Goal: Task Accomplishment & Management: Complete application form

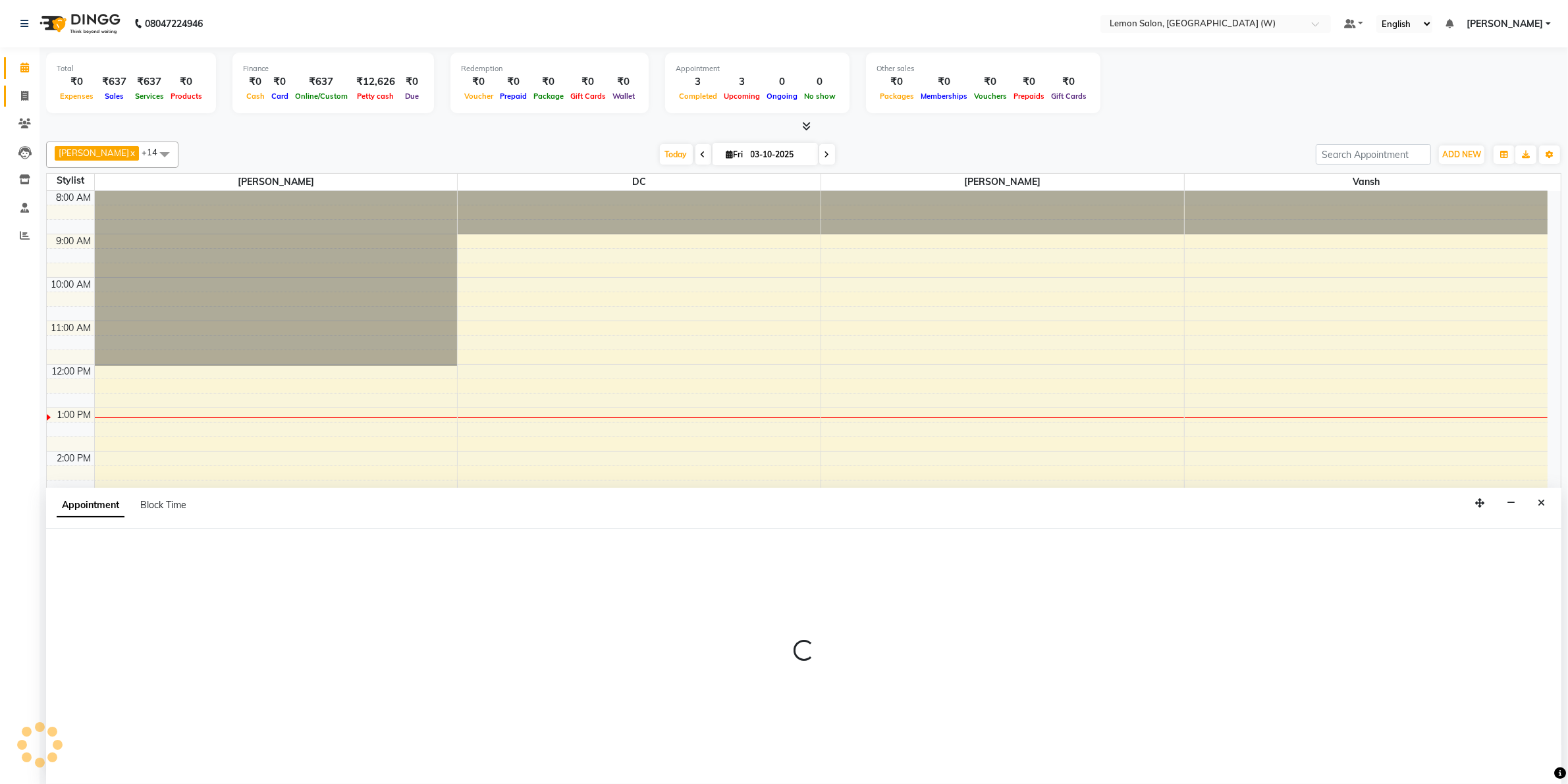
select select "89774"
select select "tentative"
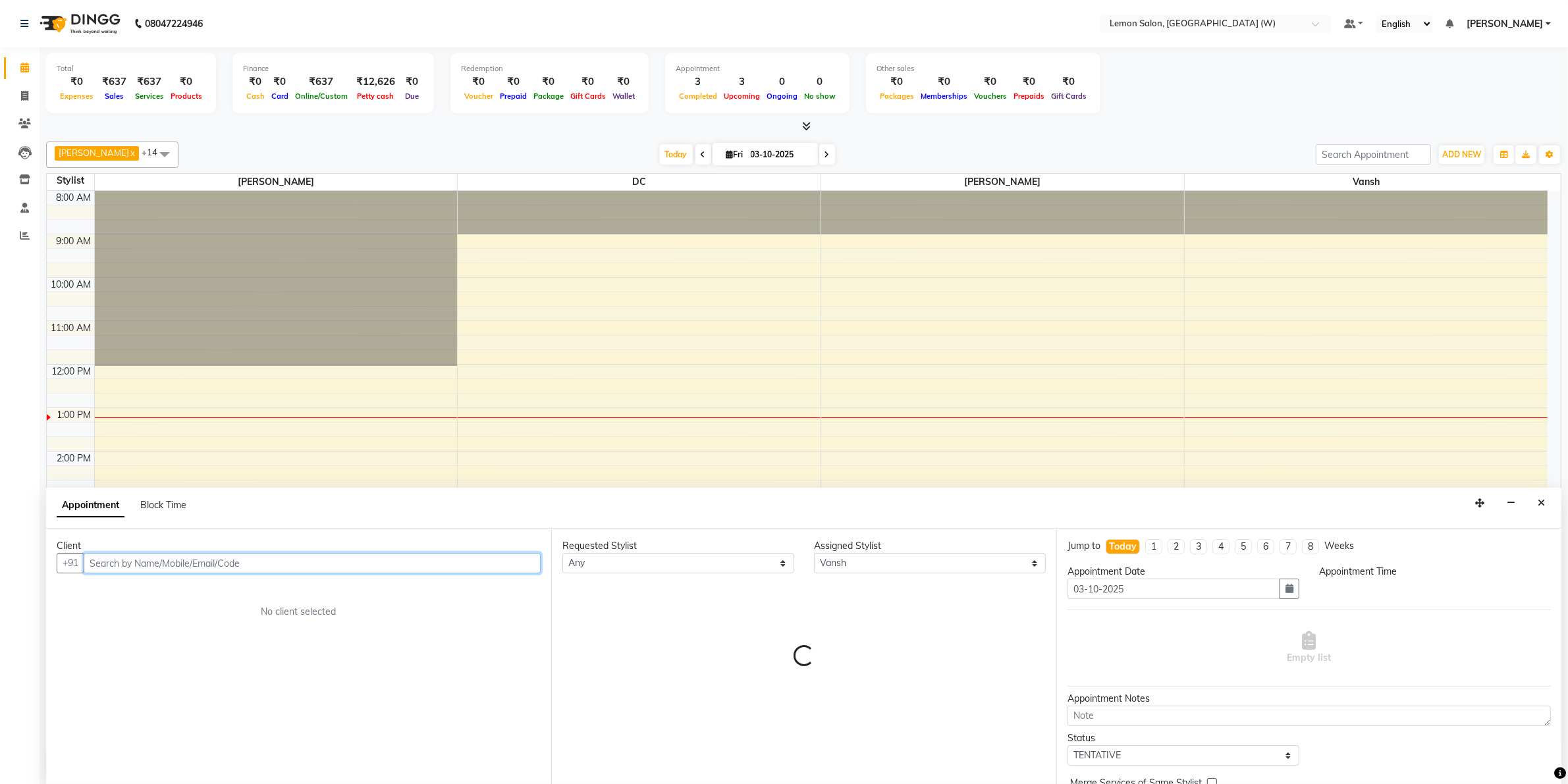
select select "915"
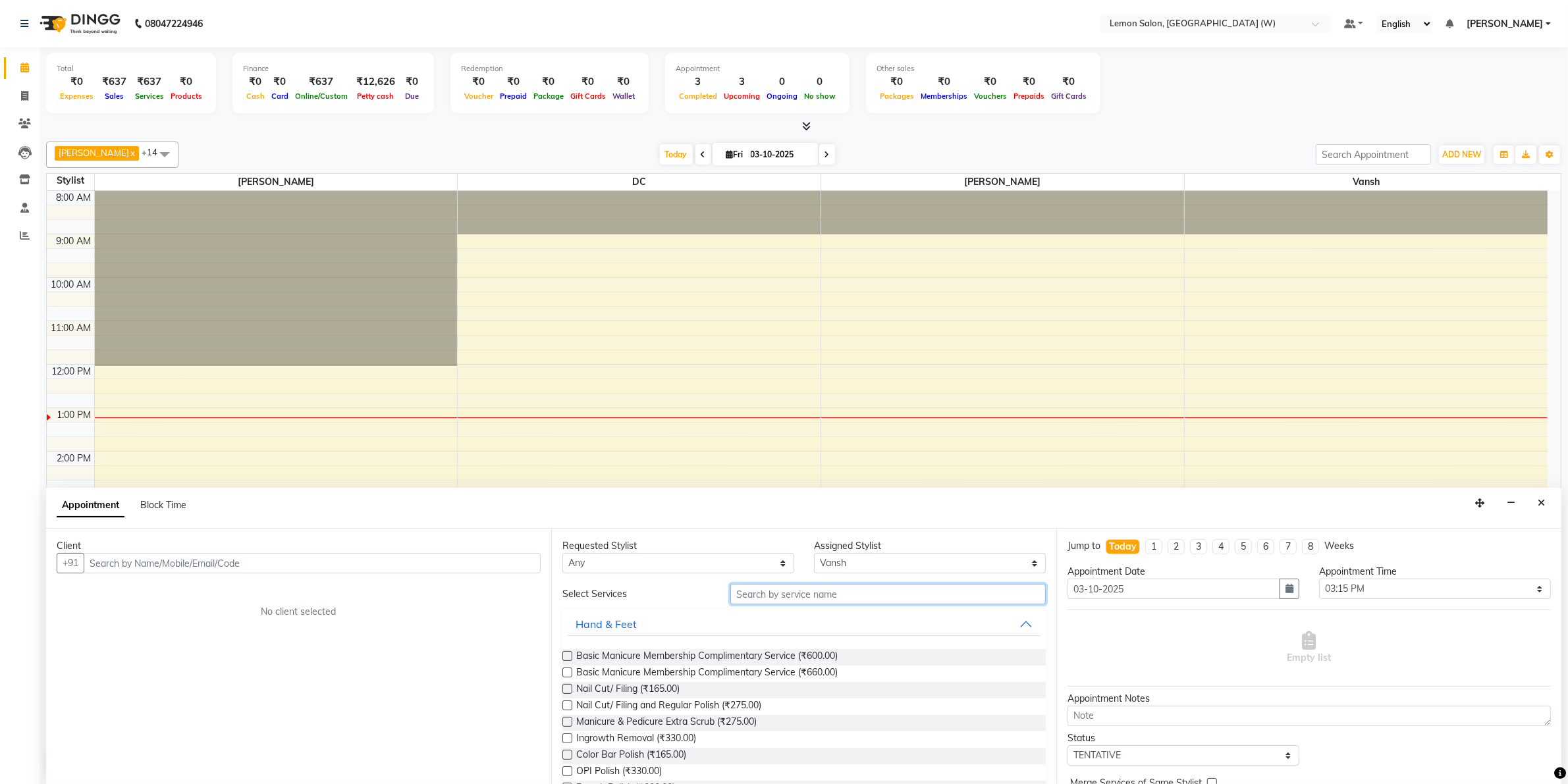
click at [811, 596] on input "text" at bounding box center [888, 594] width 315 height 20
type input "pedi"
click at [23, 228] on span at bounding box center [25, 236] width 23 height 16
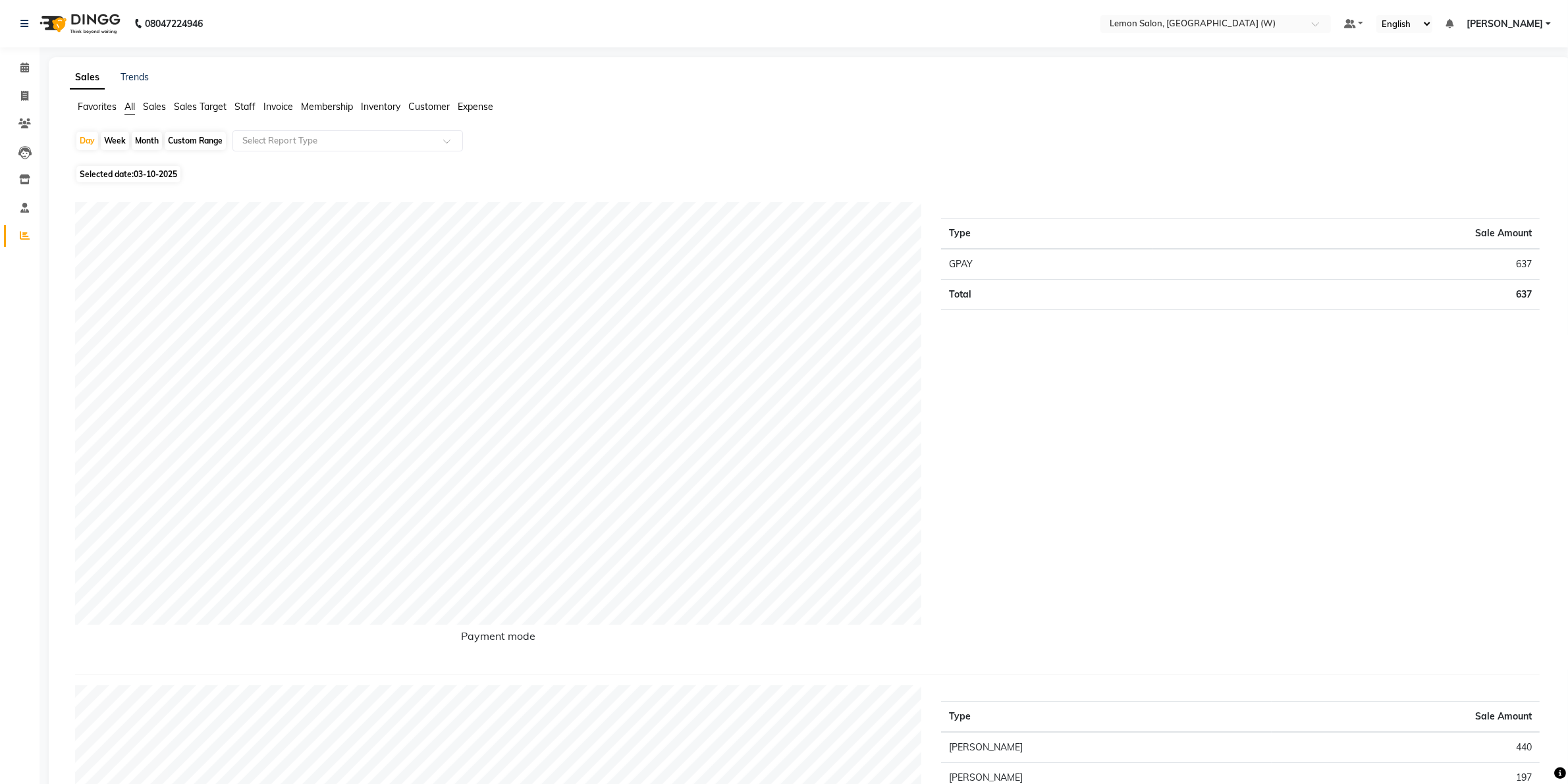
click at [129, 137] on div "Day Week Month Custom Range Select Report Type" at bounding box center [810, 146] width 1470 height 32
click at [133, 137] on div "Month" at bounding box center [147, 141] width 30 height 19
select select "10"
select select "2025"
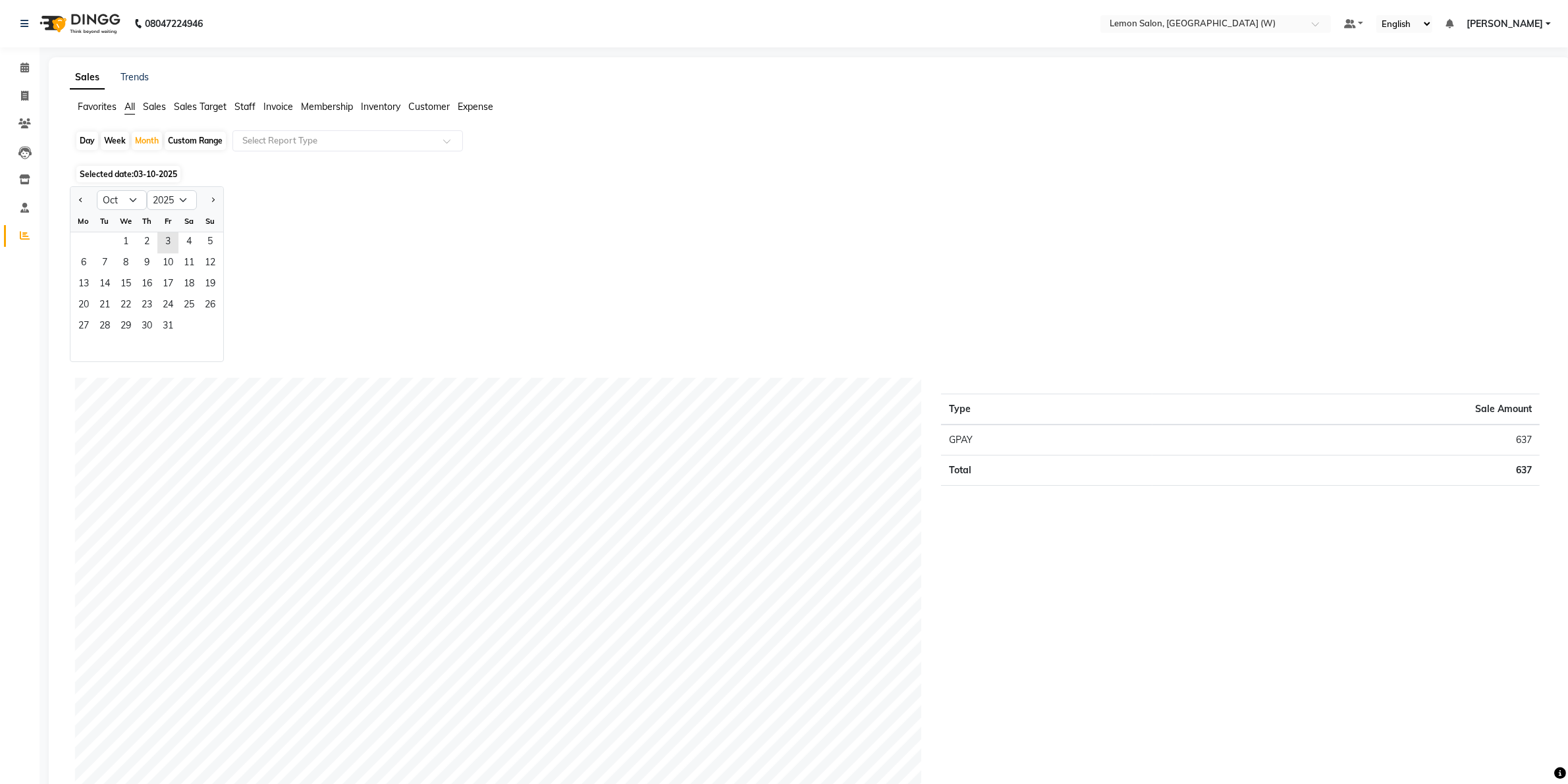
click at [113, 241] on div "1 2 3 4 5" at bounding box center [147, 242] width 153 height 21
click at [127, 241] on span "1" at bounding box center [125, 242] width 21 height 21
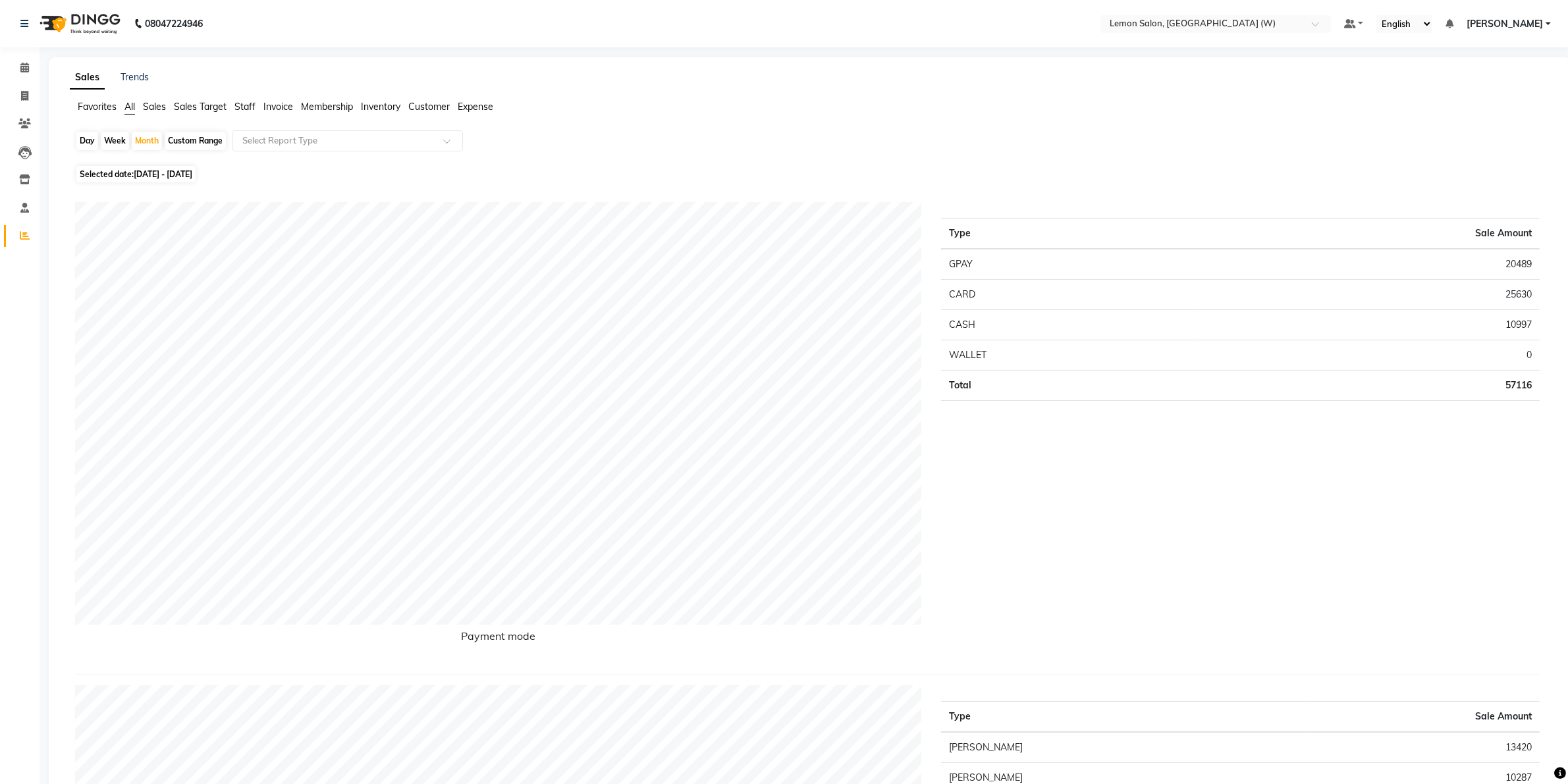
click at [156, 103] on span "Sales" at bounding box center [155, 106] width 23 height 12
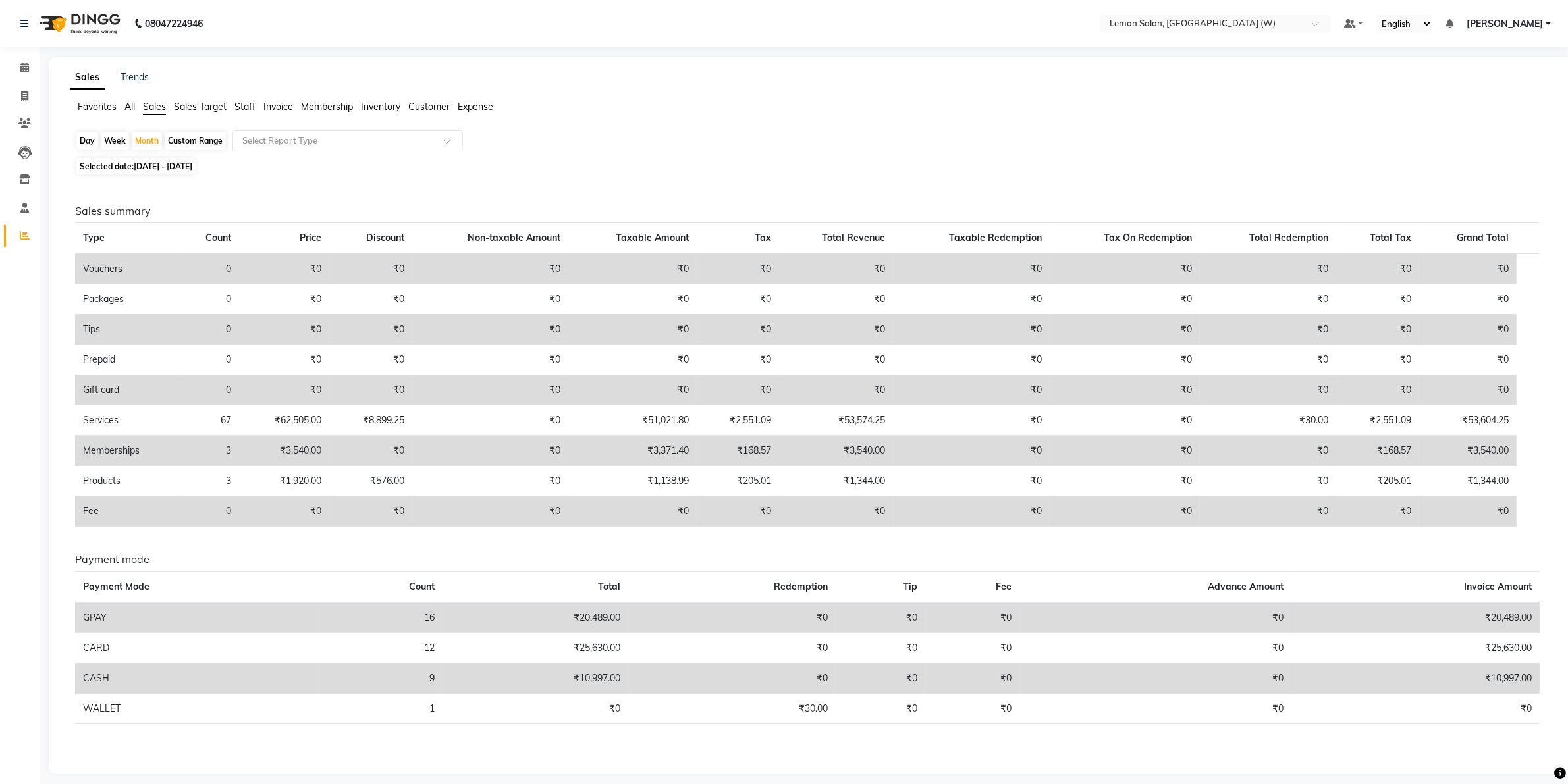
click at [199, 106] on span "Sales Target" at bounding box center [200, 106] width 53 height 12
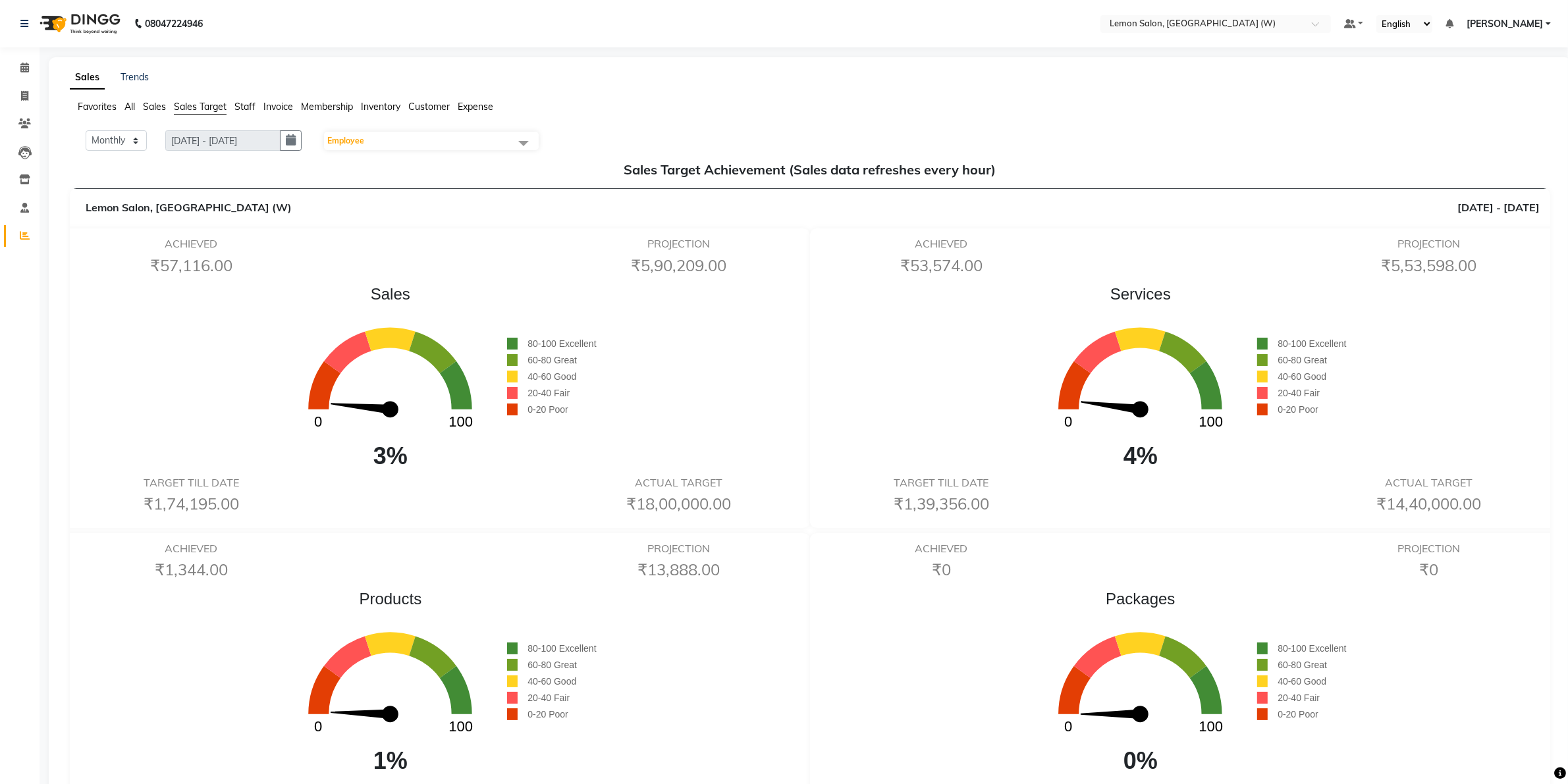
click at [249, 107] on span "Staff" at bounding box center [245, 106] width 21 height 12
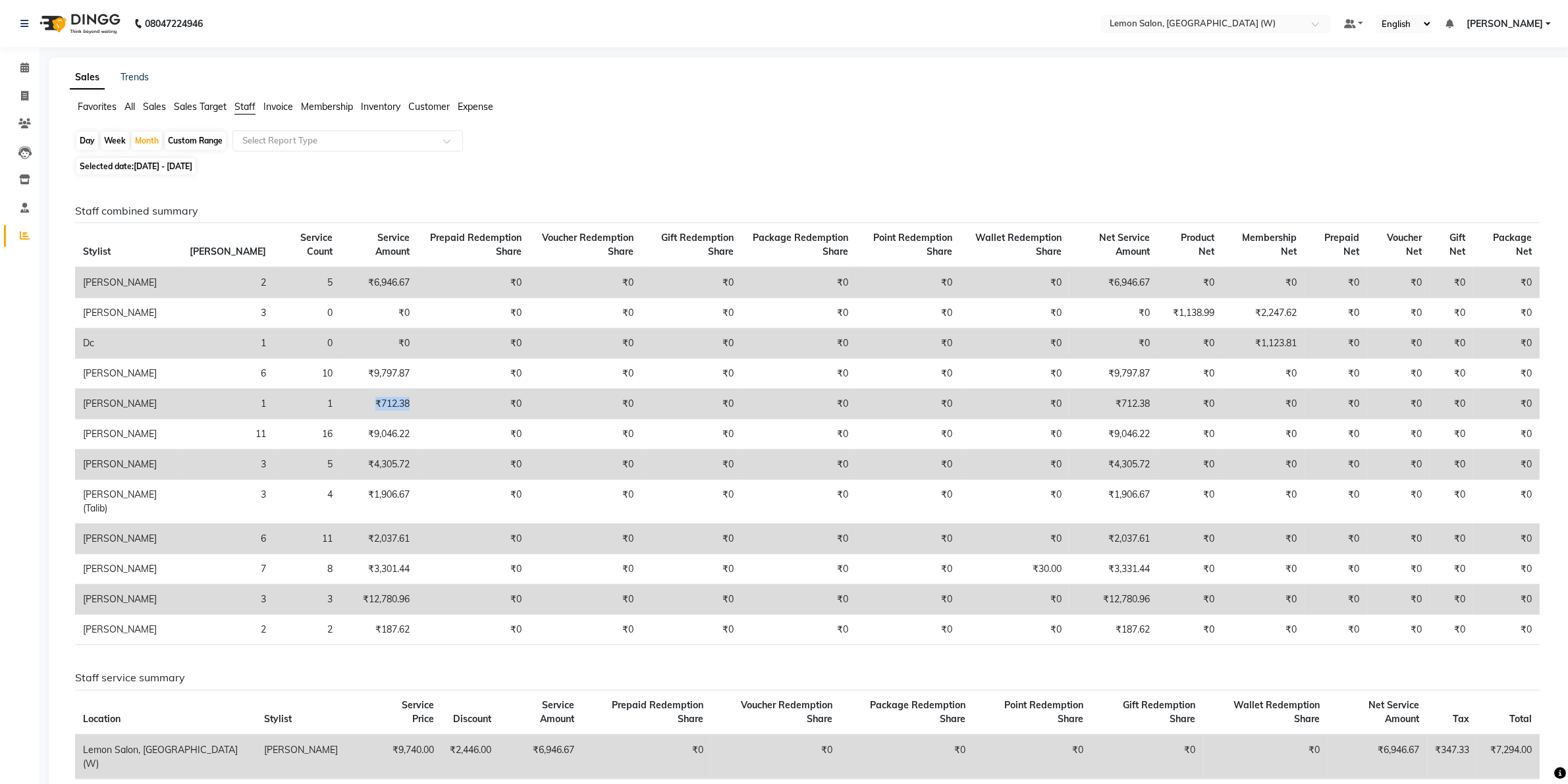
drag, startPoint x: 303, startPoint y: 410, endPoint x: 361, endPoint y: 401, distance: 58.7
click at [361, 401] on td "₹712.38" at bounding box center [378, 404] width 77 height 30
drag, startPoint x: 311, startPoint y: 630, endPoint x: 375, endPoint y: 632, distance: 64.0
click at [375, 615] on tr "Simran Singh 3 3 ₹12,780.96 ₹0 ₹0 ₹0 ₹0 ₹0 ₹0 ₹12,780.96 ₹0 ₹0 ₹0 ₹0 ₹0 ₹0" at bounding box center [808, 599] width 1465 height 30
click at [300, 167] on div "Selected date: 01-10-2025 - 31-10-2025" at bounding box center [813, 166] width 1476 height 14
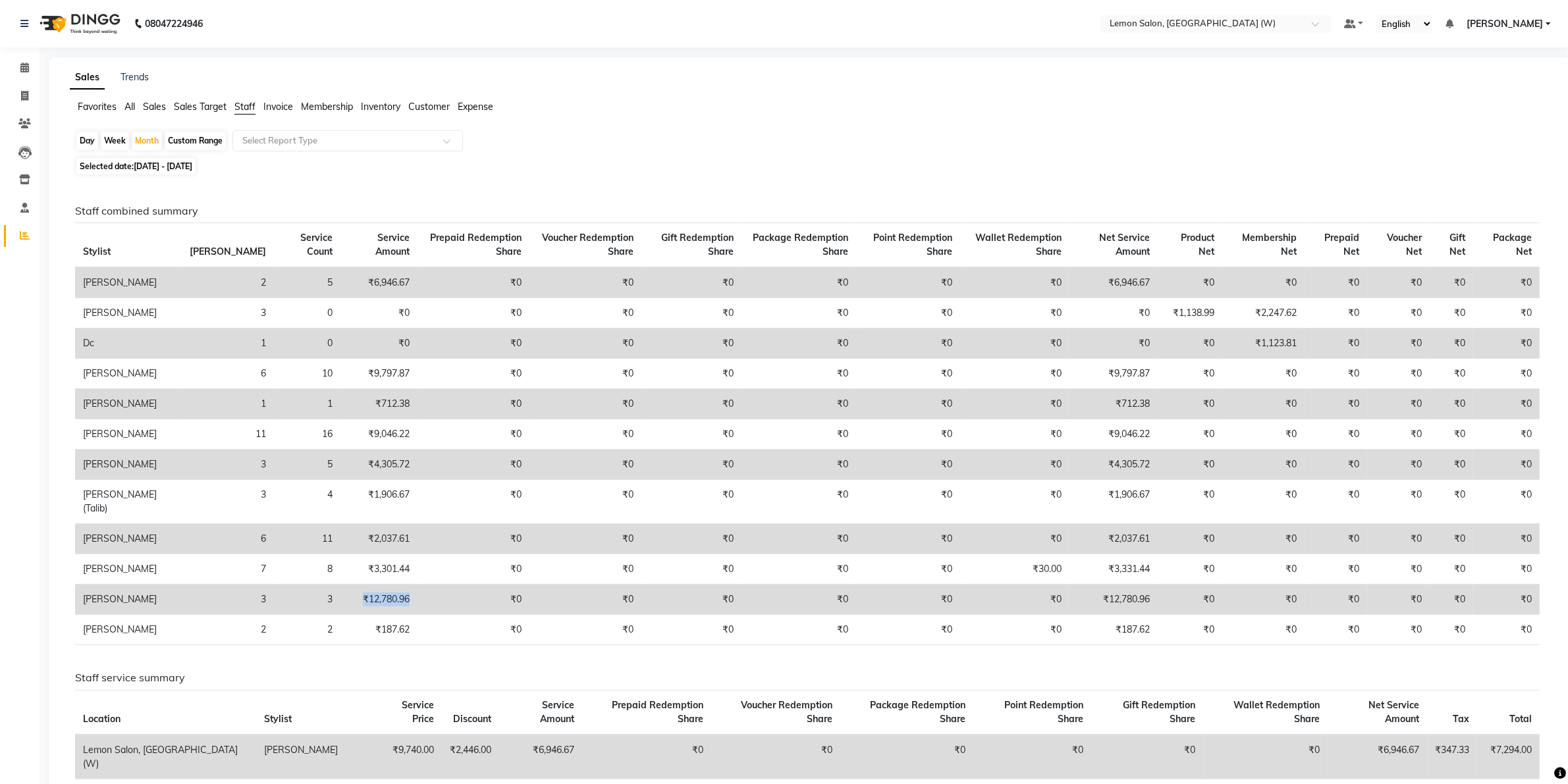
drag, startPoint x: 315, startPoint y: 630, endPoint x: 367, endPoint y: 630, distance: 52.0
click at [367, 615] on td "₹12,780.96" at bounding box center [378, 599] width 77 height 30
click at [304, 168] on div "Selected date: 01-10-2025 - 31-10-2025" at bounding box center [813, 166] width 1476 height 14
drag, startPoint x: 374, startPoint y: 5, endPoint x: 518, endPoint y: 100, distance: 172.5
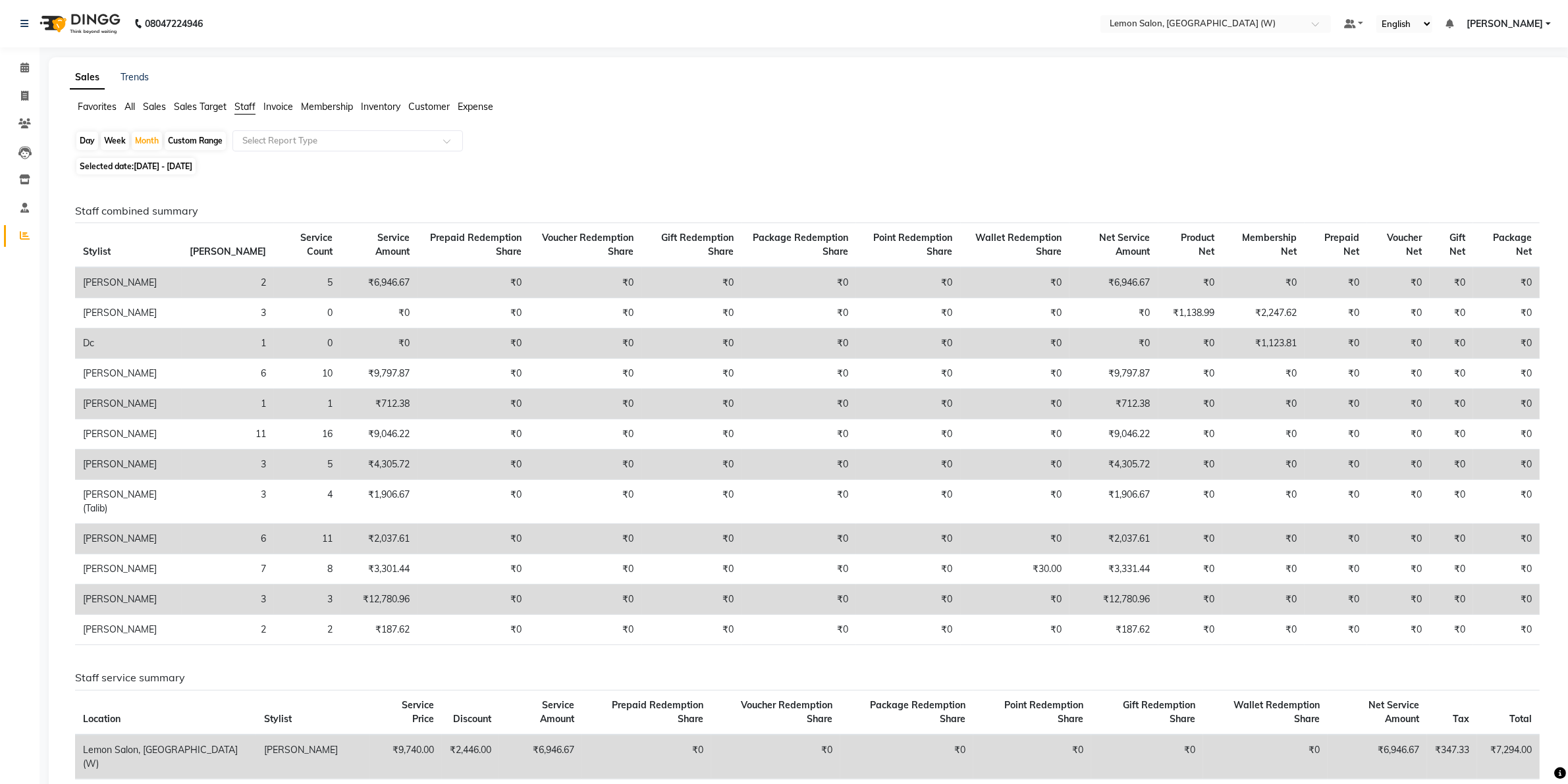
click at [518, 100] on ul "Favorites All Sales Sales Target Staff Invoice Membership Inventory Customer Ex…" at bounding box center [810, 107] width 1481 height 15
click at [175, 115] on div "Favorites All Sales Sales Target Staff Invoice Membership Inventory Customer Ex…" at bounding box center [810, 113] width 1500 height 25
click at [169, 106] on ul "Favorites All Sales Sales Target Staff Invoice Membership Inventory Customer Ex…" at bounding box center [810, 107] width 1481 height 15
click at [195, 107] on span "Sales Target" at bounding box center [200, 106] width 53 height 12
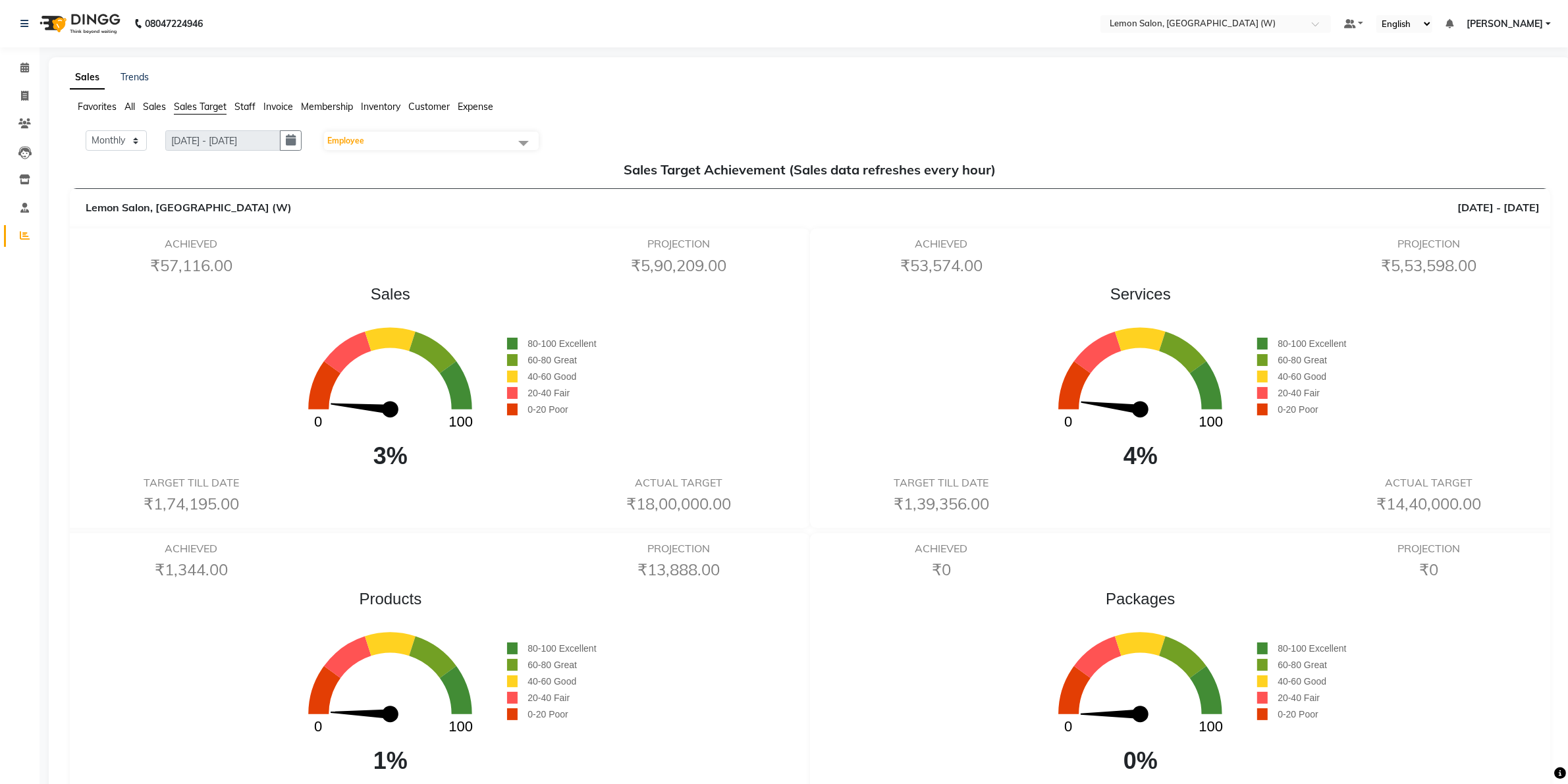
click at [158, 101] on span "Sales" at bounding box center [155, 106] width 23 height 12
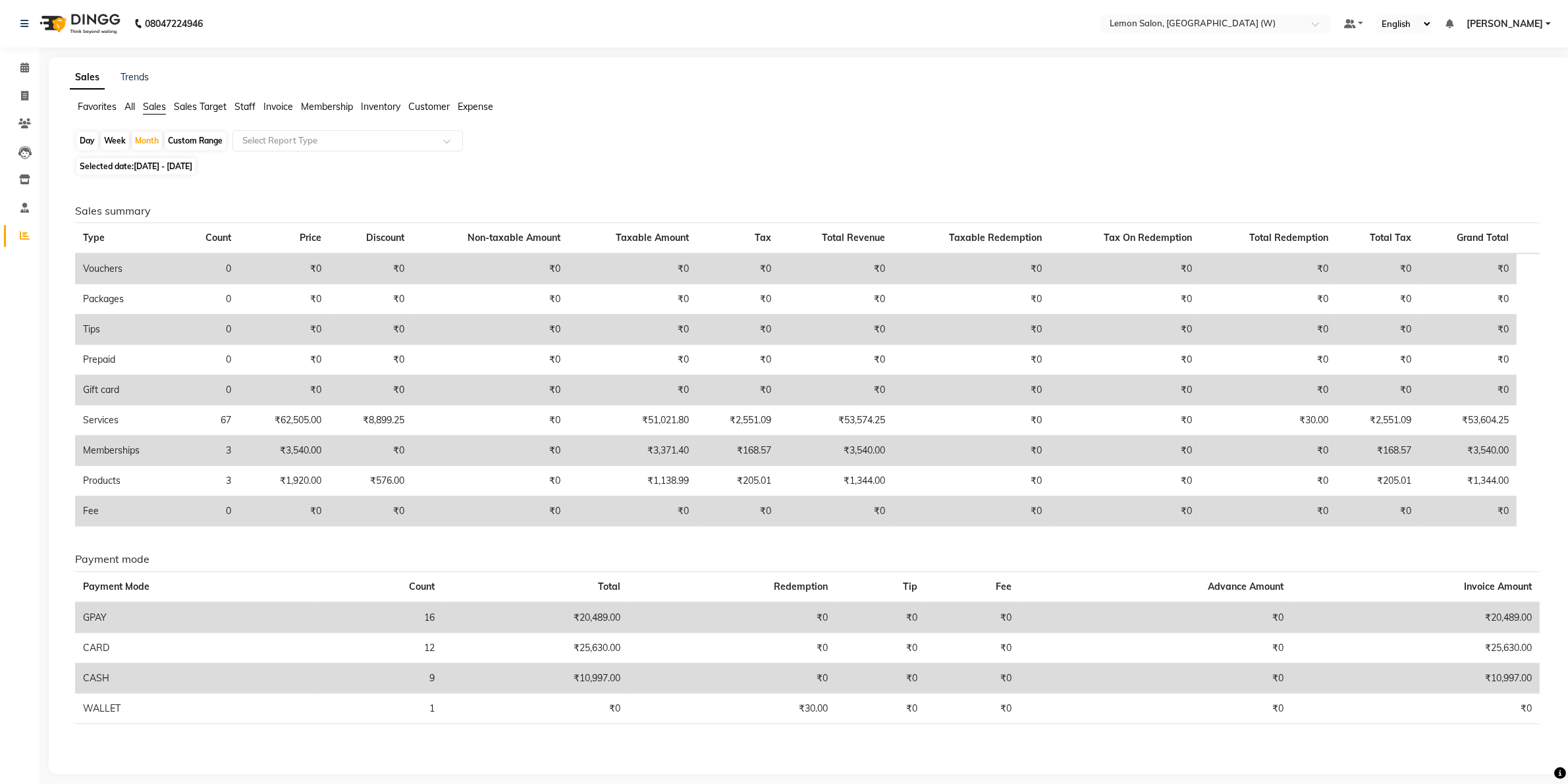
click at [267, 102] on span "Invoice" at bounding box center [278, 106] width 30 height 12
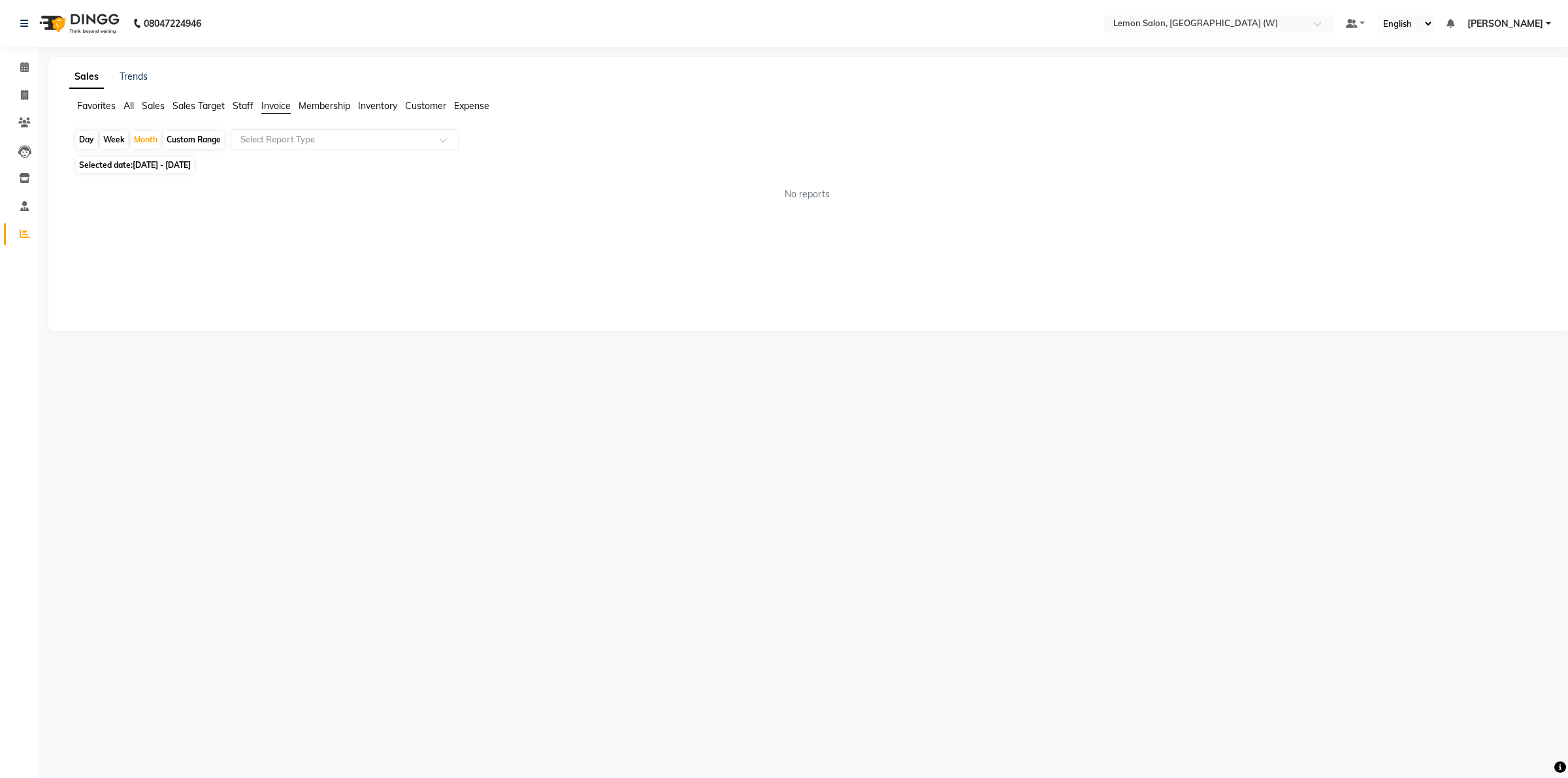
click at [239, 106] on span "Staff" at bounding box center [243, 106] width 21 height 12
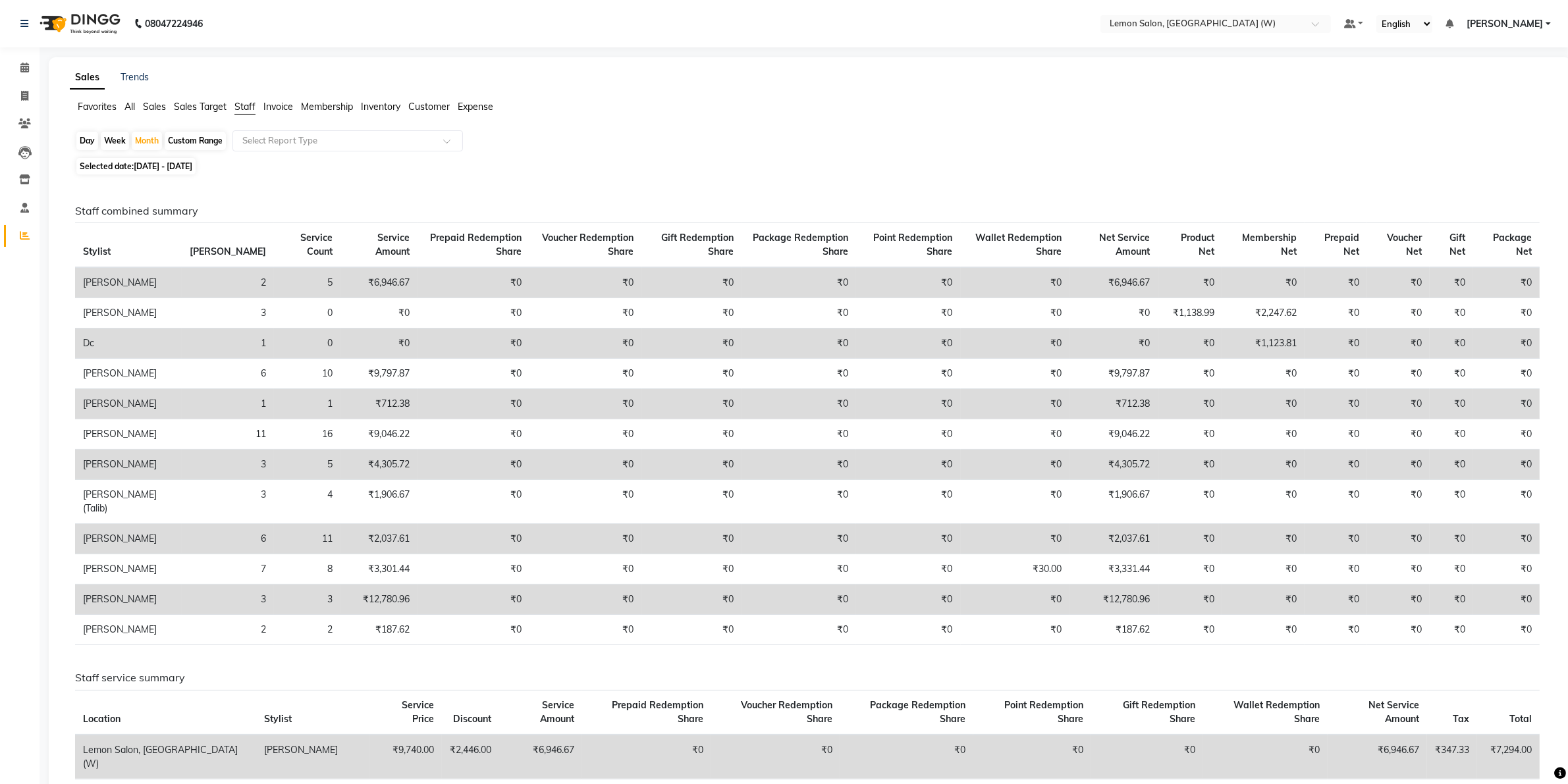
click at [112, 99] on div "Sales Trends Favorites All Sales Sales Target Staff Invoice Membership Inventor…" at bounding box center [810, 786] width 1523 height 1459
click at [328, 97] on div "Sales Trends Favorites All Sales Sales Target Staff Invoice Membership Inventor…" at bounding box center [810, 786] width 1523 height 1459
click at [315, 110] on span "Membership" at bounding box center [327, 106] width 52 height 12
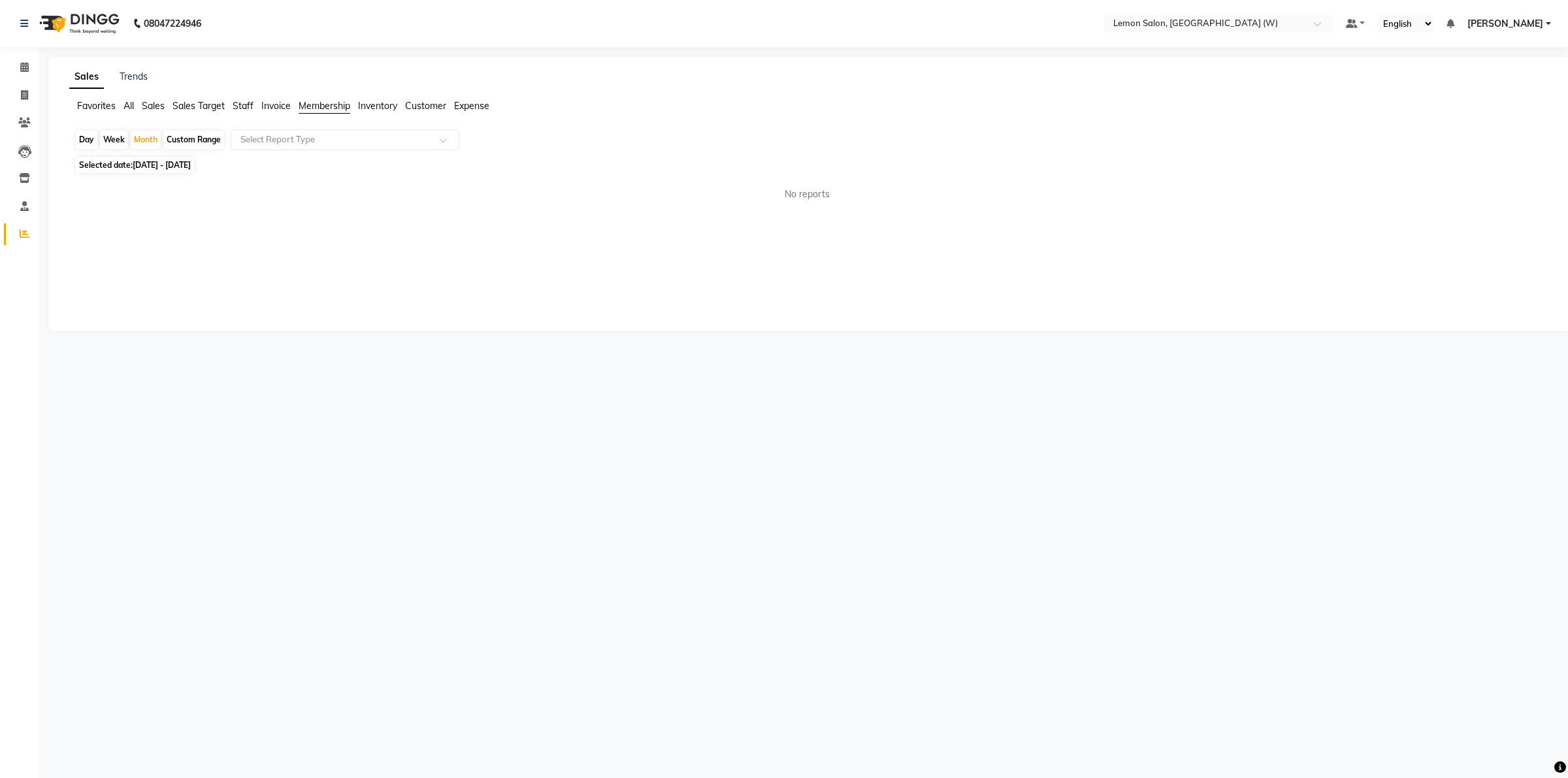
click at [258, 102] on ul "Favorites All Sales Sales Target Staff Invoice Membership Inventory Customer Ex…" at bounding box center [810, 106] width 1482 height 15
click at [21, 75] on link "Calendar" at bounding box center [19, 68] width 32 height 22
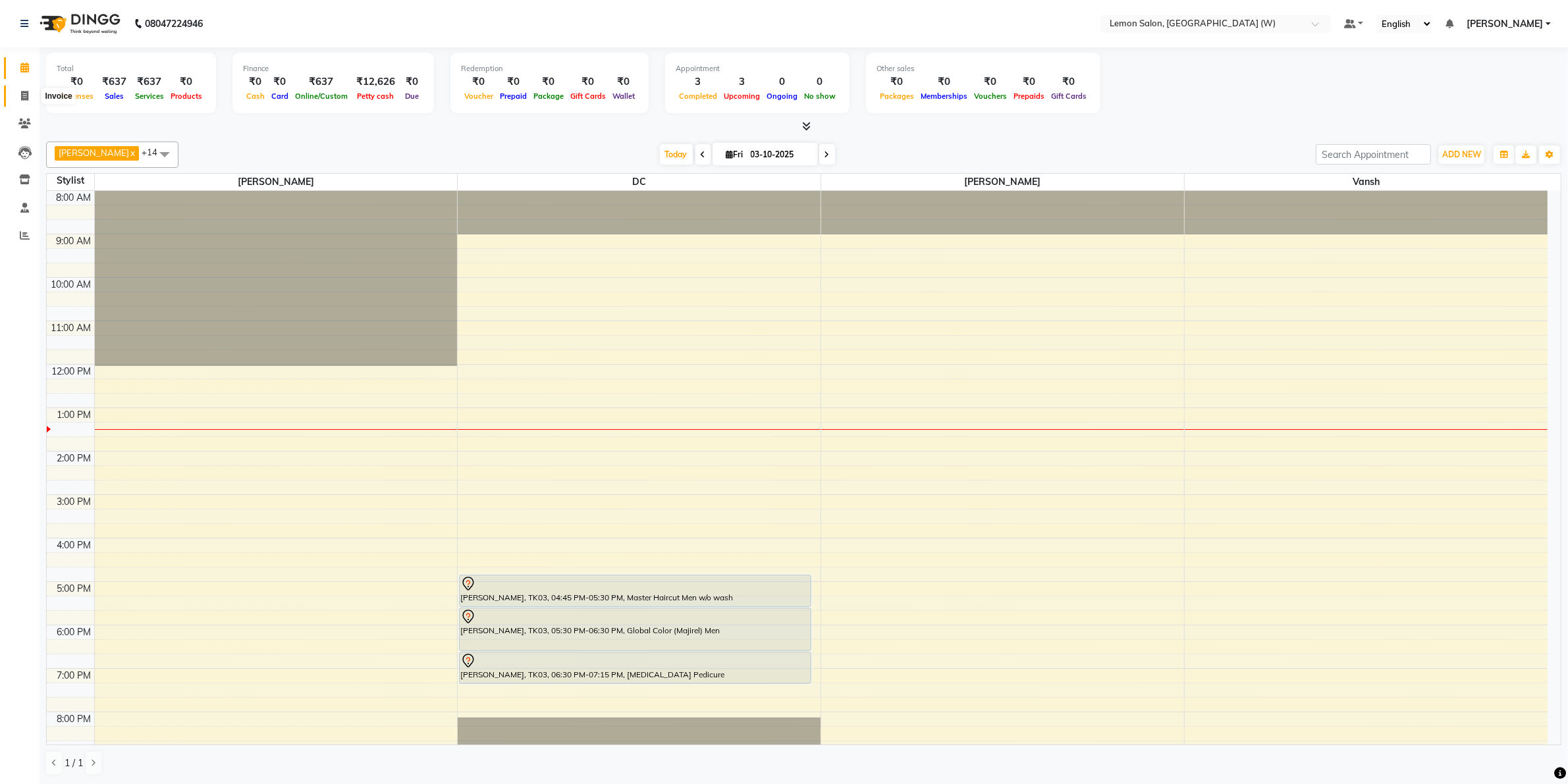
click at [28, 95] on icon at bounding box center [24, 95] width 7 height 10
select select "service"
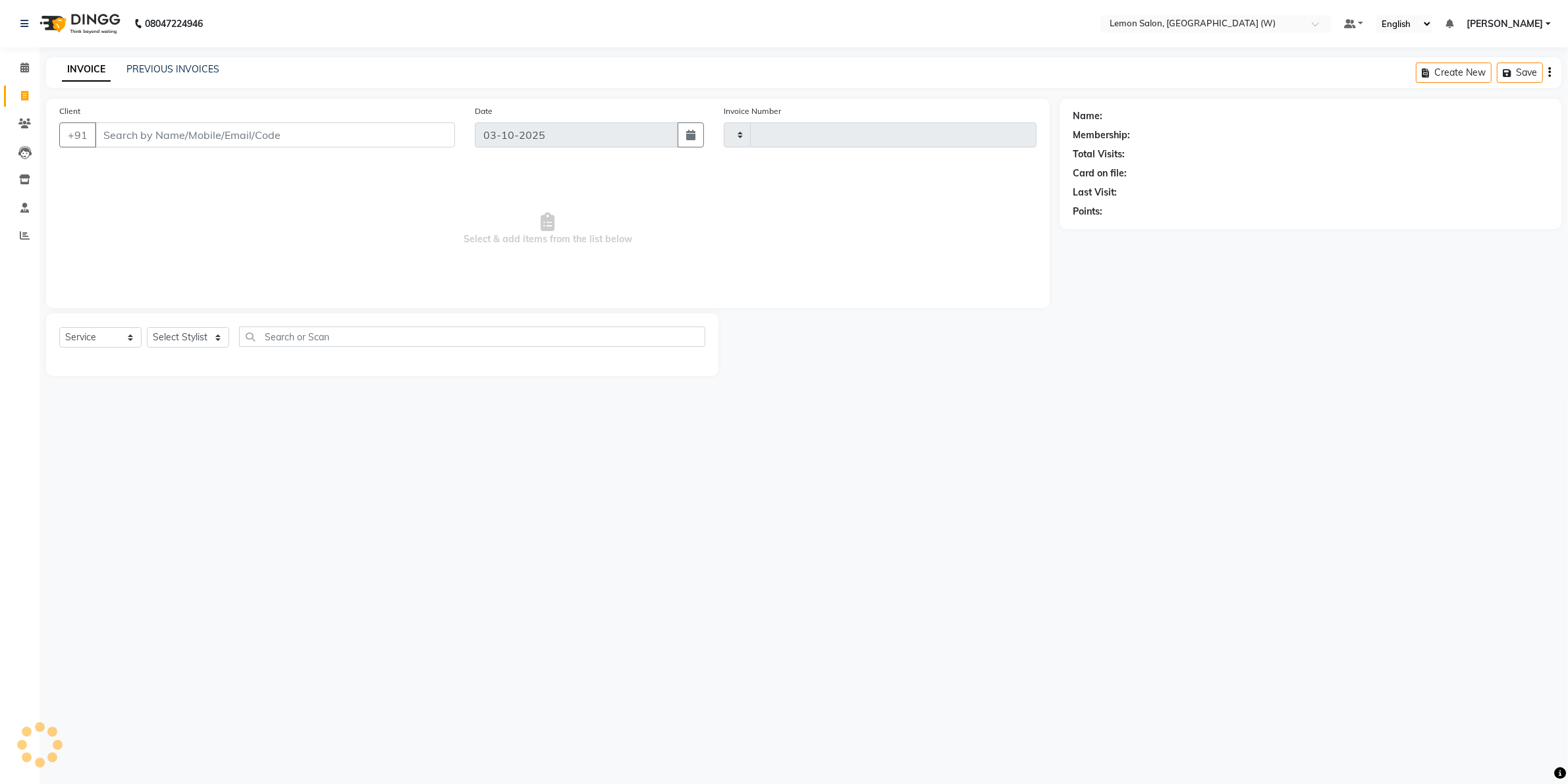
type input "2475"
select select "8053"
click at [140, 72] on link "PREVIOUS INVOICES" at bounding box center [173, 68] width 93 height 12
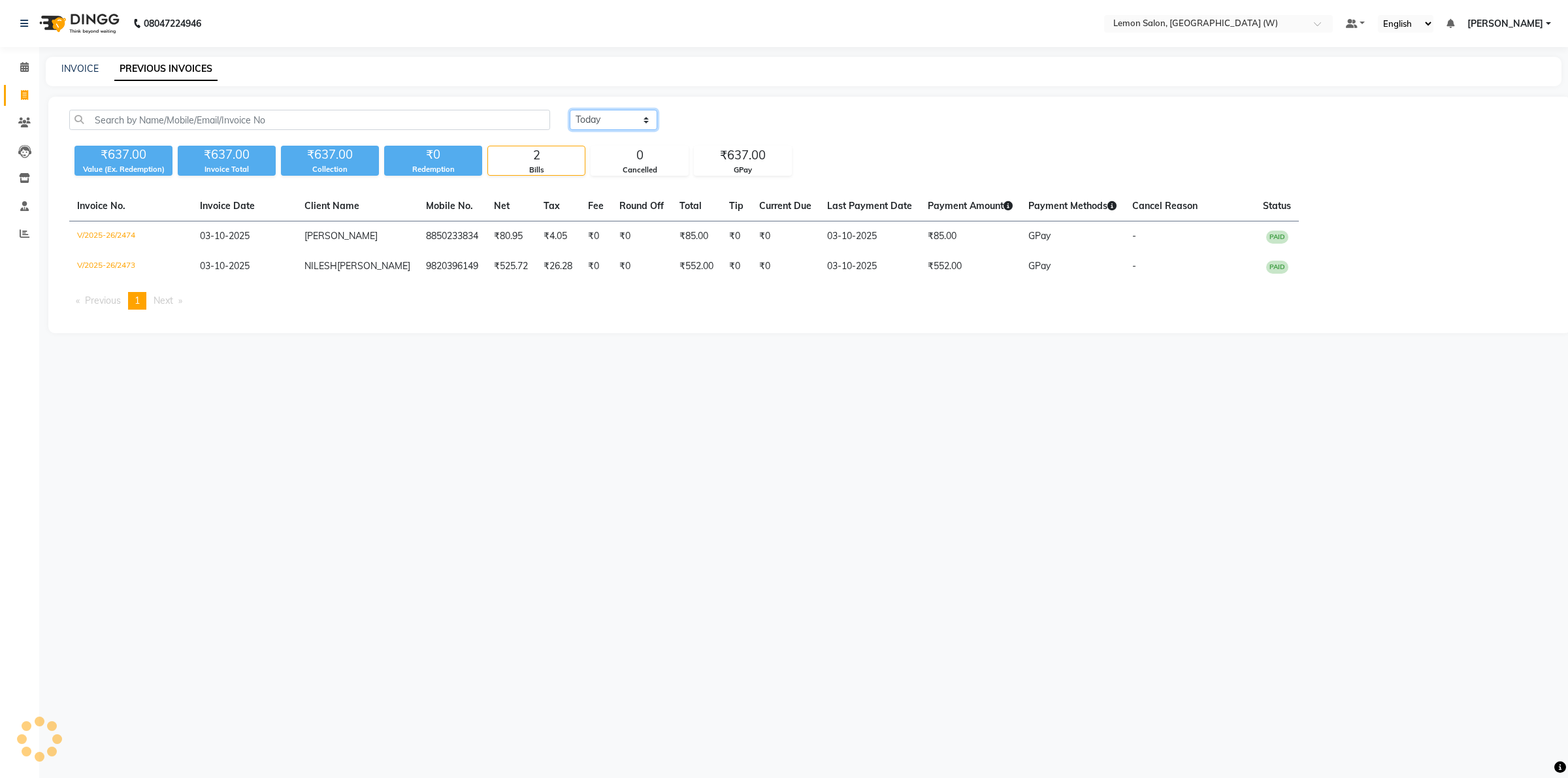
click at [637, 119] on select "Today Yesterday Custom Range" at bounding box center [614, 119] width 88 height 20
click at [570, 109] on select "Today Yesterday Custom Range" at bounding box center [614, 119] width 88 height 20
click at [614, 119] on select "Today Yesterday Custom Range" at bounding box center [614, 119] width 88 height 20
click at [604, 106] on div "Today Yesterday Custom Range ₹637.00 Value (Ex. Redemption) ₹637.00 Invoice Tot…" at bounding box center [810, 215] width 1523 height 236
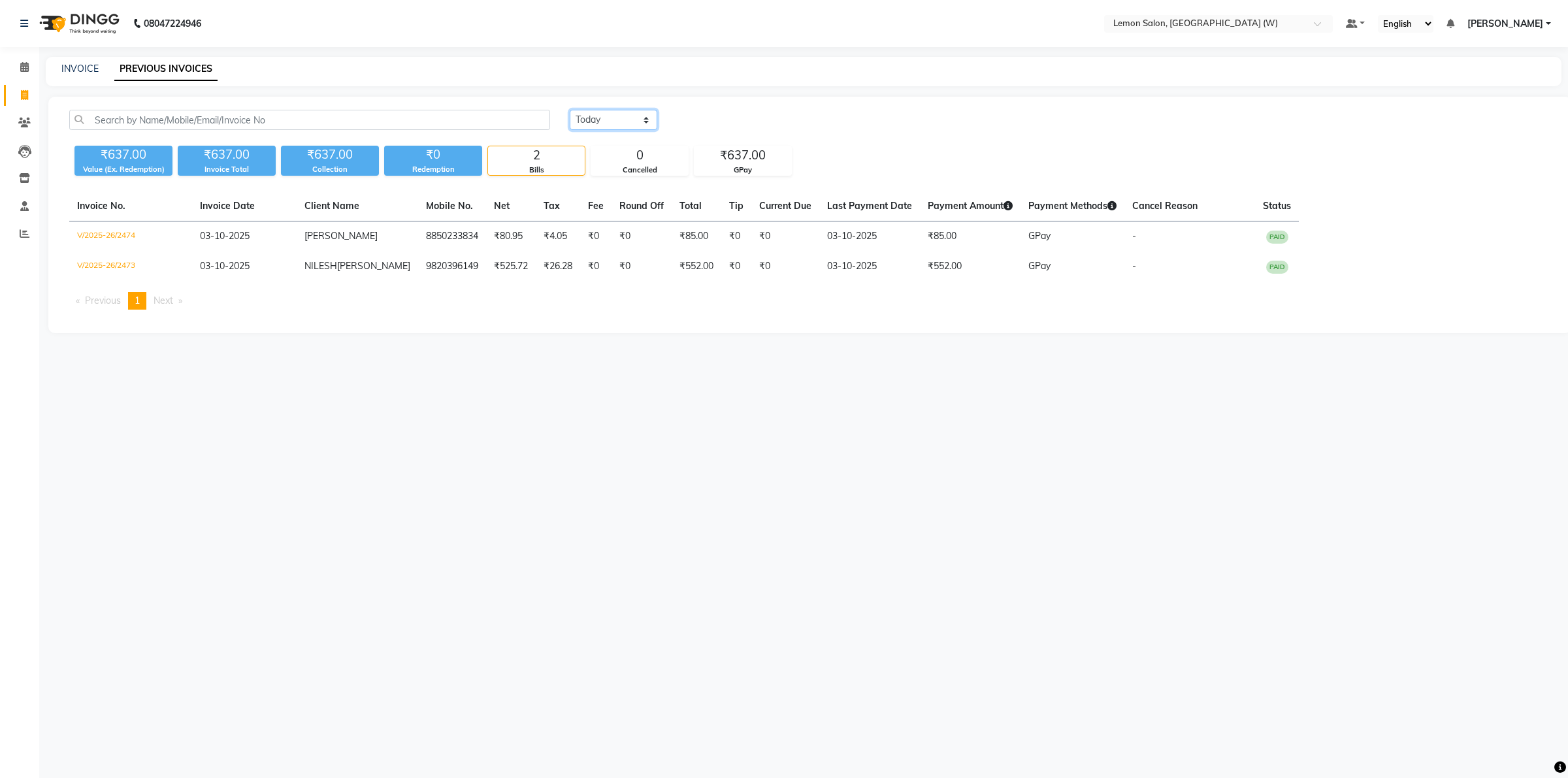
click at [613, 124] on select "Today Yesterday Custom Range" at bounding box center [614, 119] width 88 height 20
click at [570, 109] on select "Today Yesterday Custom Range" at bounding box center [614, 119] width 88 height 20
click at [605, 126] on select "Today Yesterday Custom Range" at bounding box center [614, 119] width 88 height 20
select select "yesterday"
click at [570, 109] on select "Today Yesterday Custom Range" at bounding box center [614, 119] width 88 height 20
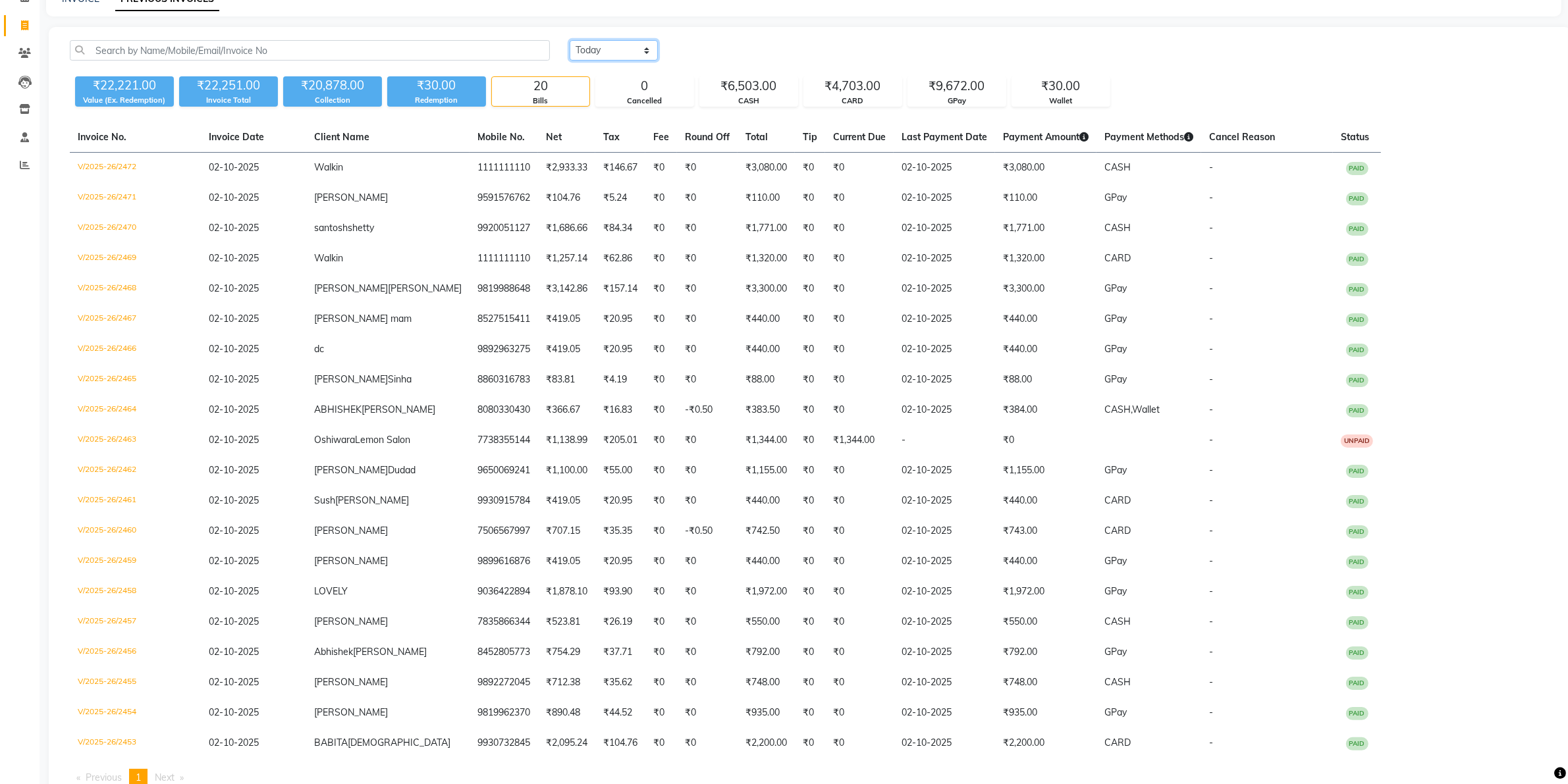
scroll to position [106, 0]
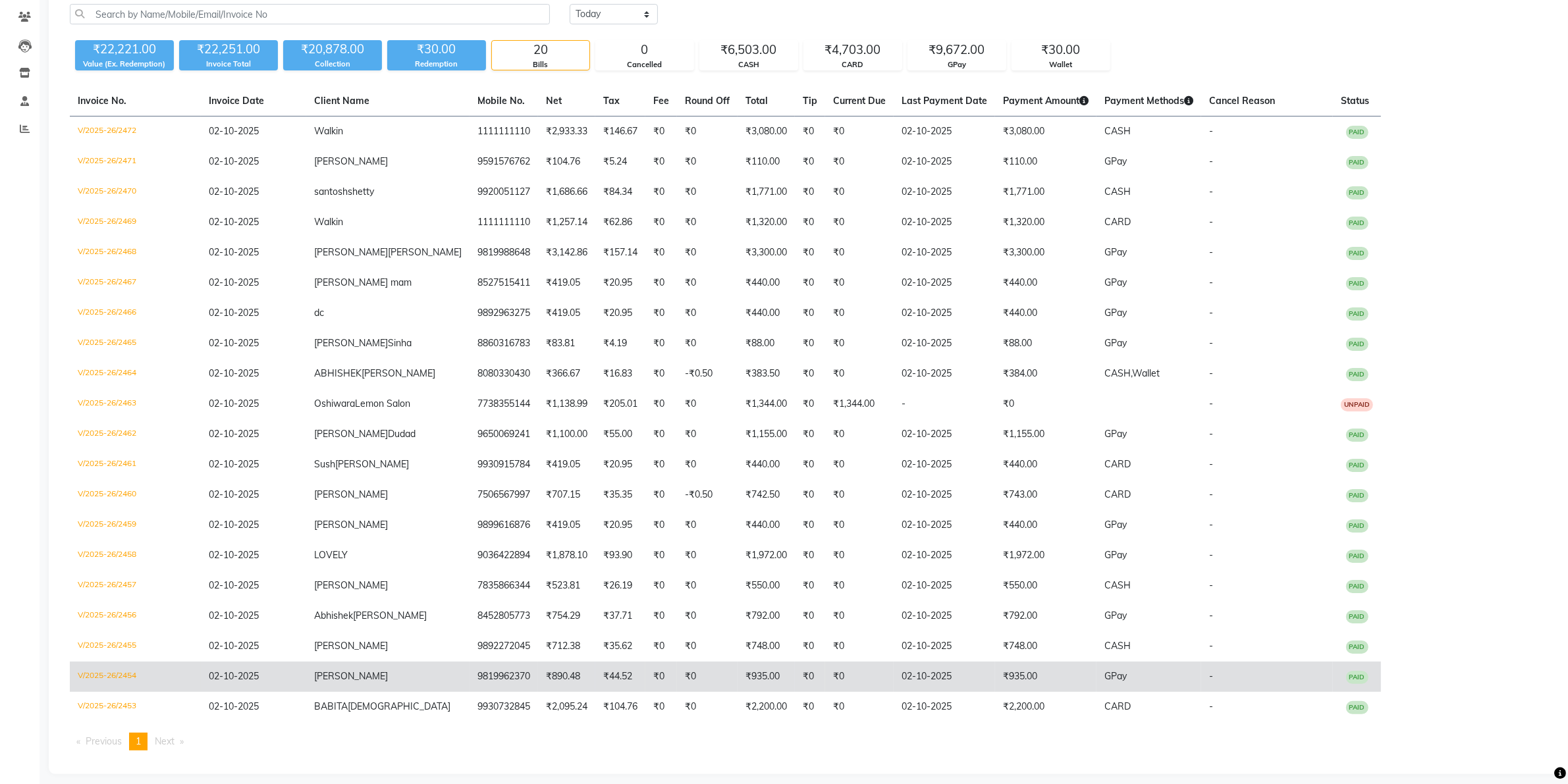
click at [930, 661] on td "02-10-2025" at bounding box center [944, 676] width 102 height 30
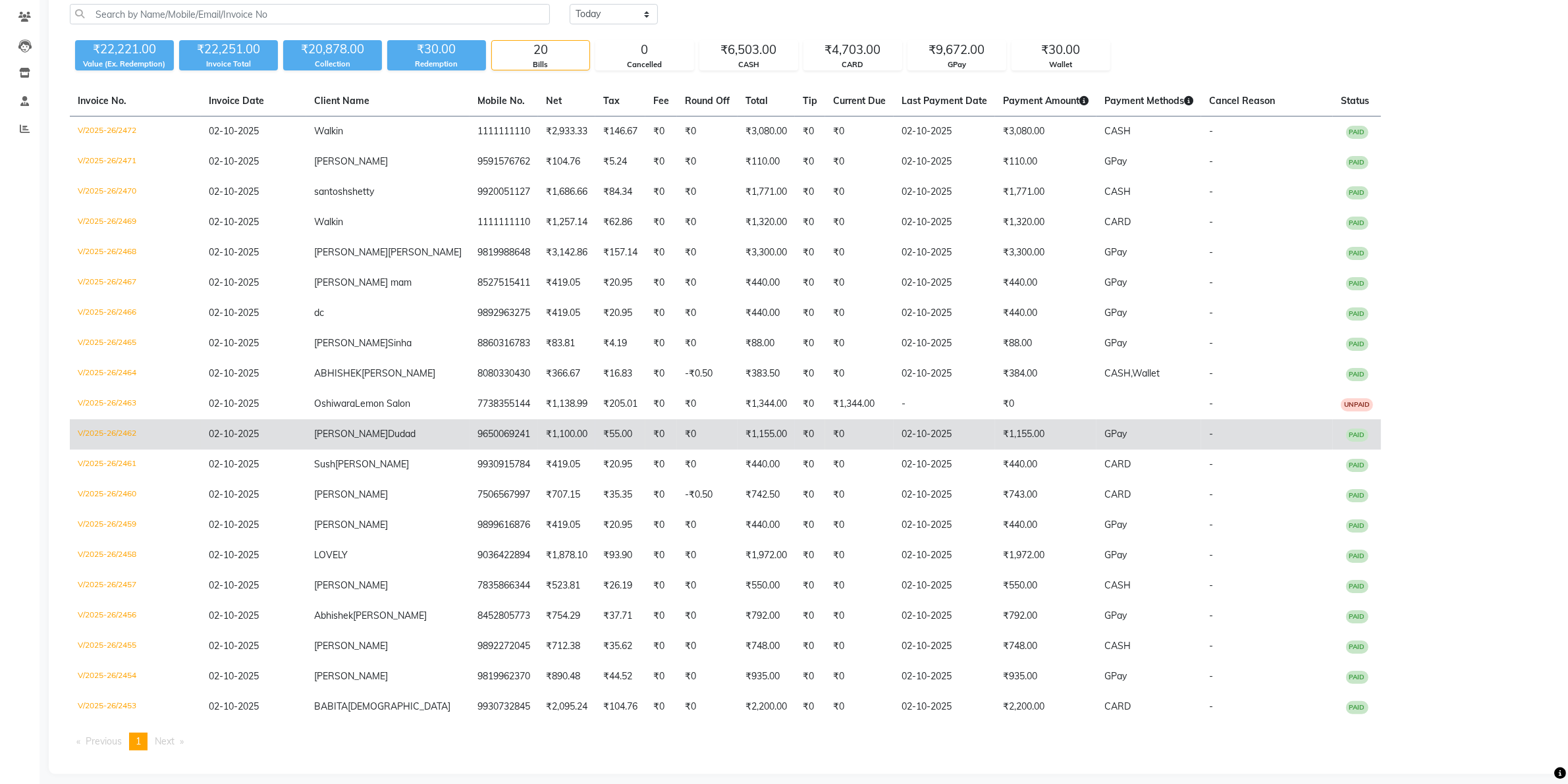
click at [995, 419] on td "₹1,155.00" at bounding box center [1045, 434] width 102 height 30
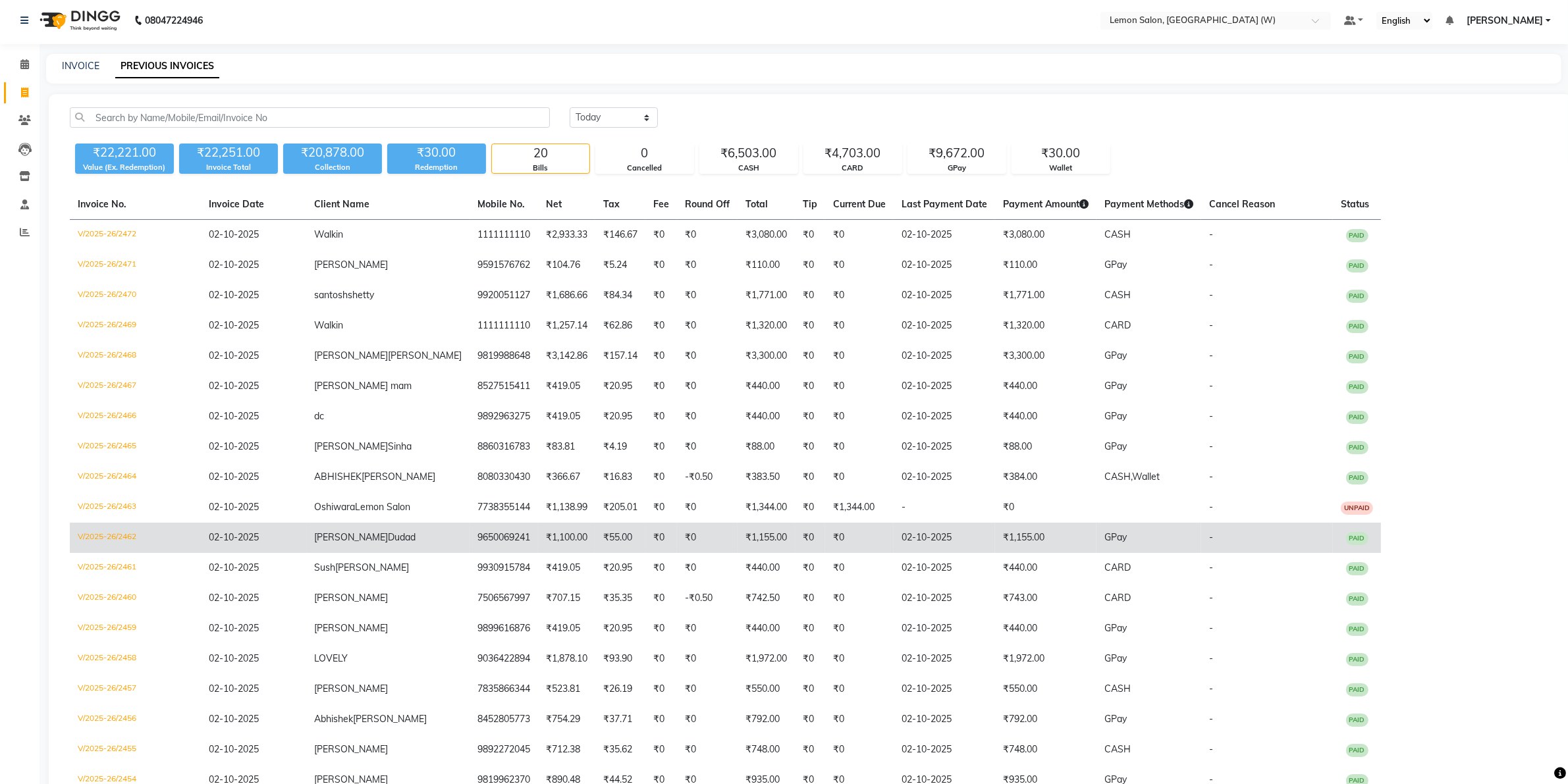
scroll to position [0, 0]
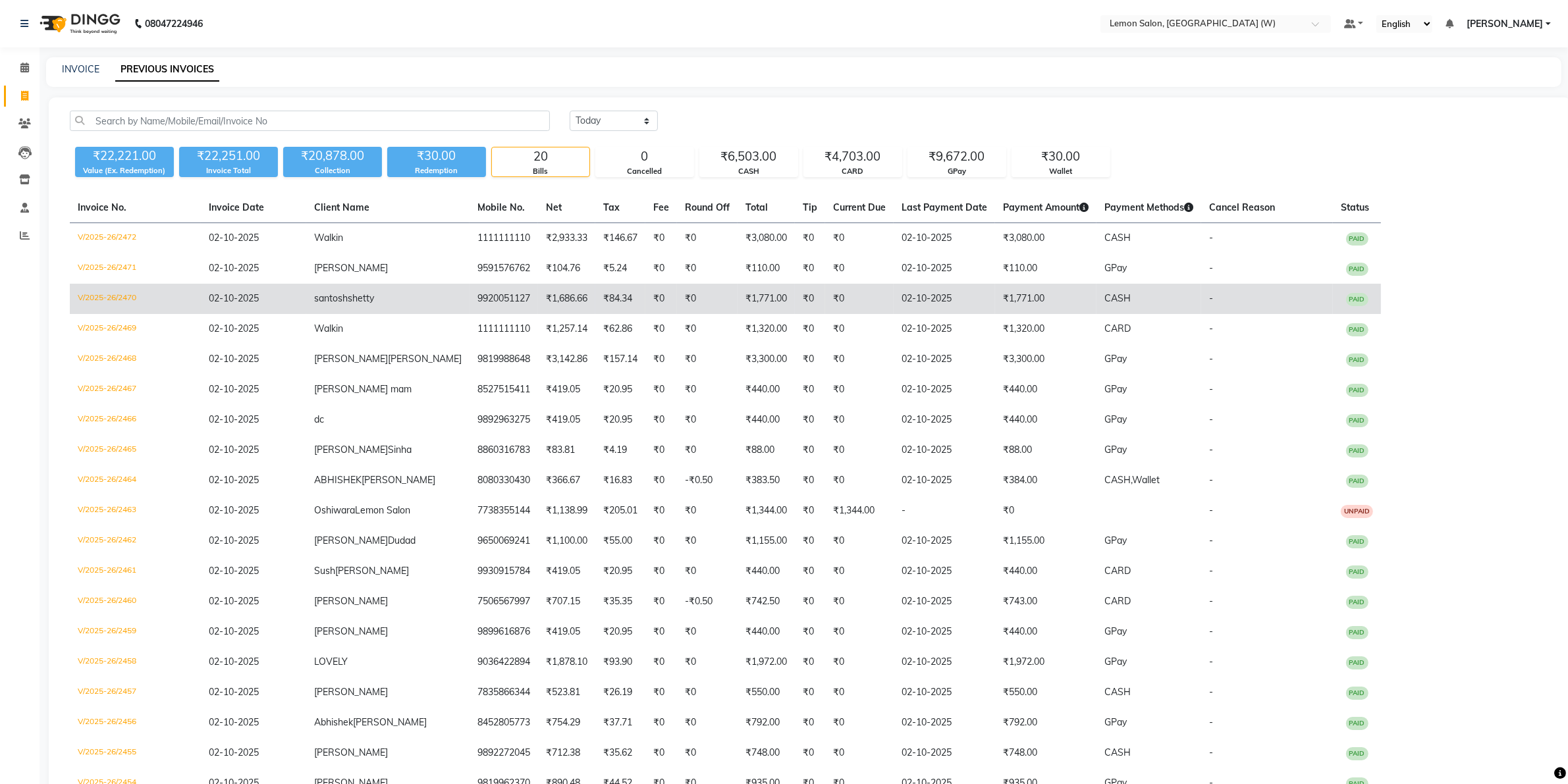
click at [995, 291] on td "₹1,771.00" at bounding box center [1045, 299] width 102 height 30
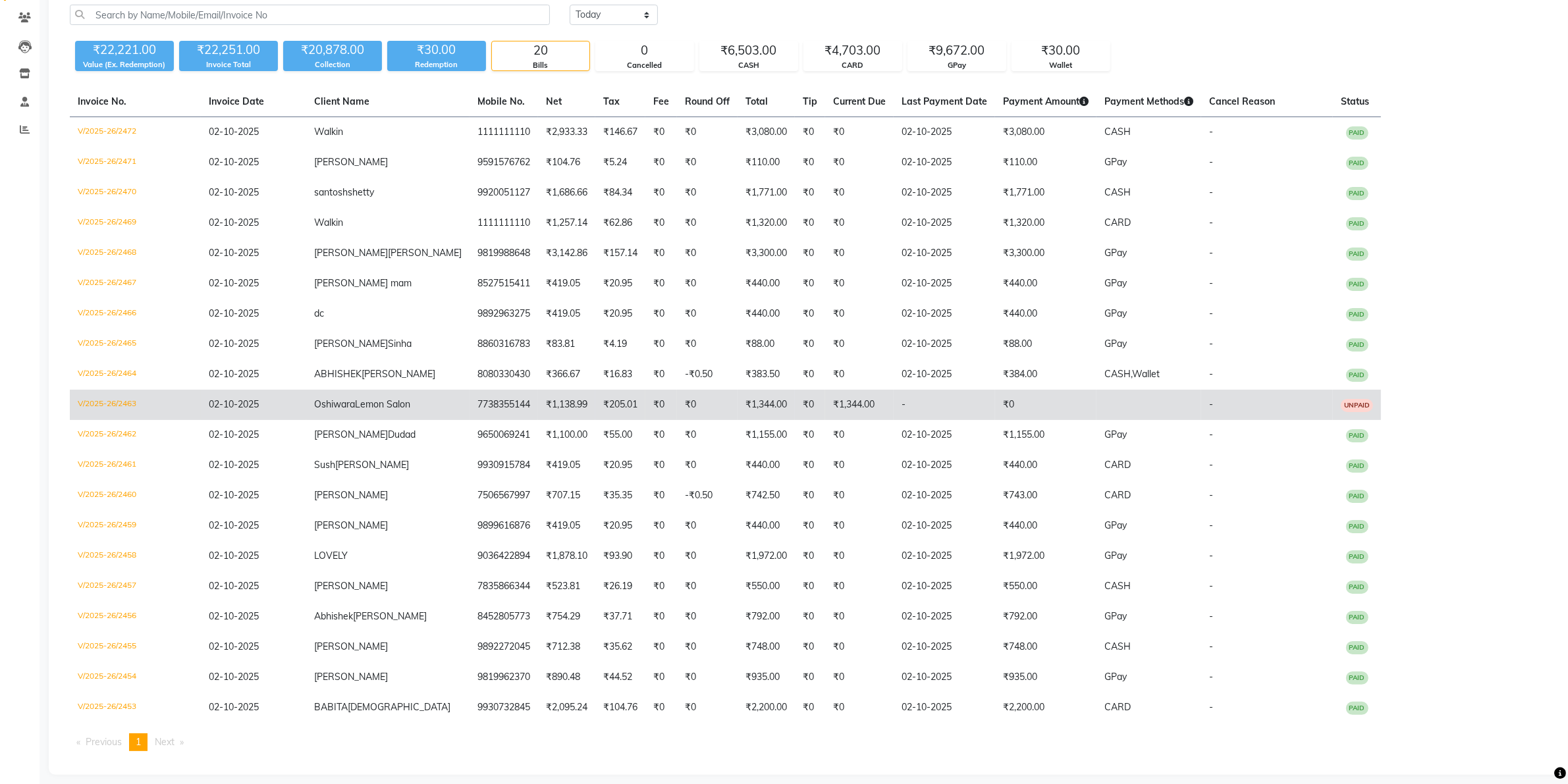
scroll to position [106, 0]
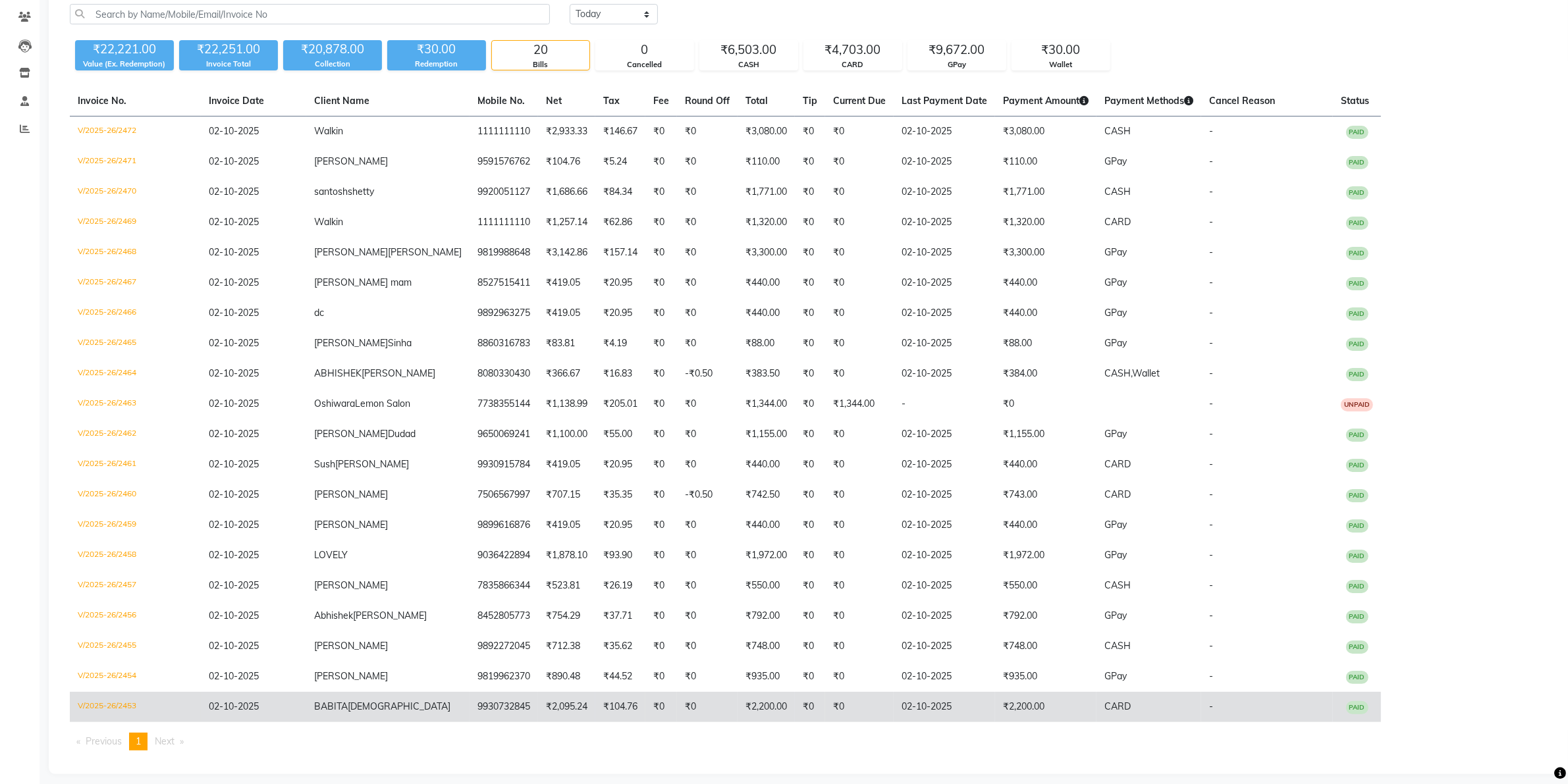
click at [995, 696] on td "₹2,200.00" at bounding box center [1045, 706] width 102 height 30
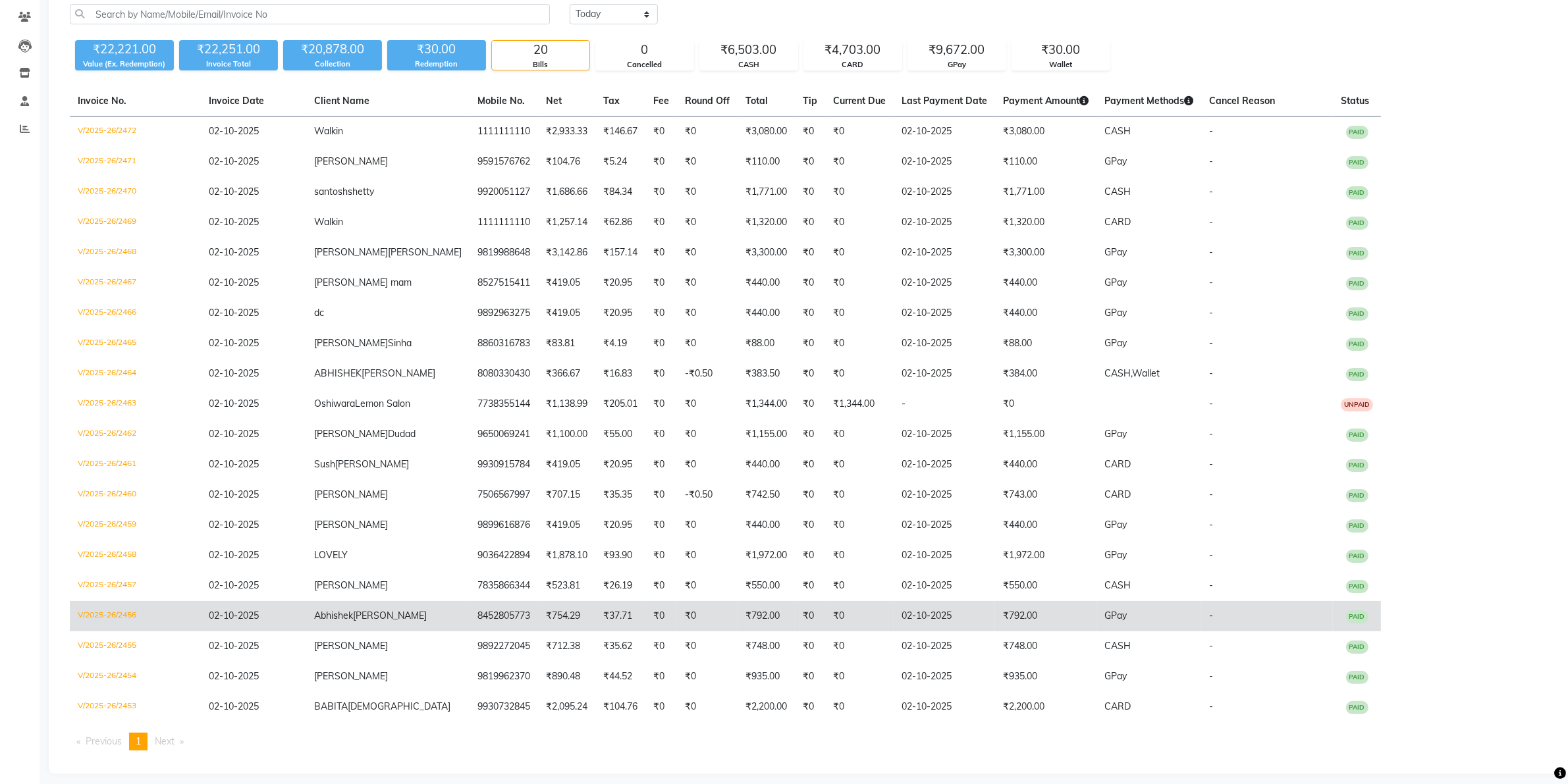
click at [995, 613] on td "₹792.00" at bounding box center [1045, 616] width 102 height 30
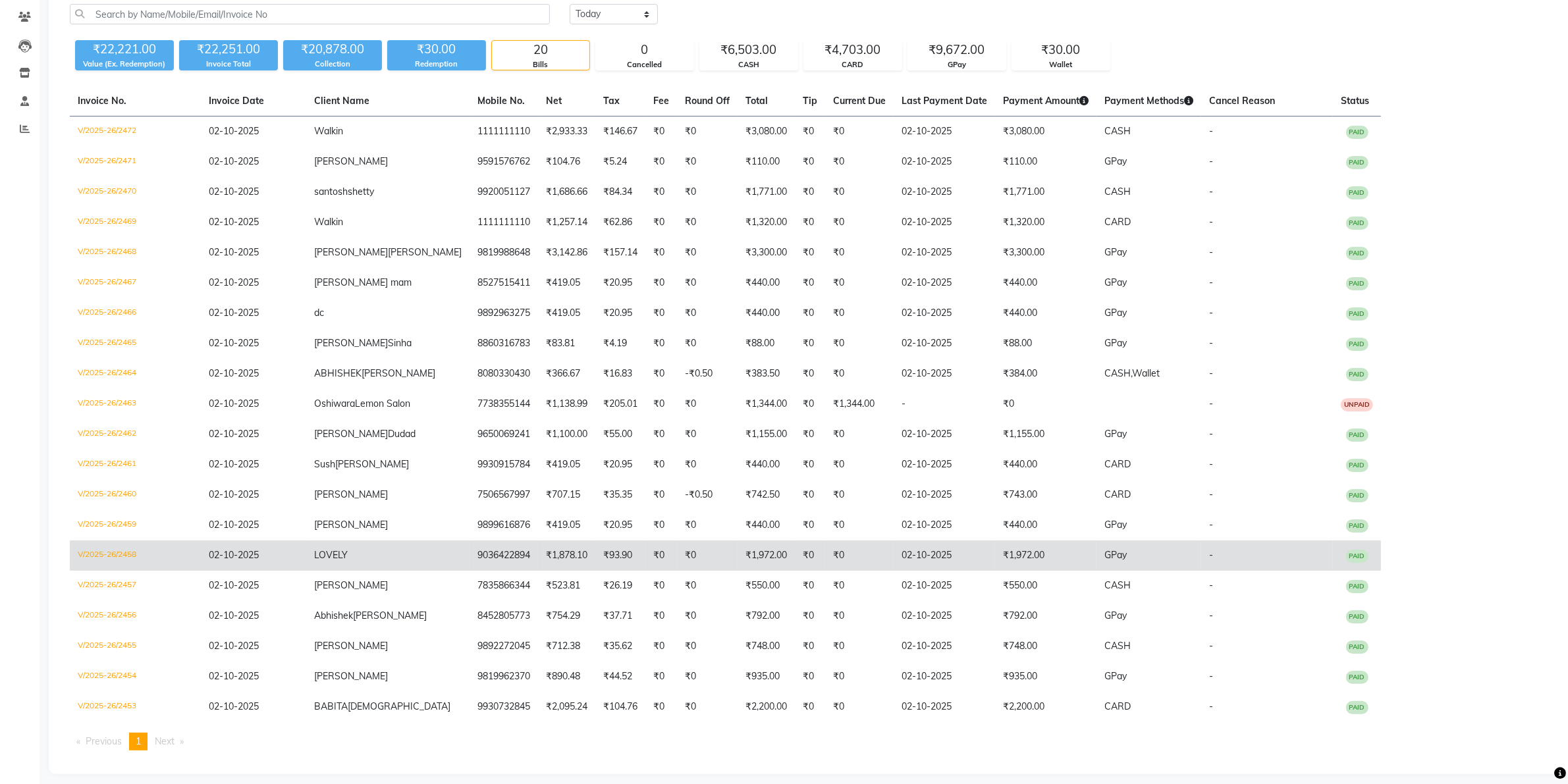
click at [1047, 545] on td "₹1,972.00" at bounding box center [1045, 555] width 102 height 30
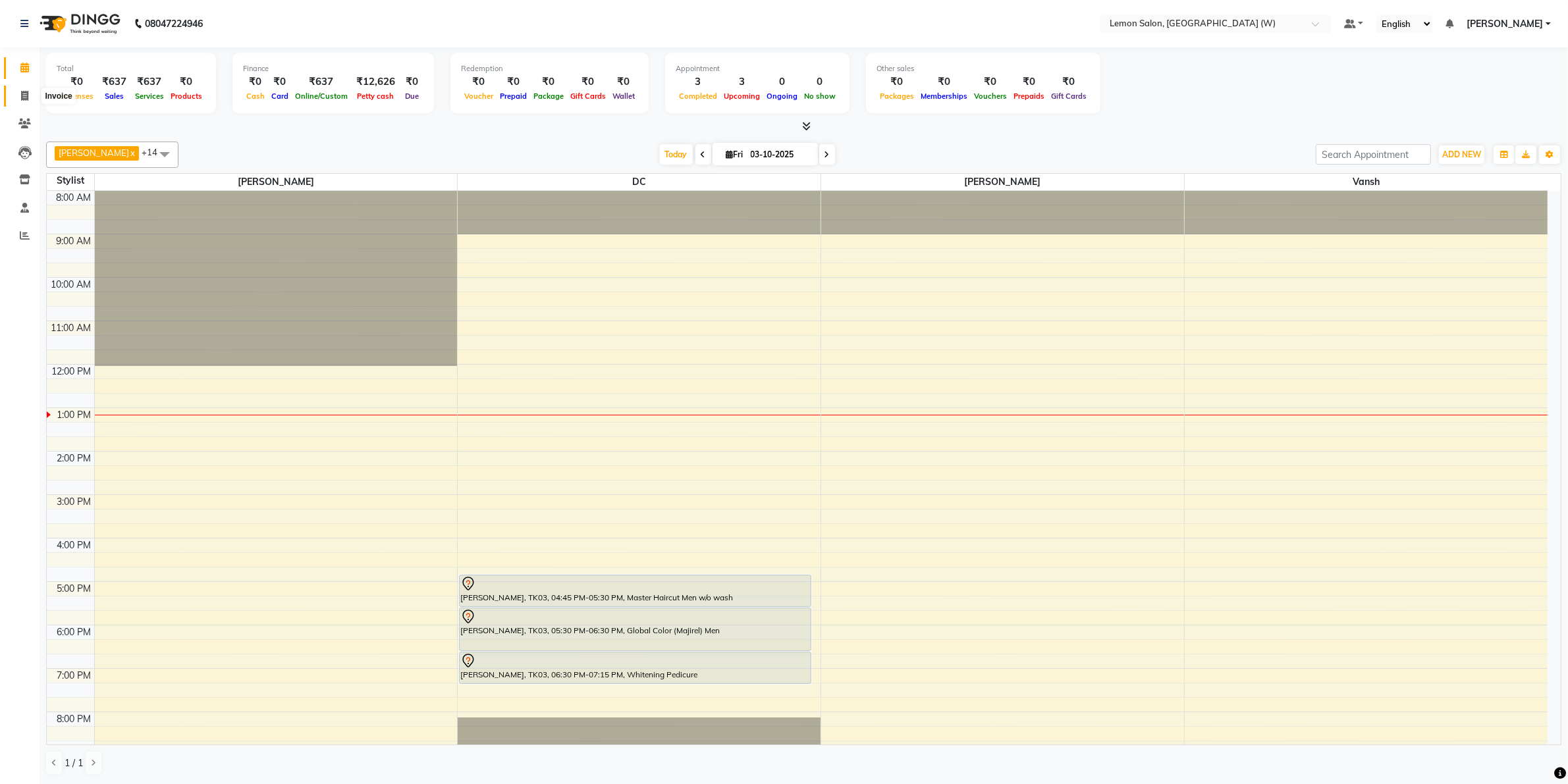
click at [18, 102] on span at bounding box center [25, 96] width 23 height 16
select select "8053"
select select "service"
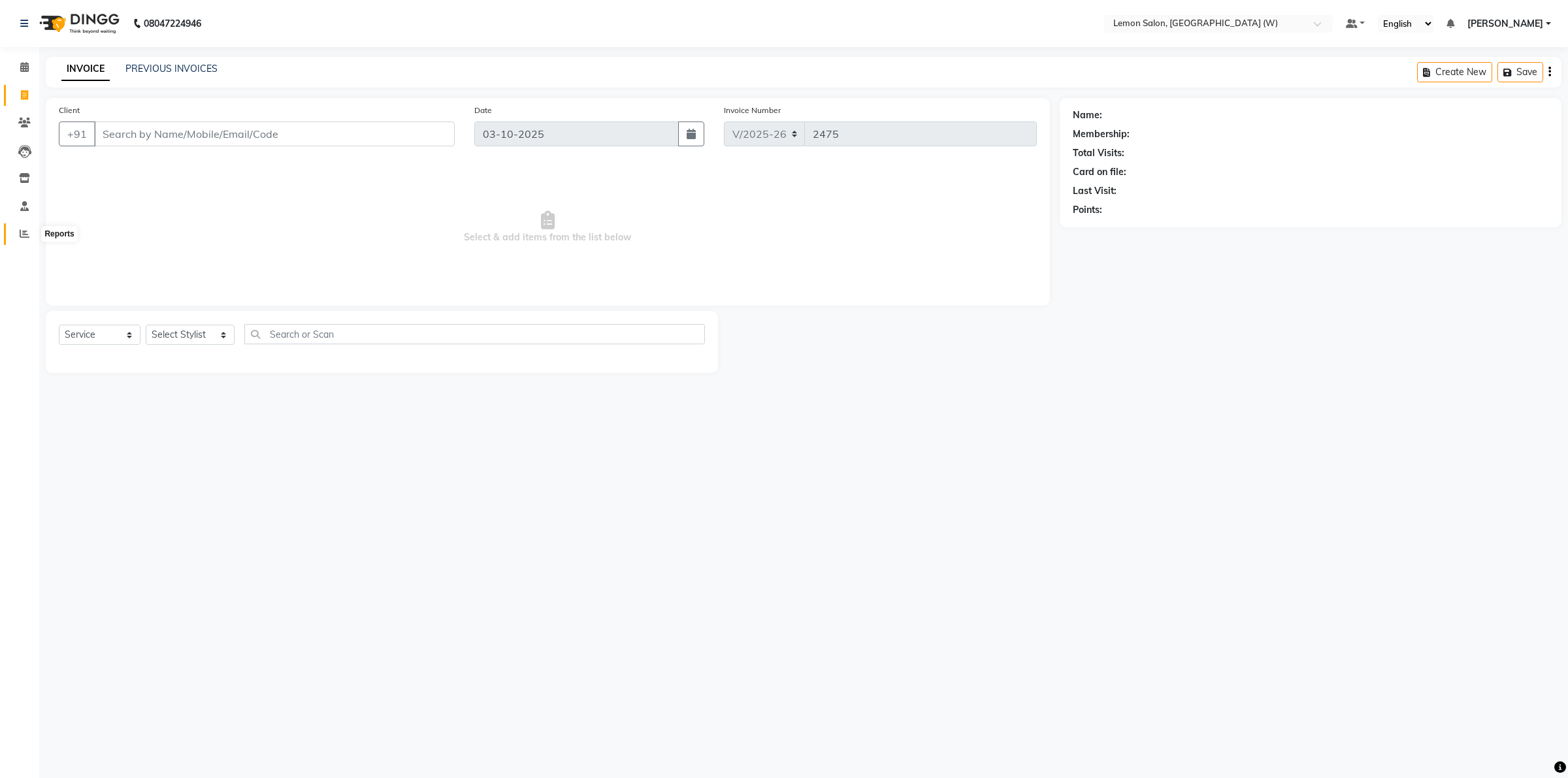
click at [30, 235] on span at bounding box center [25, 234] width 23 height 15
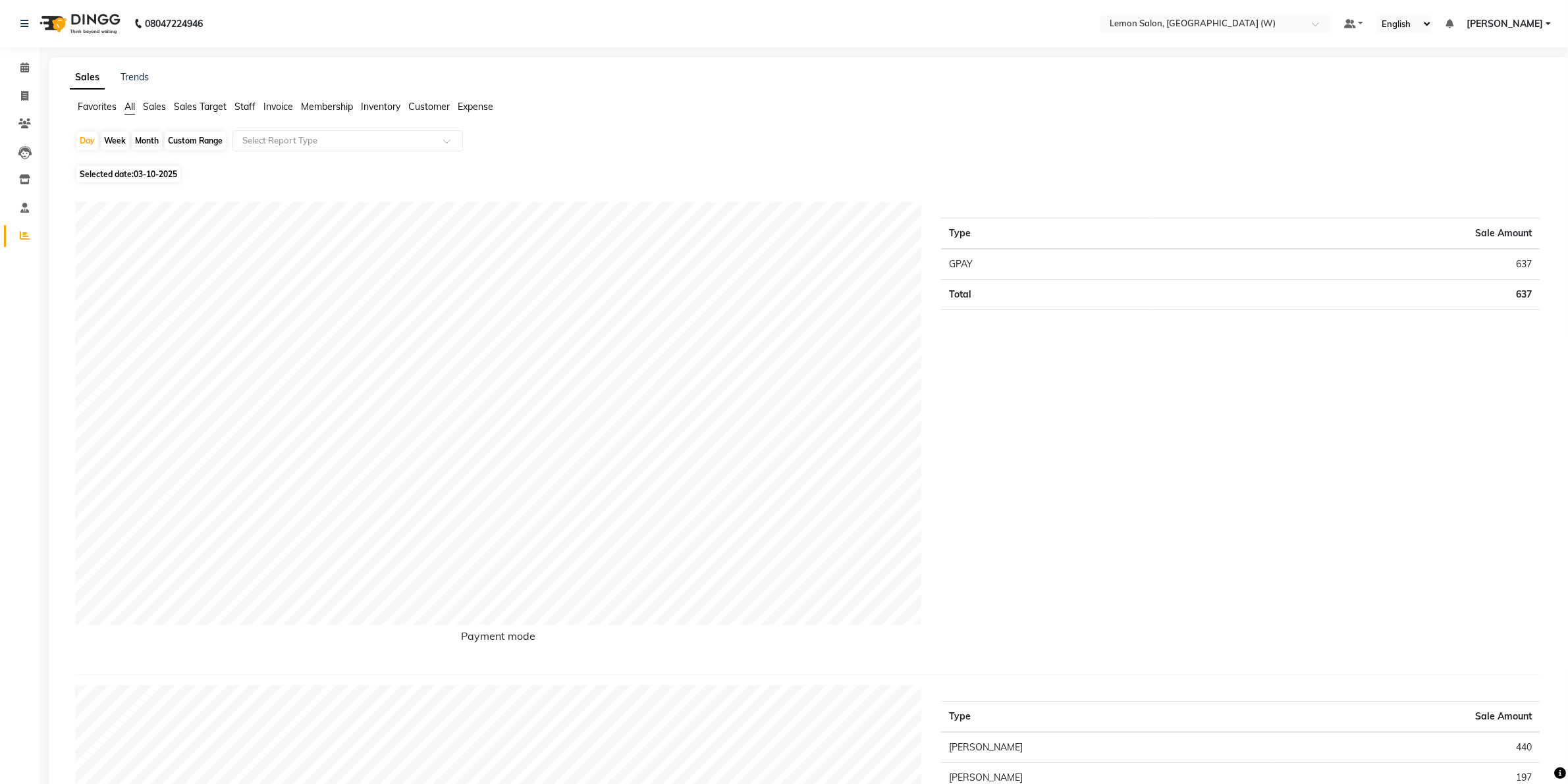
click at [248, 106] on span "Staff" at bounding box center [245, 106] width 21 height 12
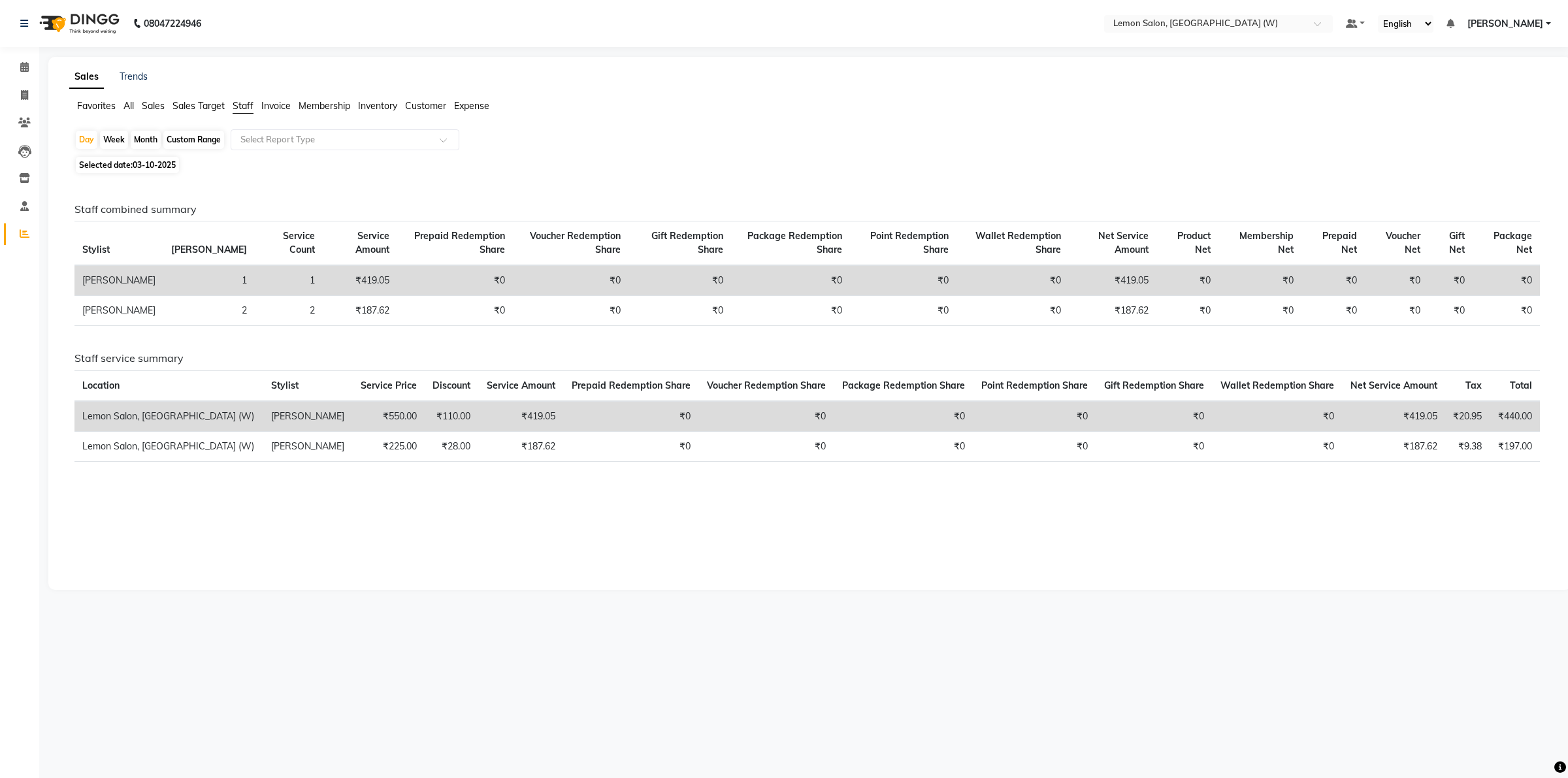
click at [153, 139] on div "Month" at bounding box center [146, 140] width 30 height 18
select select "10"
select select "2025"
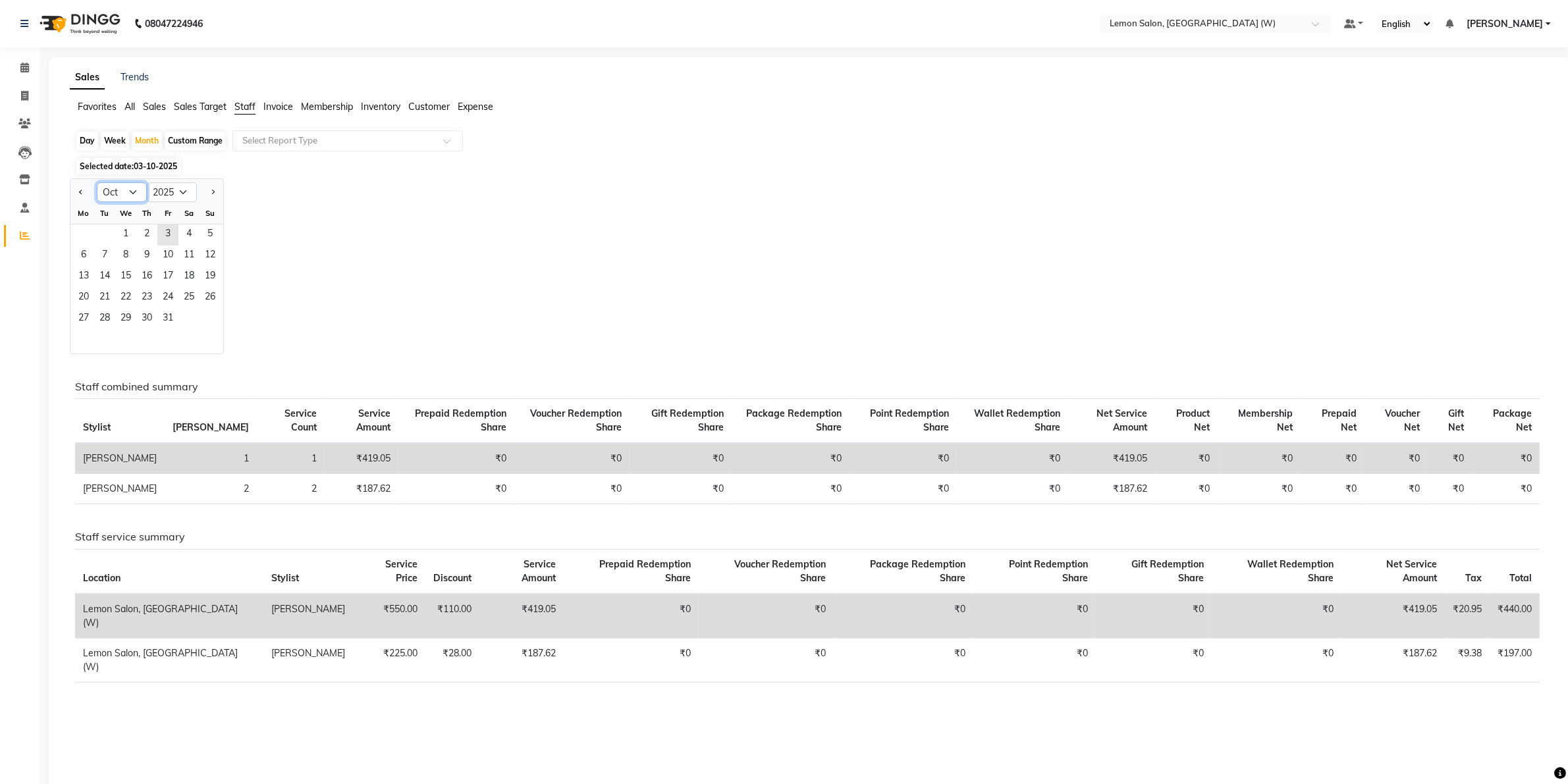
click at [122, 191] on select "Jan Feb Mar Apr May Jun Jul Aug Sep Oct Nov Dec" at bounding box center [122, 192] width 50 height 19
select select "6"
click at [97, 183] on select "Jan Feb Mar Apr May Jun Jul Aug Sep Oct Nov Dec" at bounding box center [122, 192] width 50 height 19
click at [211, 235] on span "1" at bounding box center [210, 234] width 21 height 21
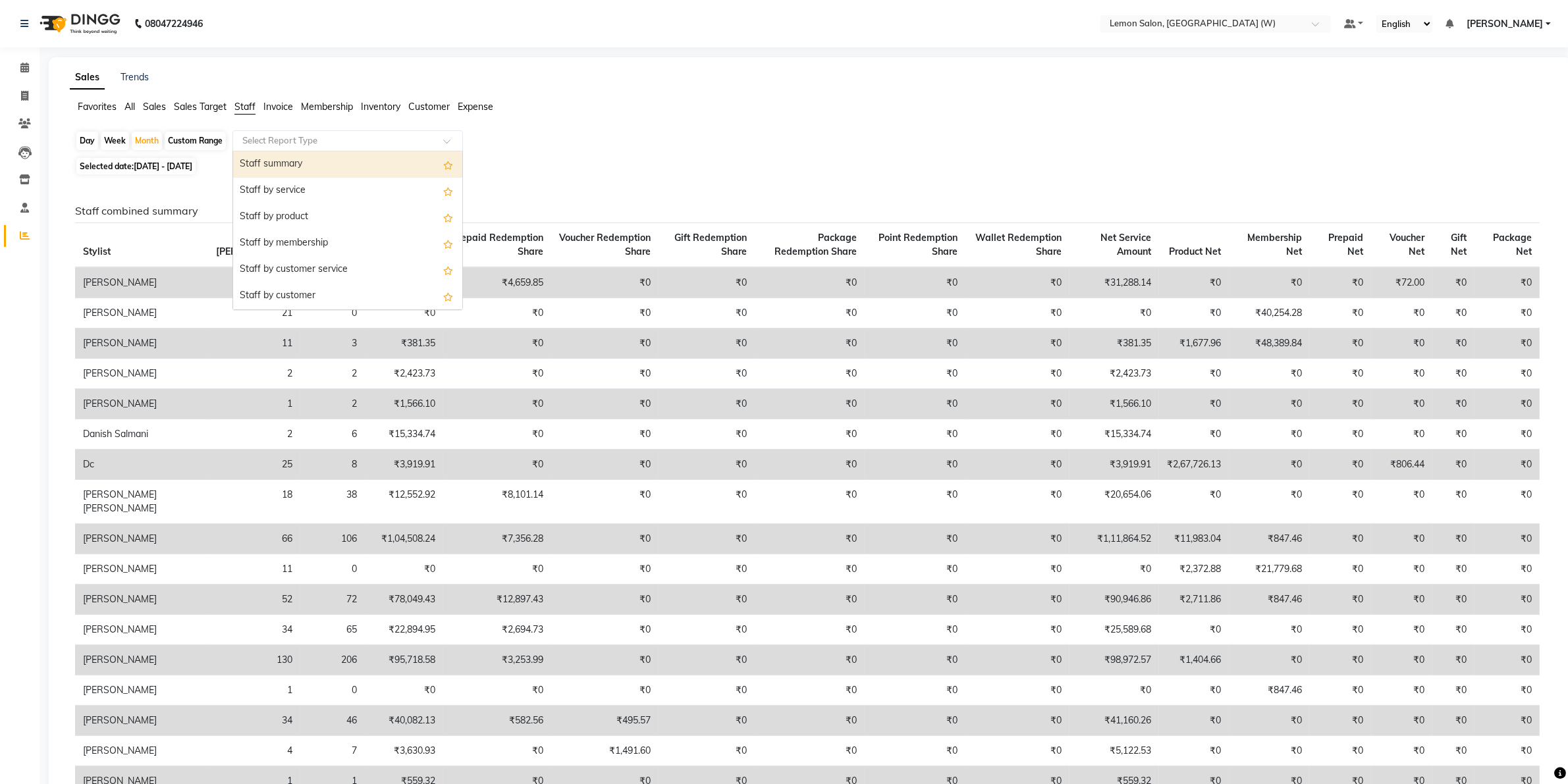
click at [316, 135] on input "text" at bounding box center [335, 140] width 189 height 13
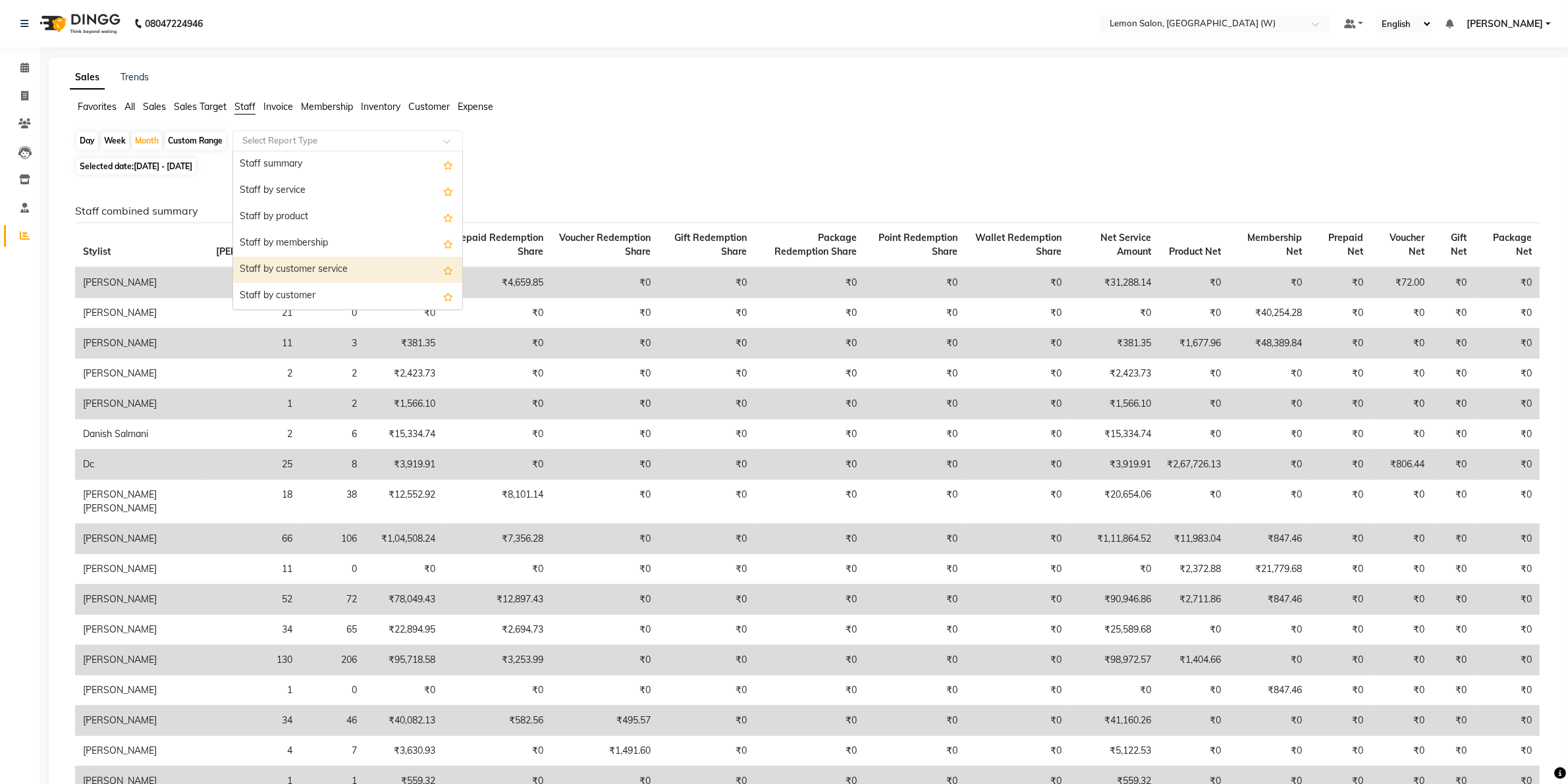
click at [323, 264] on div "Staff by customer service" at bounding box center [347, 270] width 229 height 26
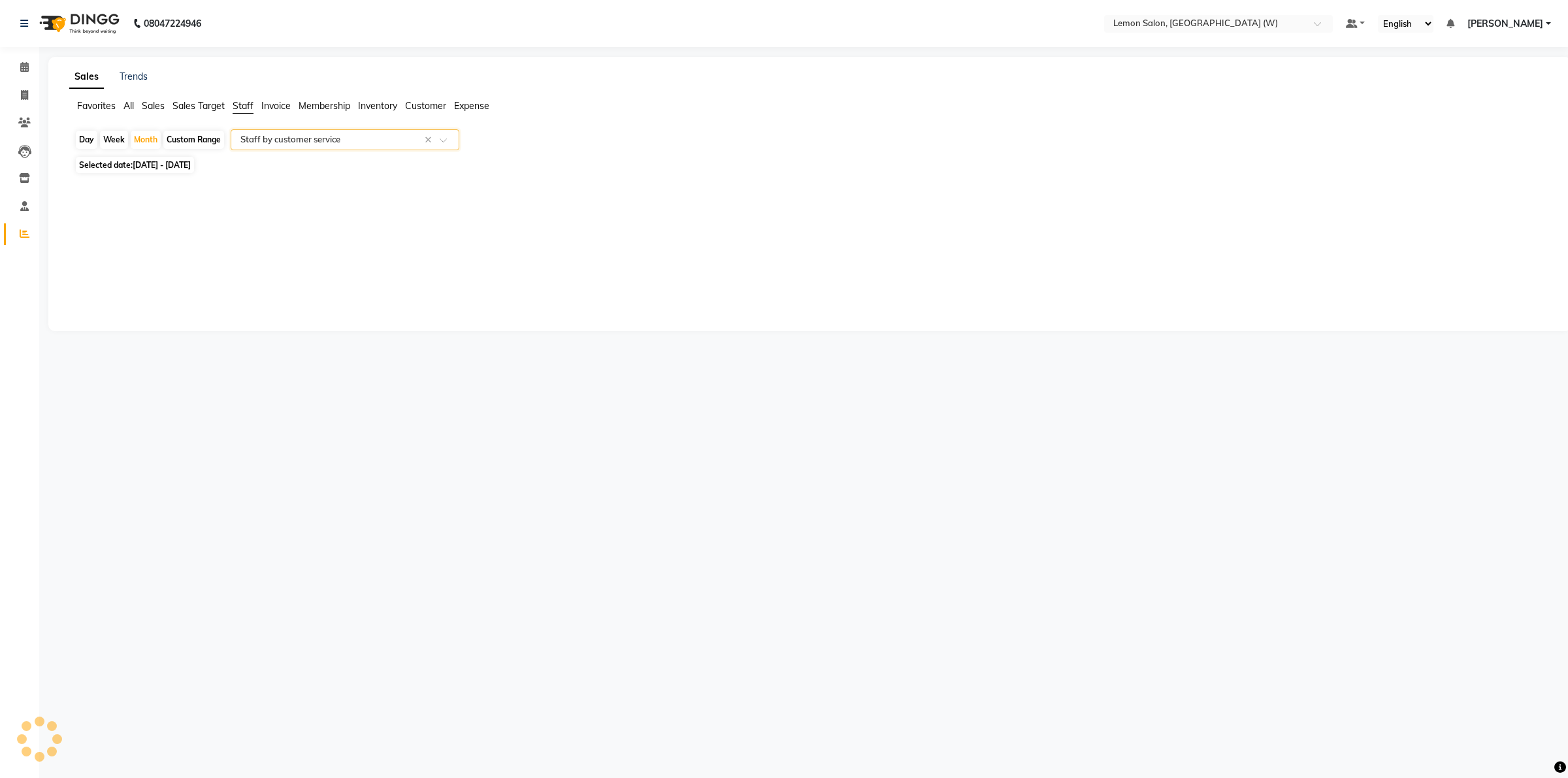
select select "csv"
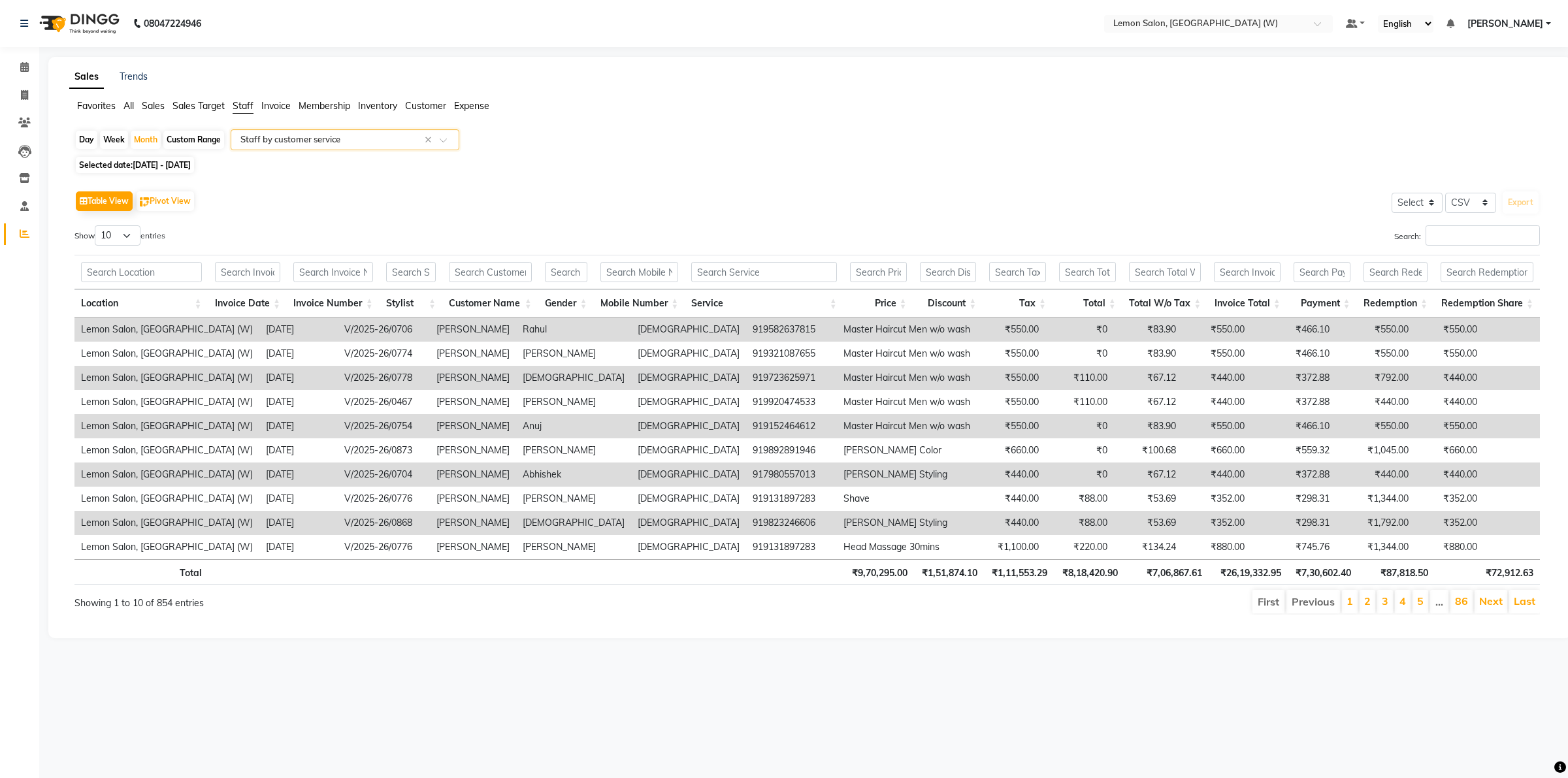
click at [184, 163] on span "01-06-2025 - 30-06-2025" at bounding box center [161, 165] width 58 height 10
select select "6"
select select "2025"
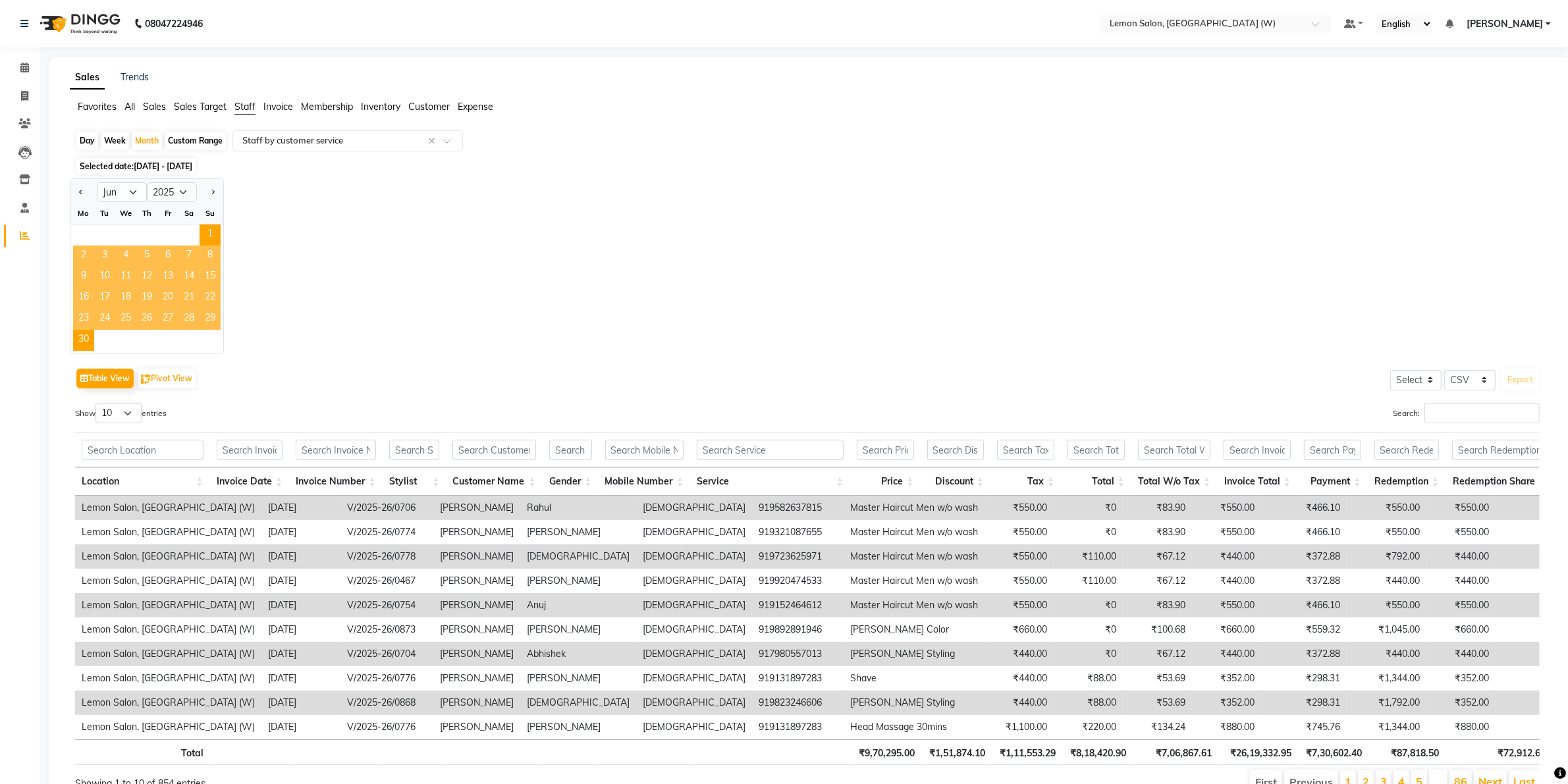
click at [440, 228] on div "Jan Feb Mar Apr May Jun Jul Aug Sep Oct Nov Dec 2015 2016 2017 2018 2019 2020 2…" at bounding box center [810, 266] width 1481 height 175
click at [479, 448] on input "text" at bounding box center [495, 450] width 84 height 20
click at [419, 456] on input "text" at bounding box center [414, 450] width 50 height 20
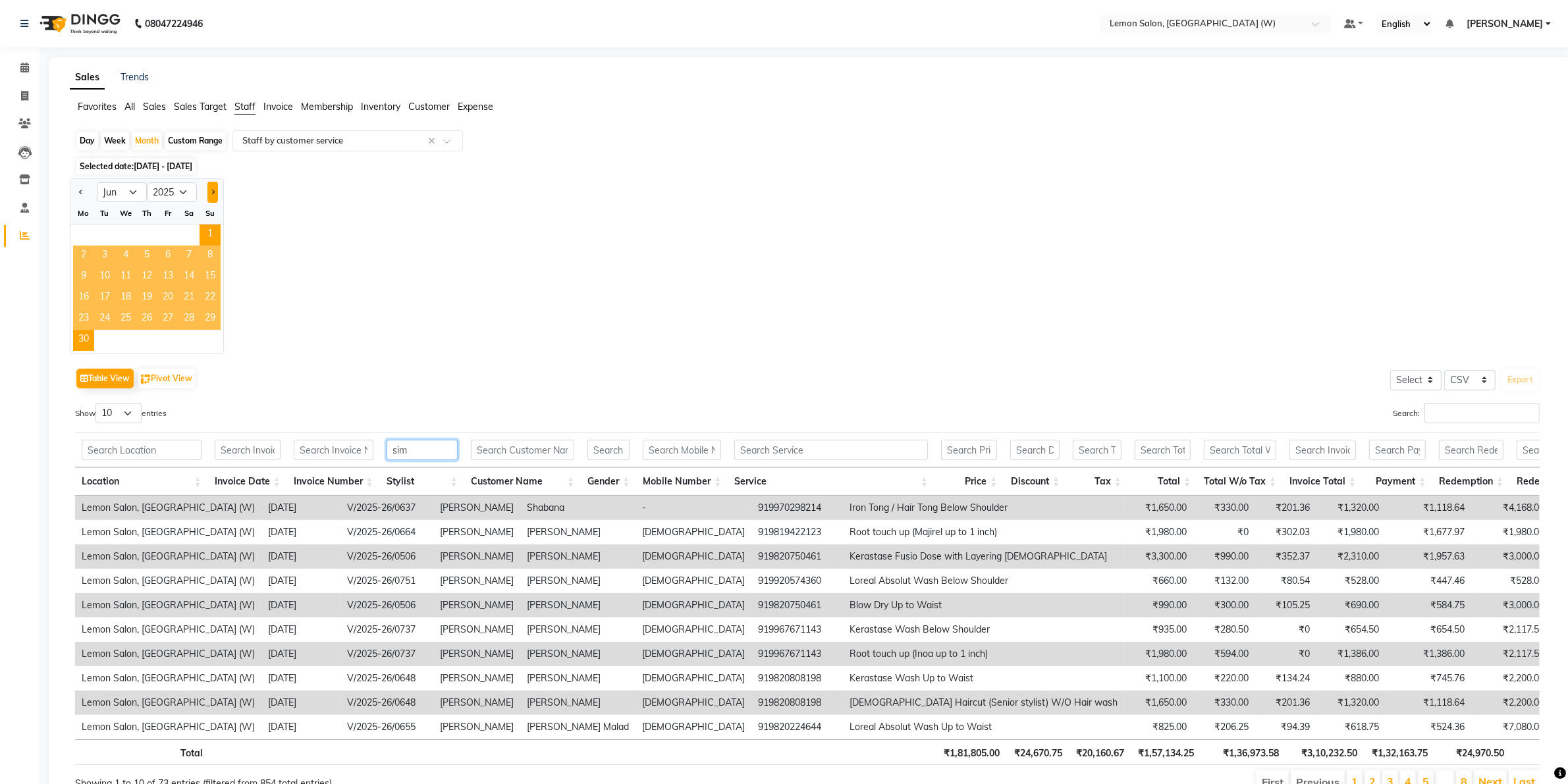
type input "sim"
click at [214, 189] on button "Next month" at bounding box center [213, 192] width 11 height 21
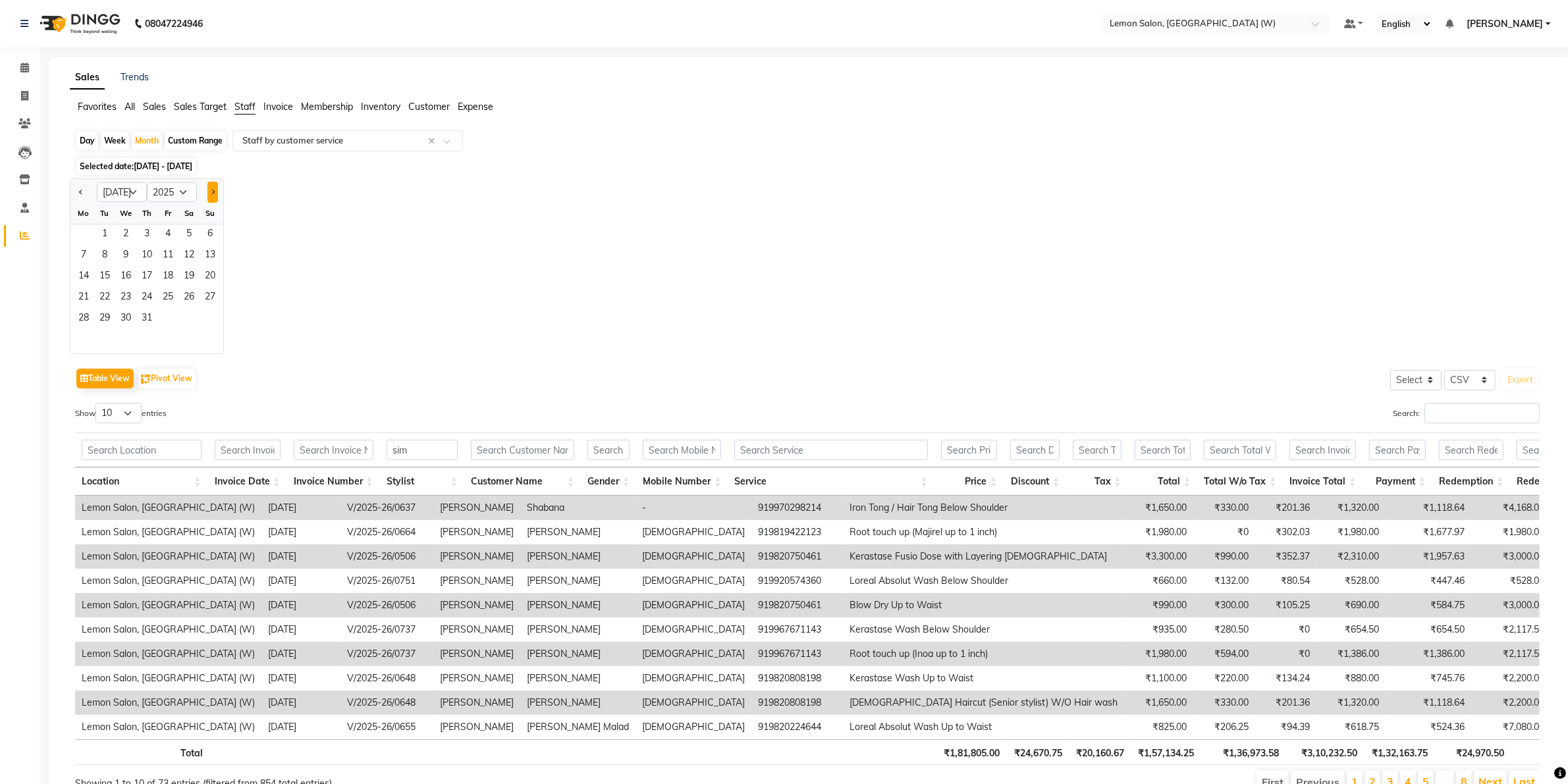
click at [214, 189] on button "Next month" at bounding box center [213, 192] width 11 height 21
click at [216, 196] on button "Next month" at bounding box center [213, 192] width 11 height 21
select select "10"
click at [120, 241] on span "1" at bounding box center [125, 234] width 21 height 21
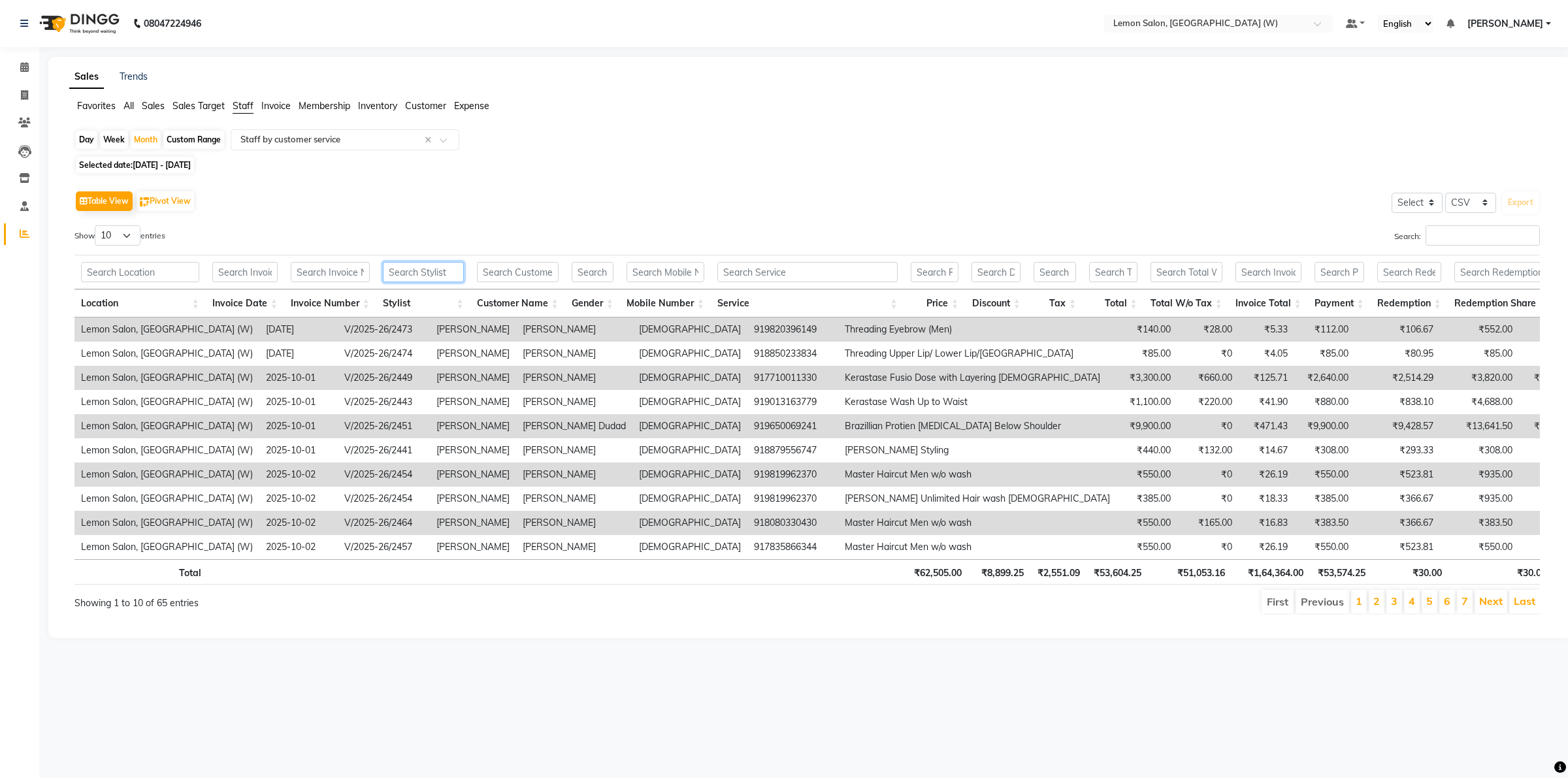
click at [427, 273] on input "text" at bounding box center [423, 272] width 81 height 20
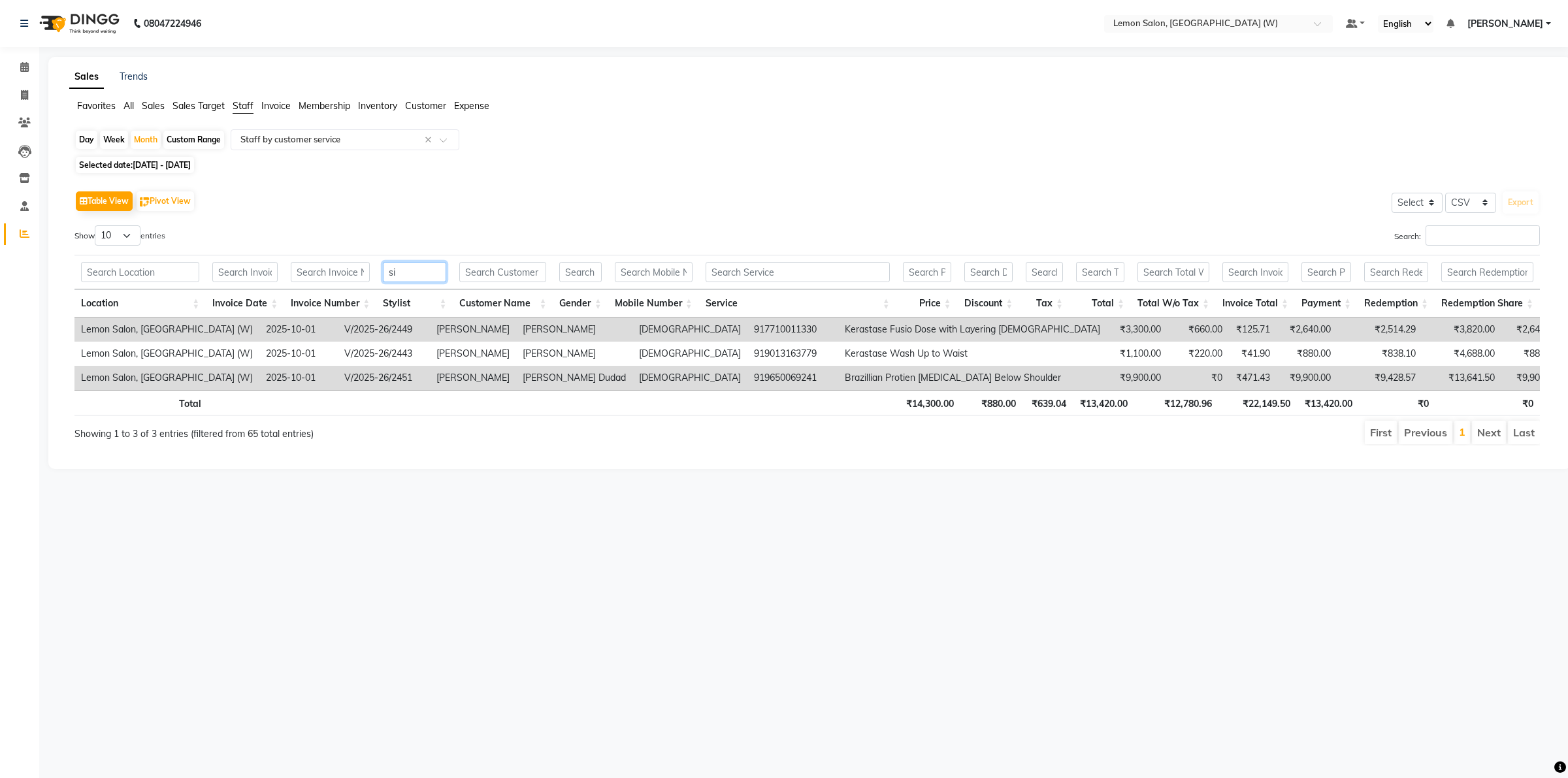
type input "sim"
drag, startPoint x: 442, startPoint y: 271, endPoint x: 162, endPoint y: 277, distance: 280.1
click at [162, 277] on tr "sim" at bounding box center [808, 272] width 1466 height 35
type input "simr"
drag, startPoint x: 432, startPoint y: 268, endPoint x: 302, endPoint y: 279, distance: 130.5
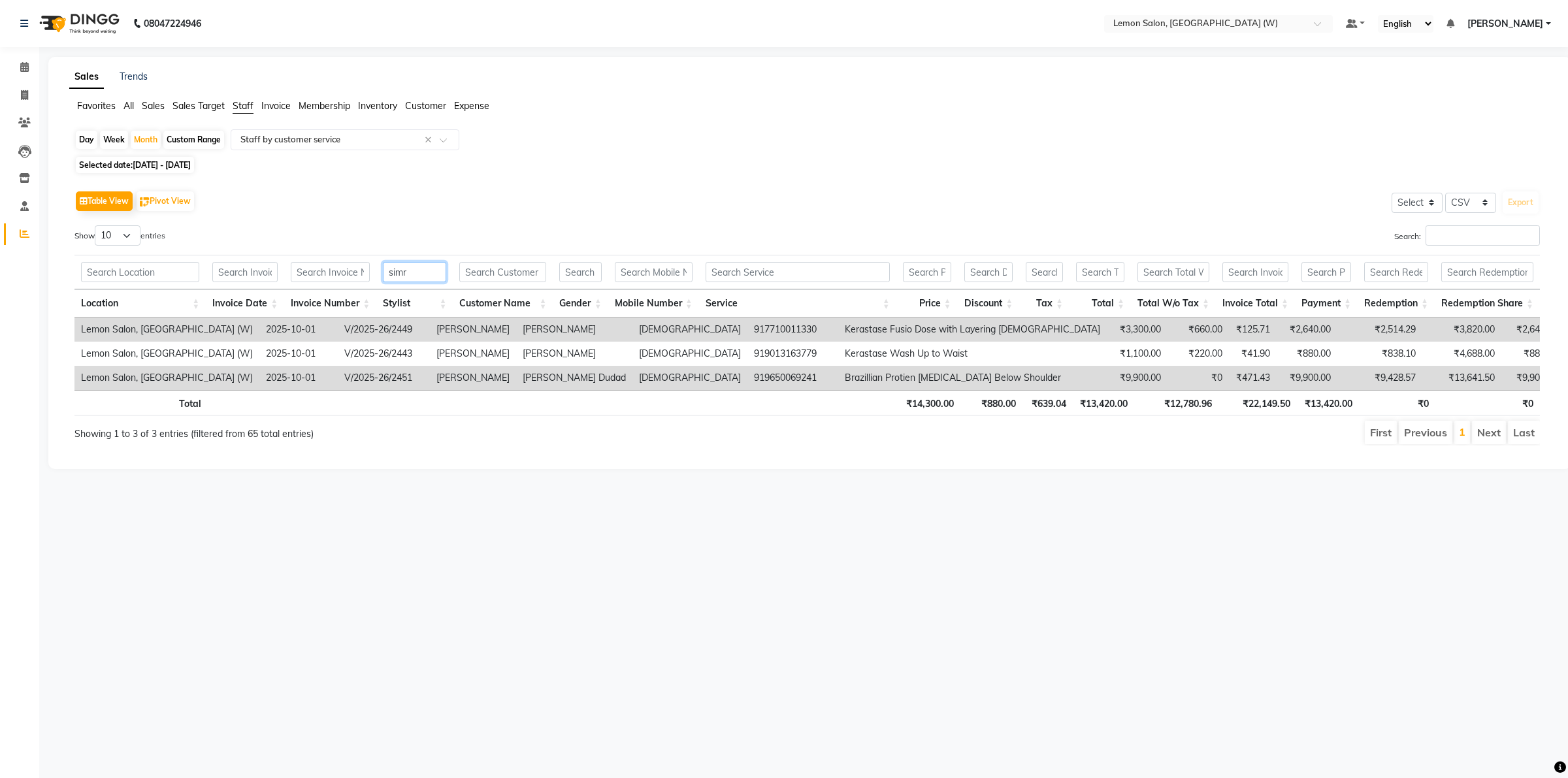
click at [302, 279] on tr "simr" at bounding box center [808, 272] width 1466 height 35
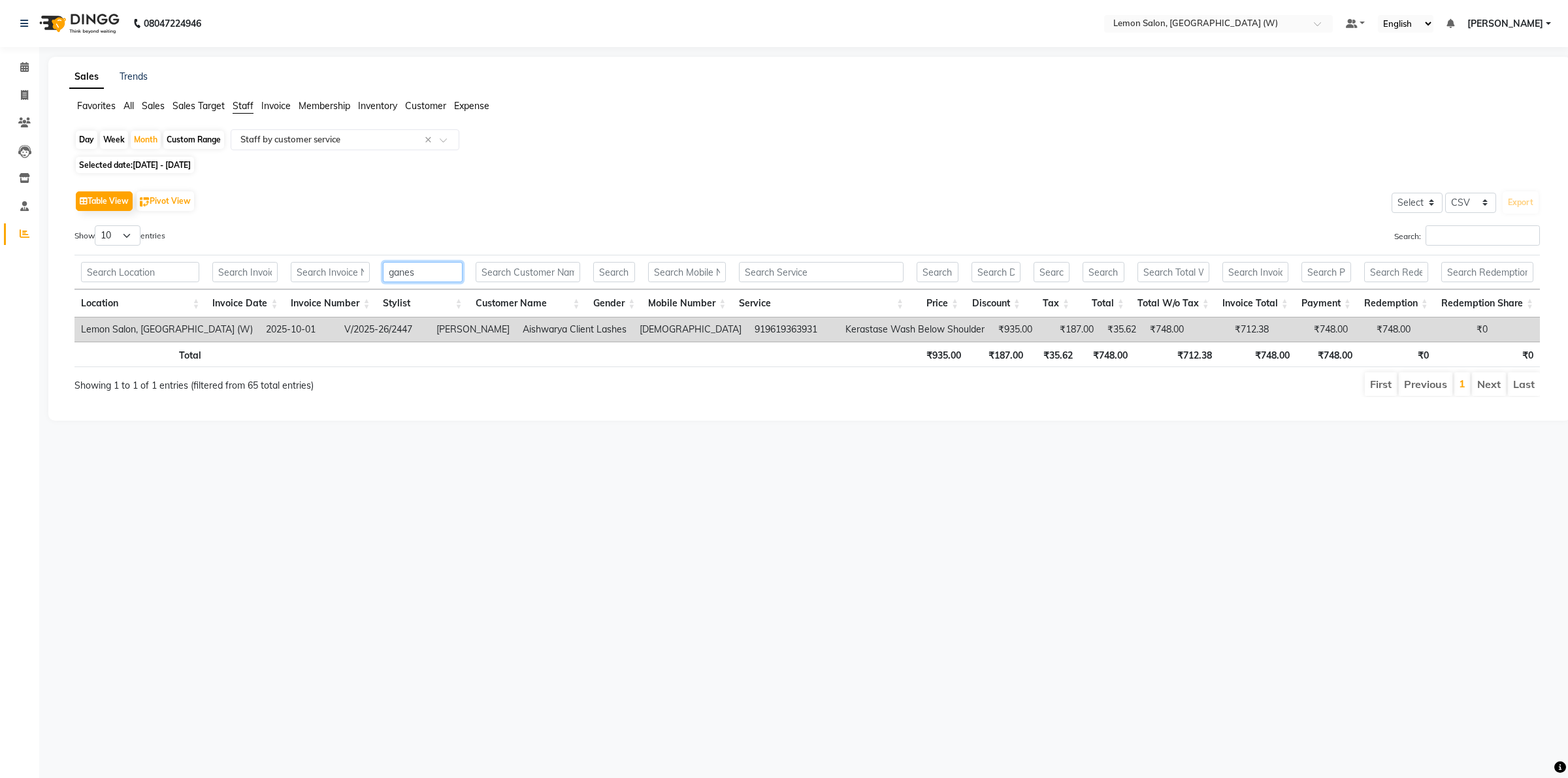
type input "ganesh"
drag, startPoint x: 425, startPoint y: 270, endPoint x: 384, endPoint y: 277, distance: 41.6
click at [384, 277] on input "ganesh" at bounding box center [422, 272] width 79 height 20
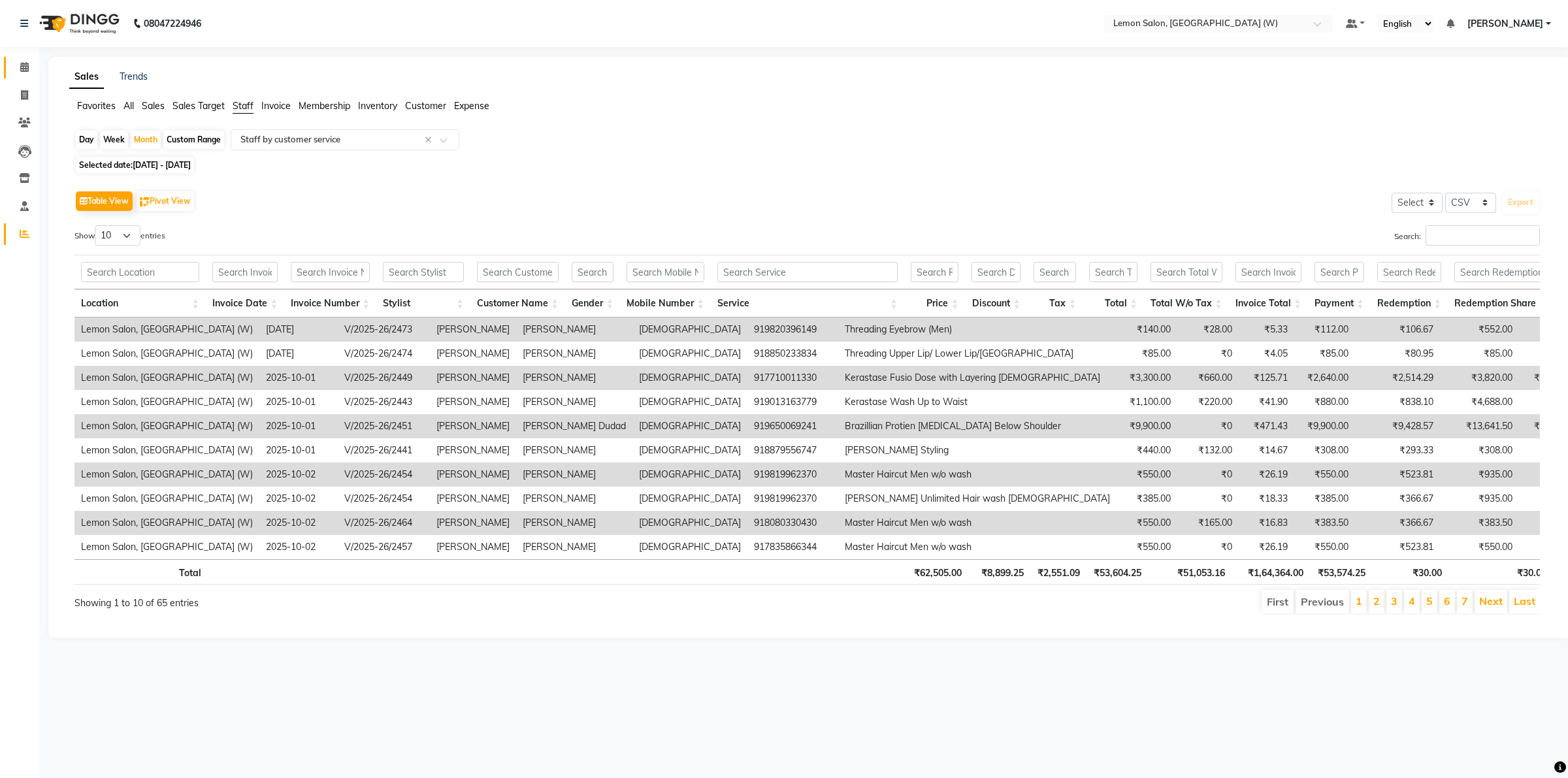
click at [32, 76] on link "Calendar" at bounding box center [19, 68] width 32 height 22
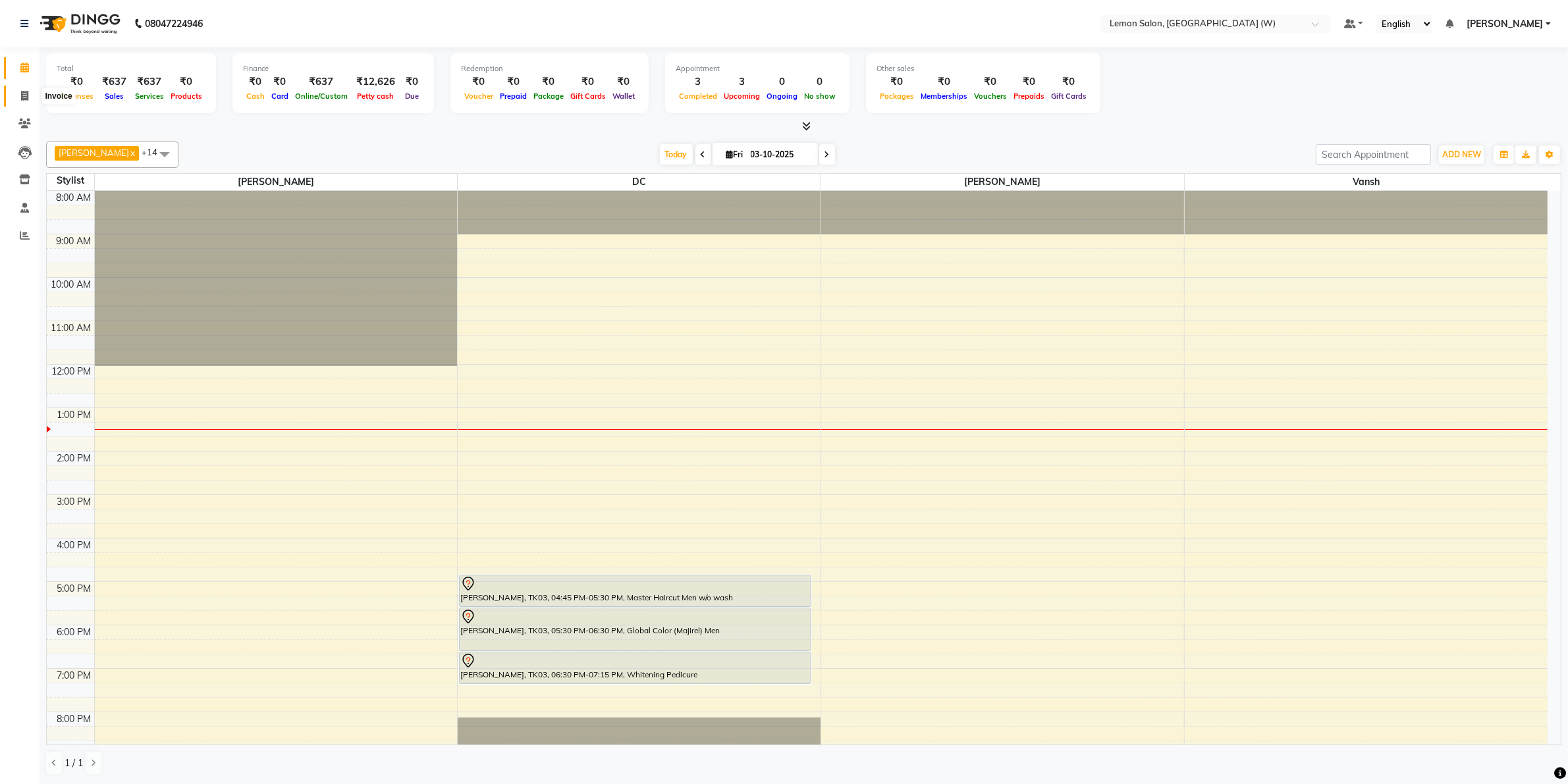
click at [28, 95] on span at bounding box center [25, 96] width 23 height 16
select select "8053"
select select "service"
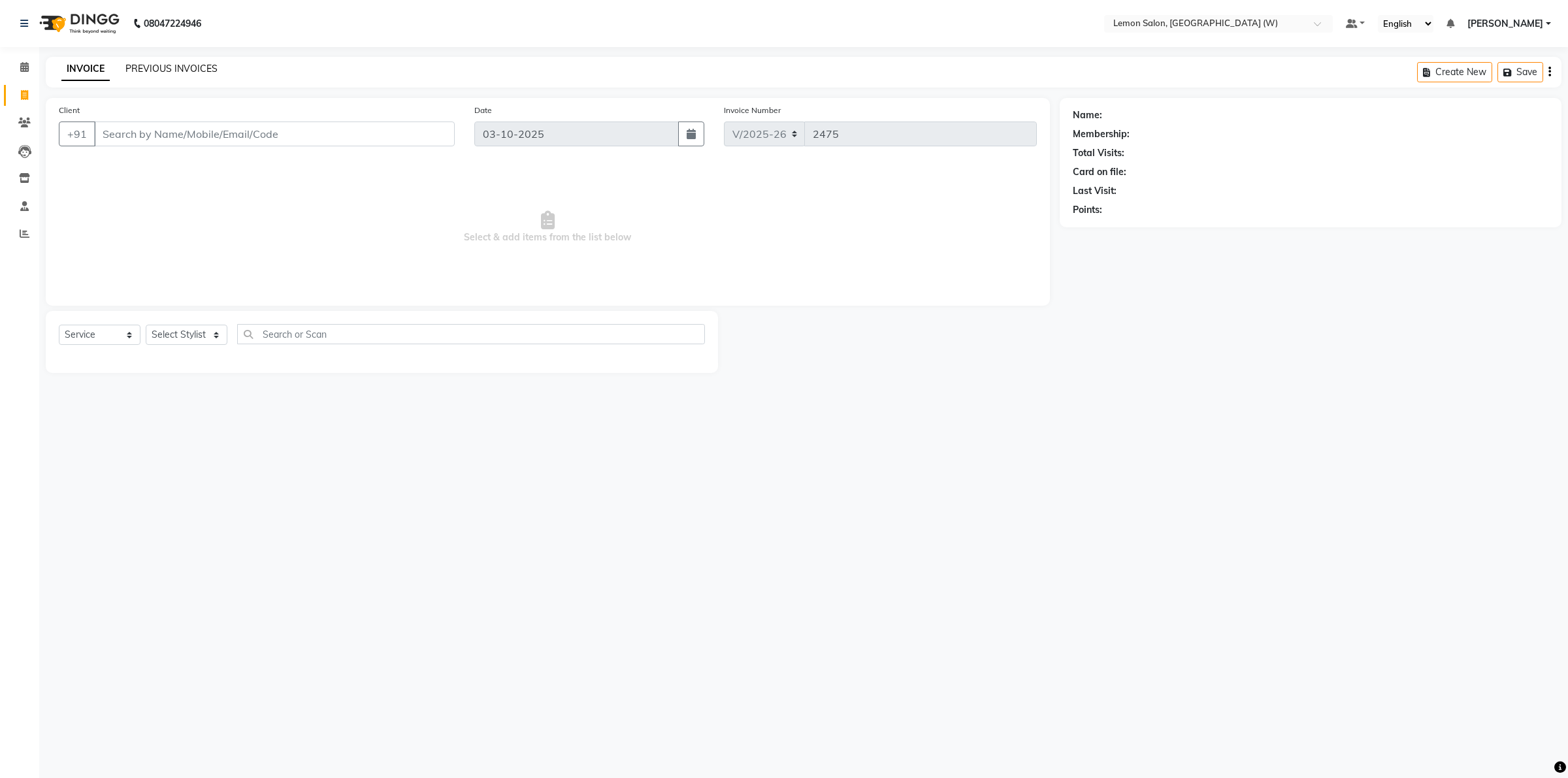
click at [172, 67] on link "PREVIOUS INVOICES" at bounding box center [172, 68] width 92 height 12
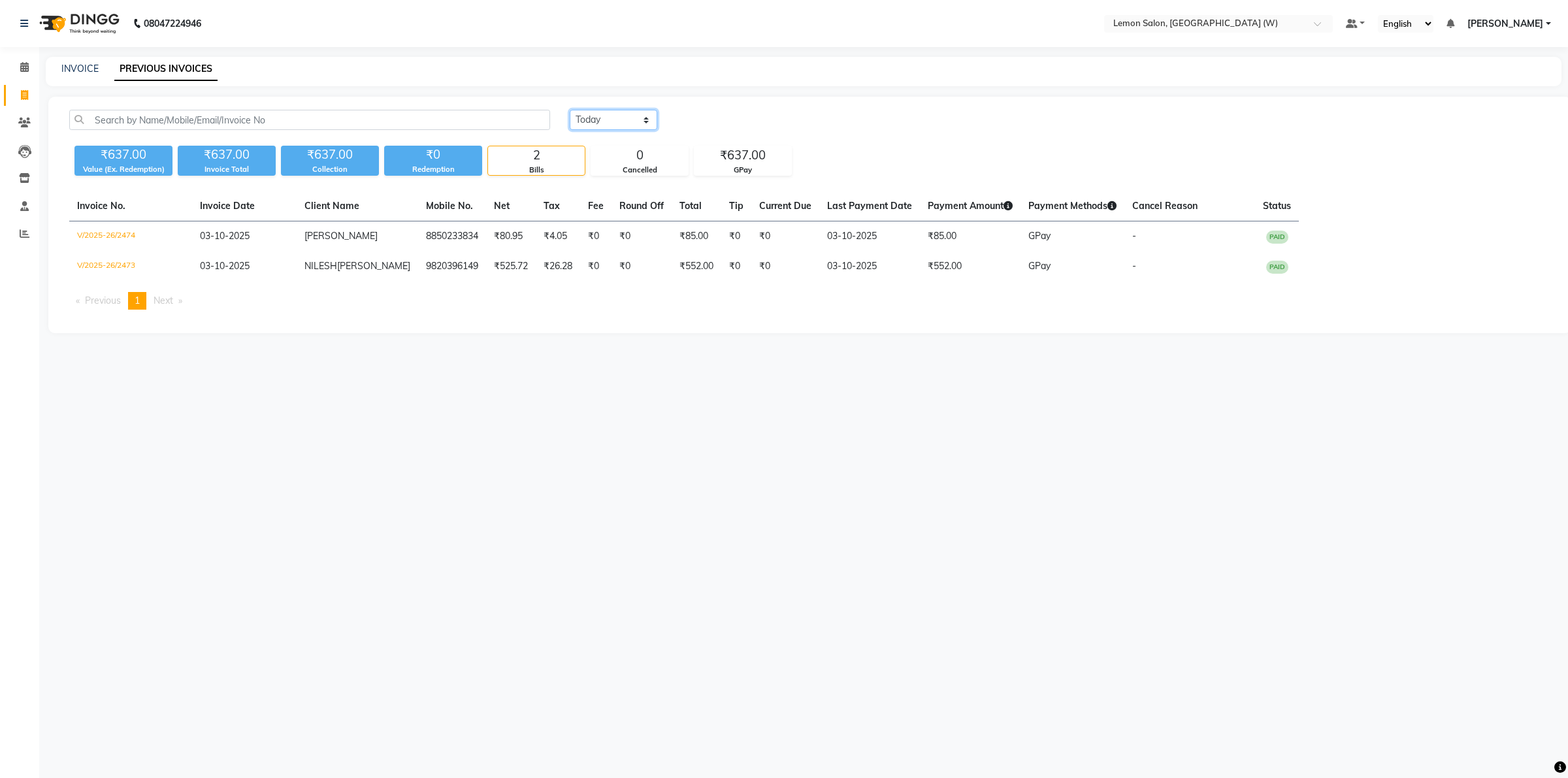
click at [604, 129] on select "Today Yesterday Custom Range" at bounding box center [614, 119] width 88 height 20
click at [606, 126] on select "Today Yesterday Custom Range" at bounding box center [614, 119] width 88 height 20
click at [609, 122] on select "Today Yesterday Custom Range" at bounding box center [614, 119] width 88 height 20
select select "range"
click at [570, 109] on select "Today Yesterday Custom Range" at bounding box center [614, 119] width 88 height 20
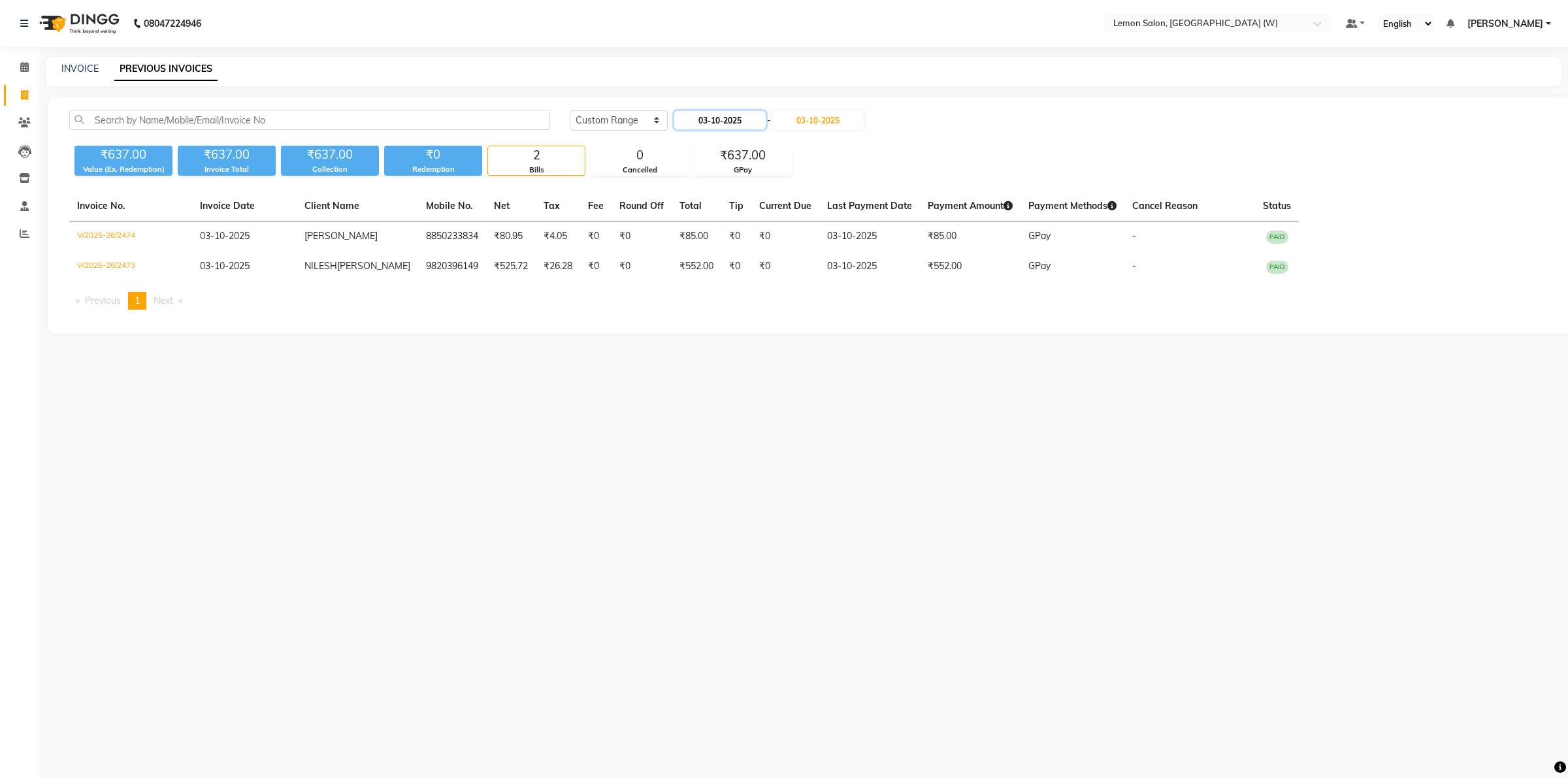
click at [724, 128] on input "03-10-2025" at bounding box center [720, 120] width 92 height 18
select select "10"
select select "2025"
drag, startPoint x: 747, startPoint y: 181, endPoint x: 746, endPoint y: 191, distance: 10.0
click at [743, 181] on div "2" at bounding box center [750, 187] width 21 height 21
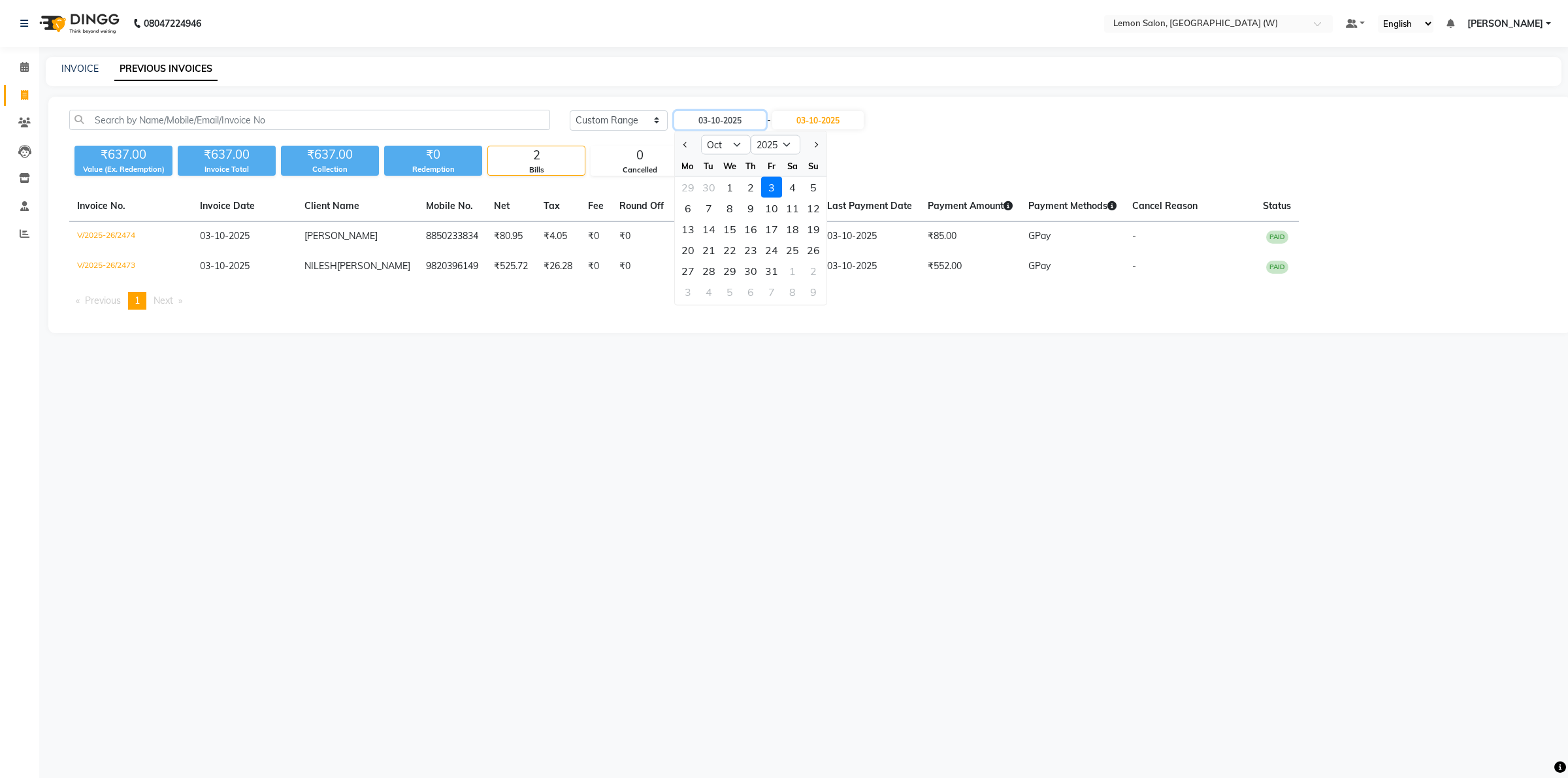
type input "02-10-2025"
click at [746, 191] on div "Today Yesterday Custom Range 02-10-2025 Jan Feb Mar Apr May Jun Jul Aug Sep Oct…" at bounding box center [810, 215] width 1523 height 236
click at [733, 119] on input "02-10-2025" at bounding box center [720, 120] width 92 height 18
select select "10"
select select "2025"
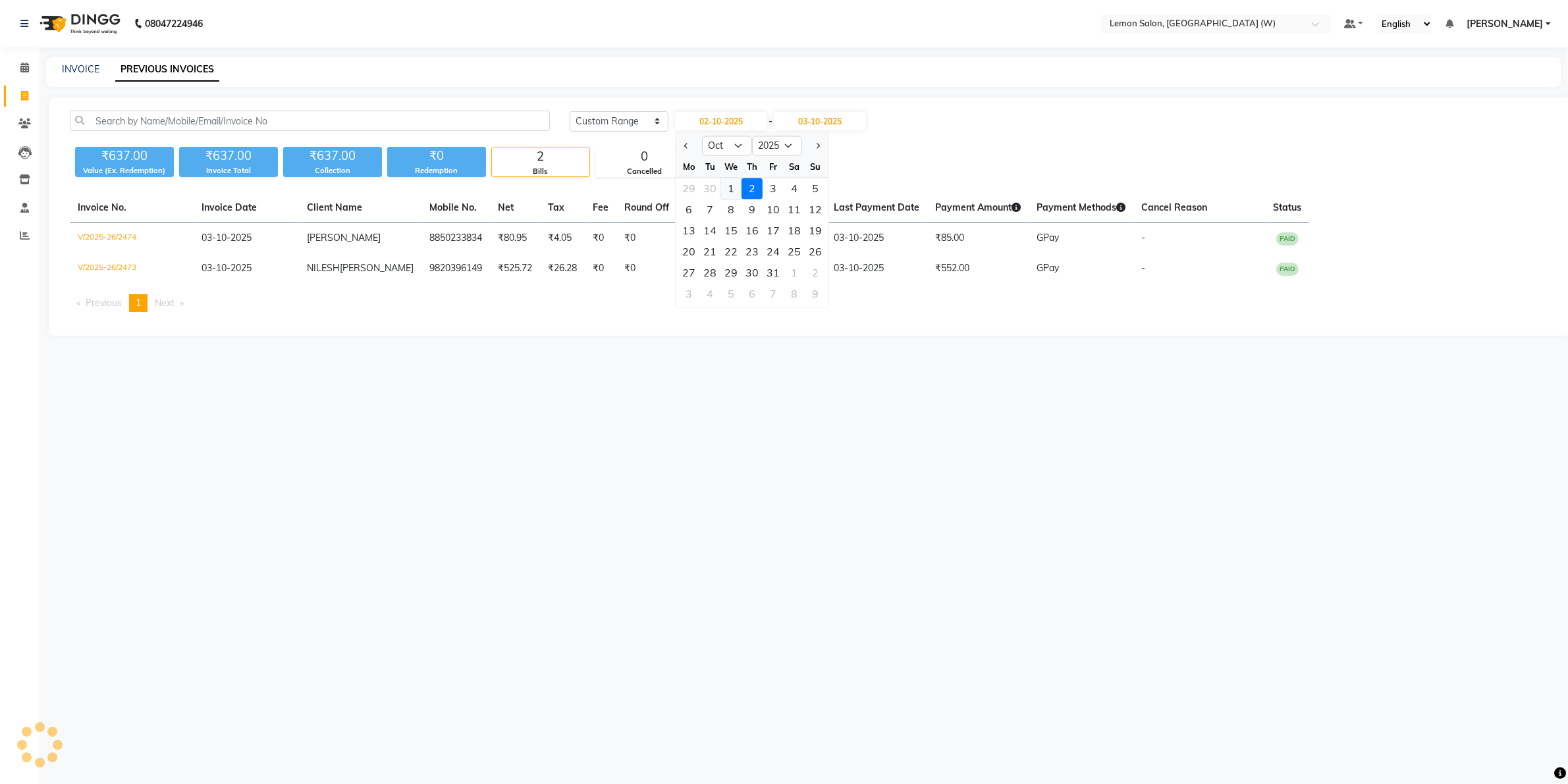
click at [738, 193] on div "1" at bounding box center [731, 189] width 21 height 21
type input "01-10-2025"
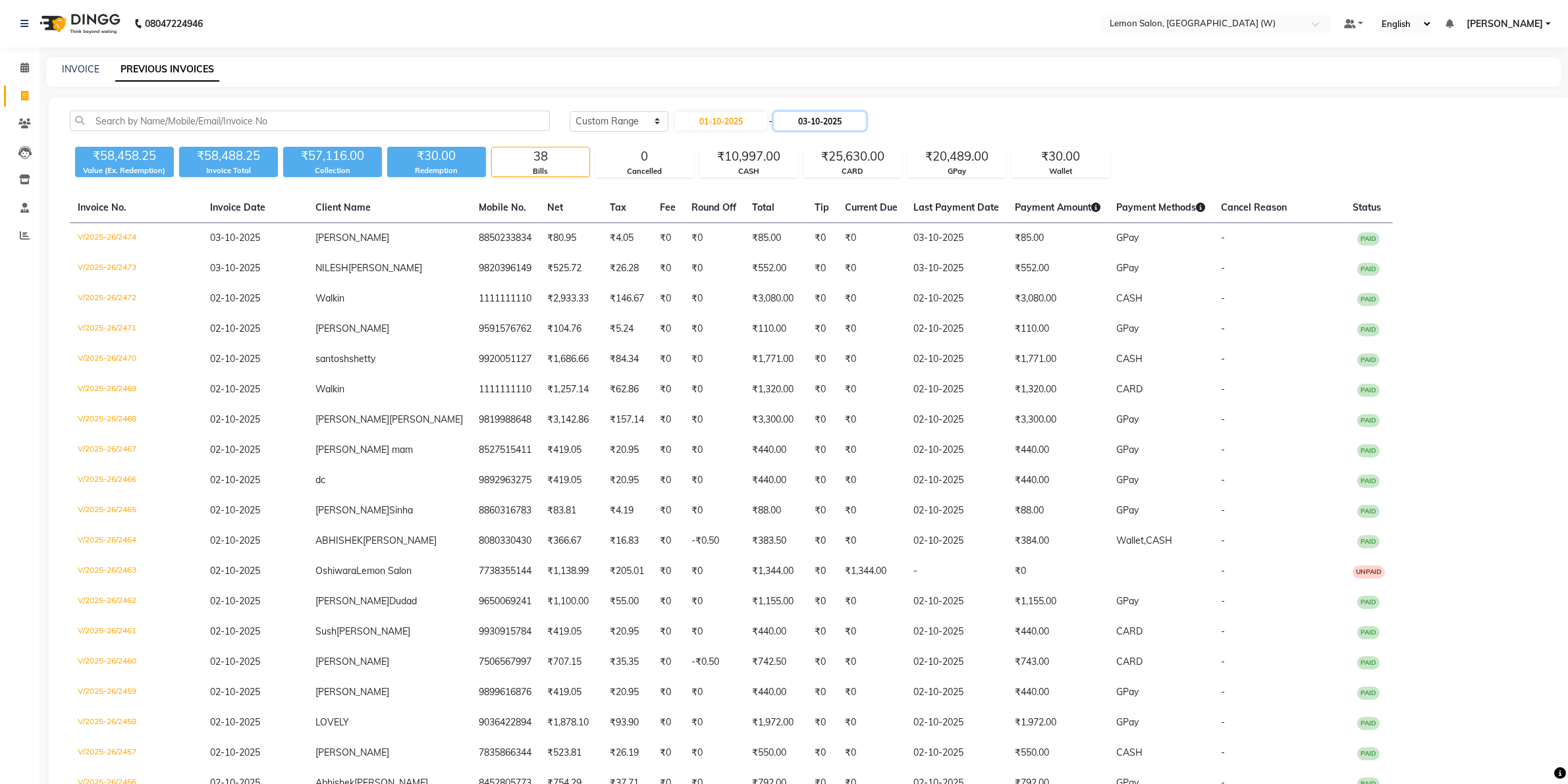
click at [823, 125] on input "03-10-2025" at bounding box center [820, 121] width 92 height 19
click at [879, 194] on div "3" at bounding box center [876, 189] width 21 height 21
click at [939, 120] on div "Today Yesterday Custom Range 01-10-2025 - 03-10-2025" at bounding box center [1060, 120] width 981 height 21
click at [749, 122] on input "01-10-2025" at bounding box center [721, 121] width 92 height 19
select select "10"
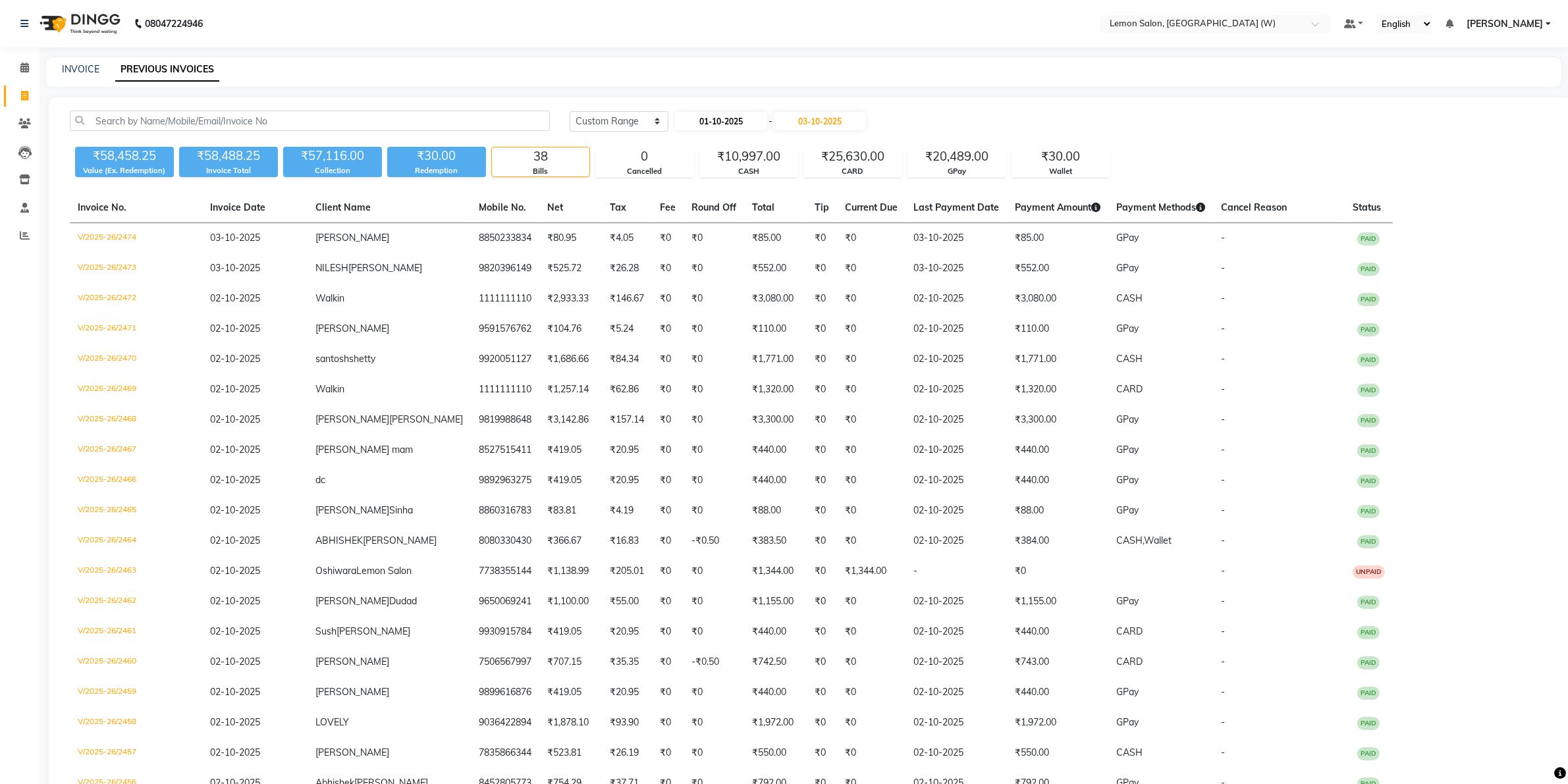
select select "2025"
click at [776, 189] on div "3" at bounding box center [773, 189] width 21 height 21
type input "03-10-2025"
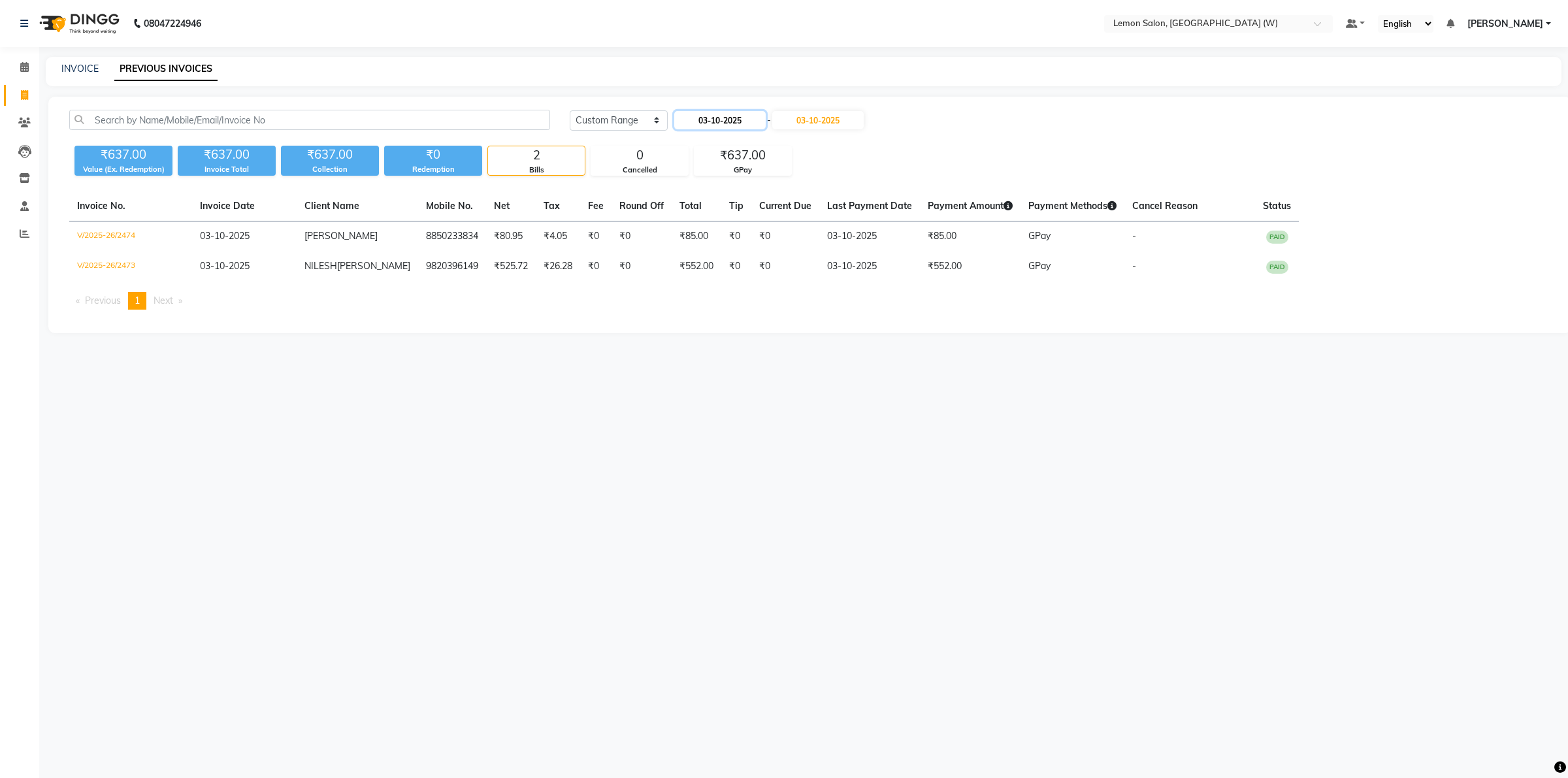
click at [713, 121] on input "03-10-2025" at bounding box center [720, 120] width 92 height 18
select select "10"
select select "2025"
click at [753, 188] on div "2" at bounding box center [750, 187] width 21 height 21
type input "02-10-2025"
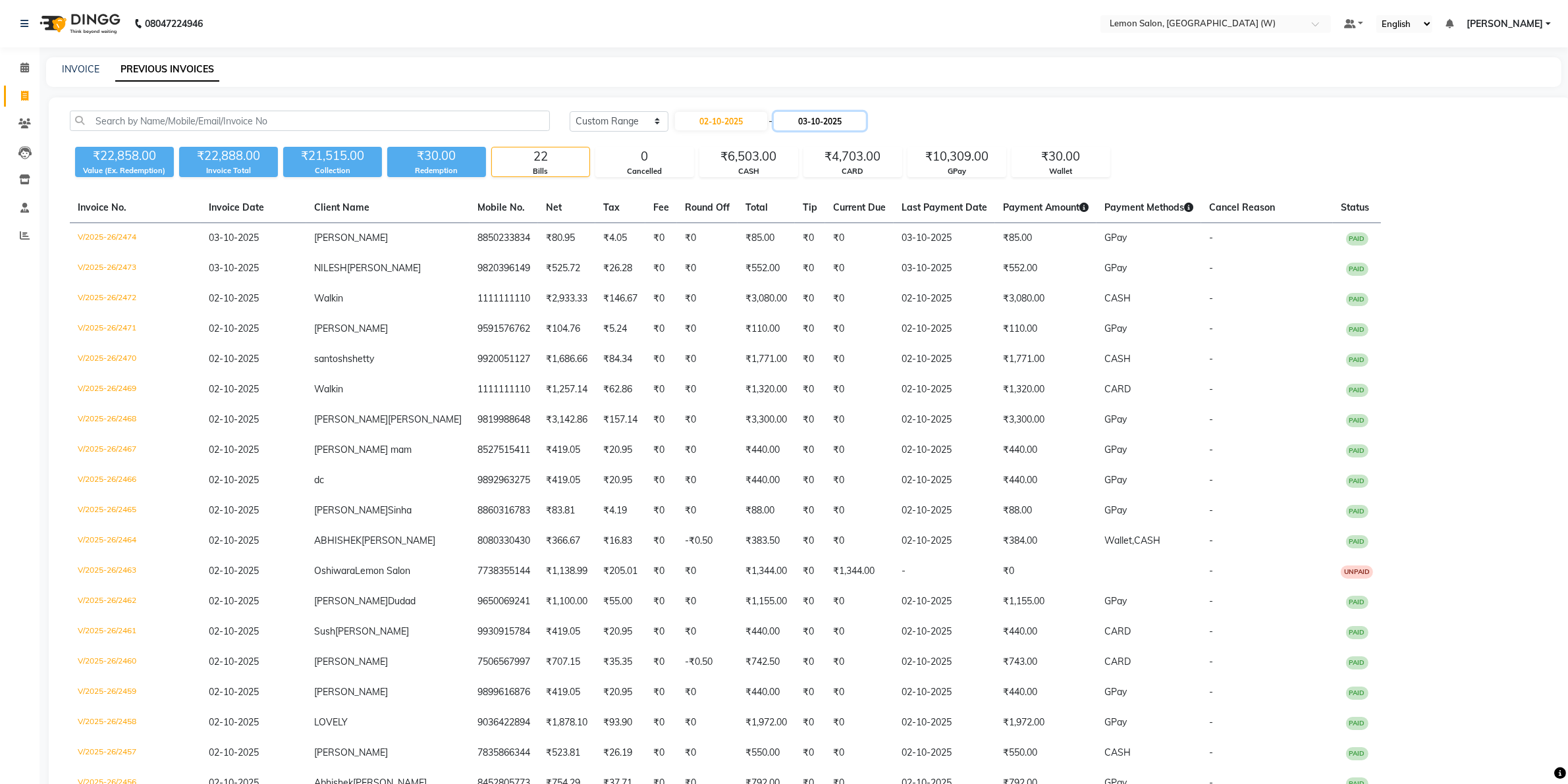
click at [825, 120] on input "03-10-2025" at bounding box center [820, 121] width 92 height 19
click at [858, 186] on div "2" at bounding box center [855, 189] width 21 height 21
type input "02-10-2025"
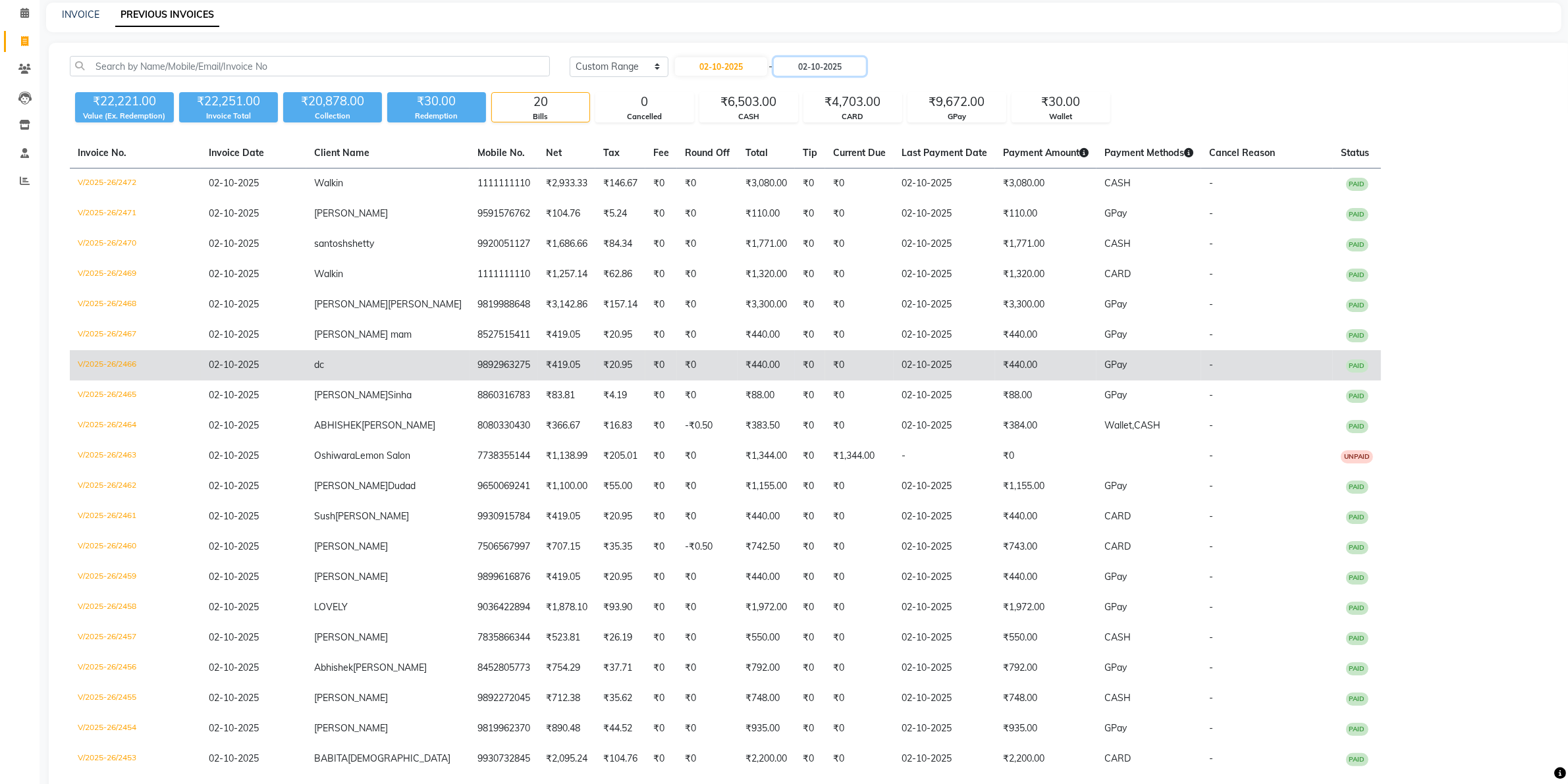
scroll to position [106, 0]
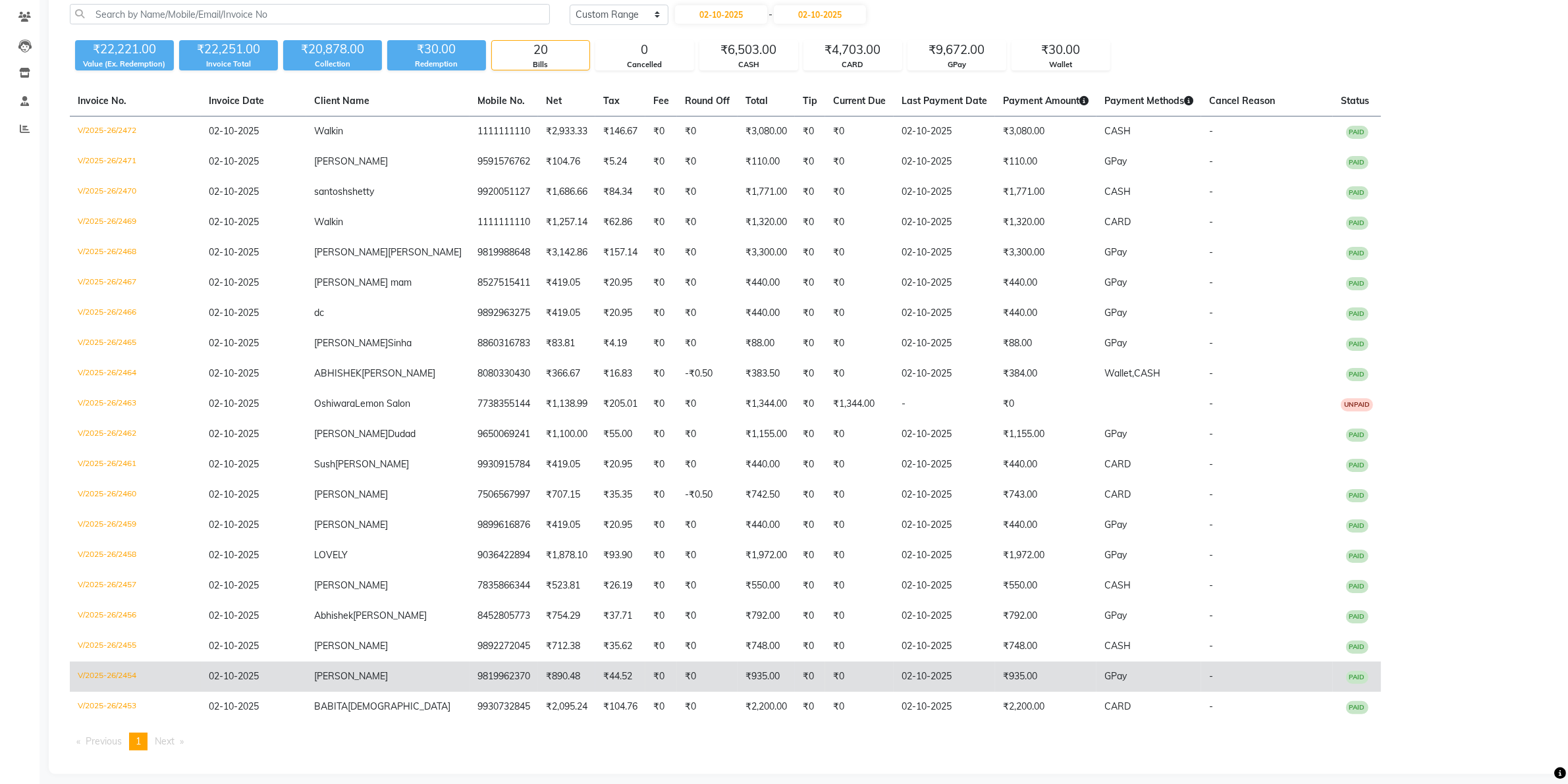
click at [995, 666] on td "₹935.00" at bounding box center [1045, 676] width 102 height 30
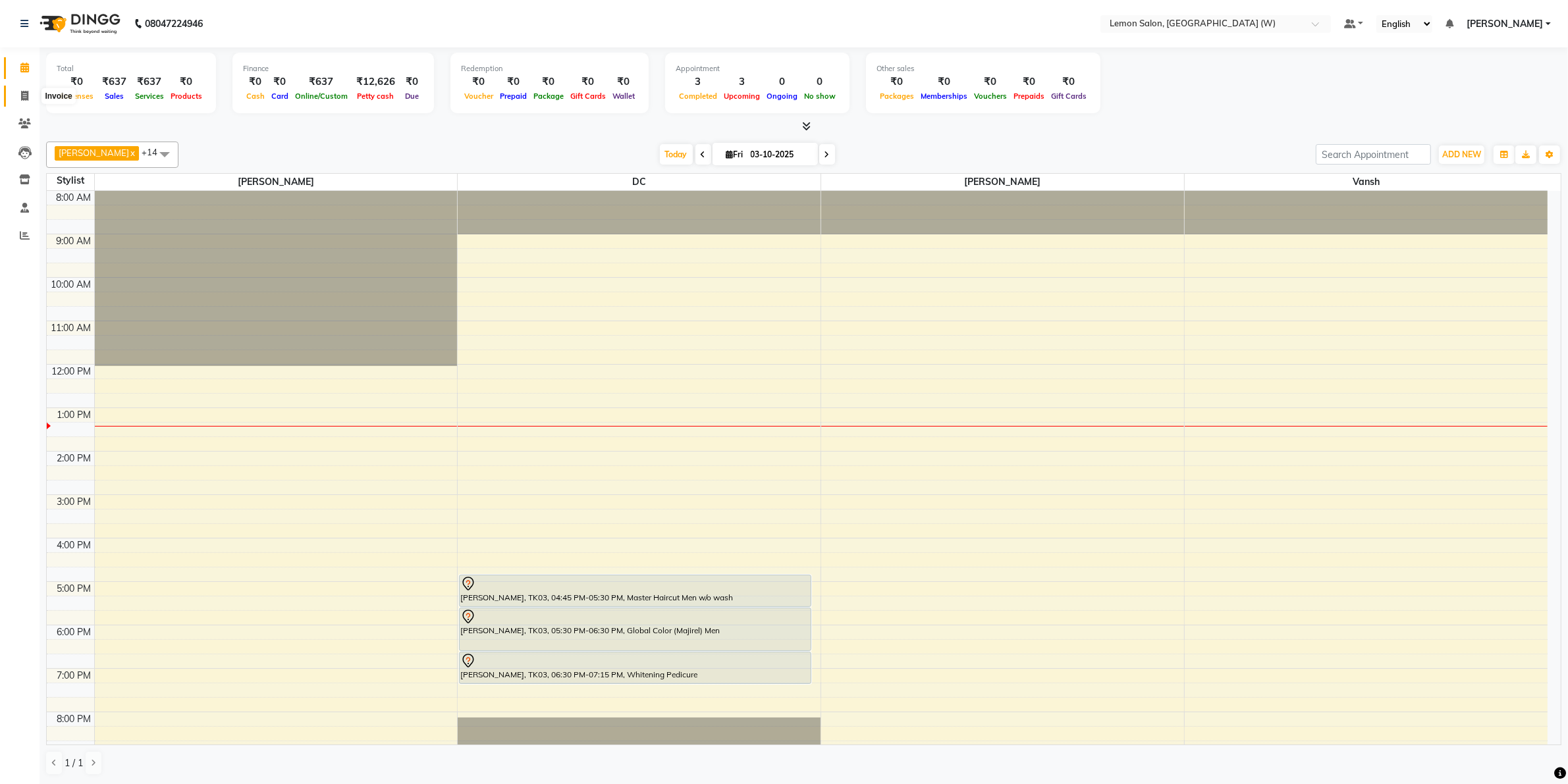
click at [34, 98] on span at bounding box center [25, 96] width 23 height 16
select select "8053"
select select "service"
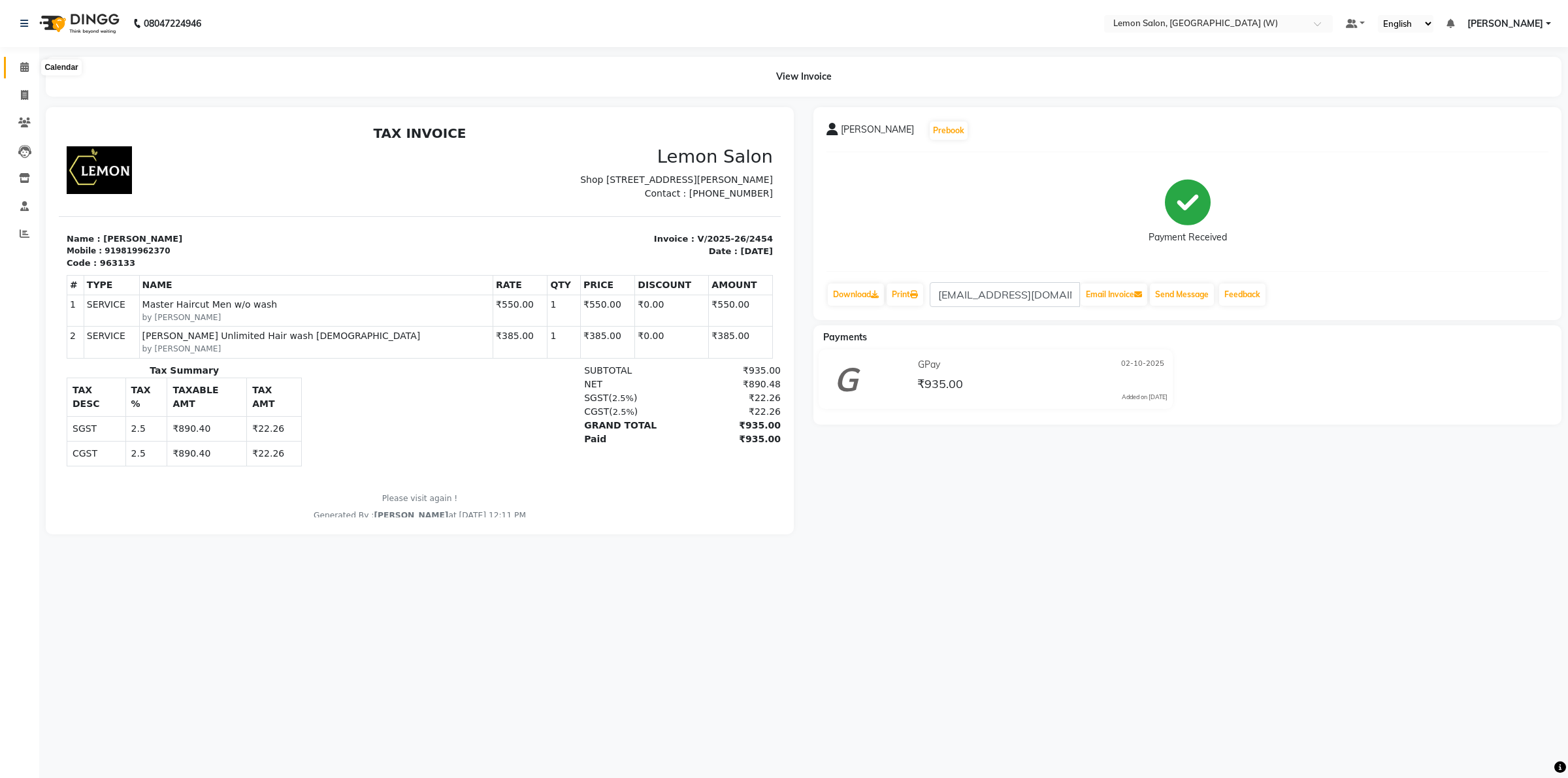
click at [23, 69] on icon at bounding box center [24, 67] width 8 height 10
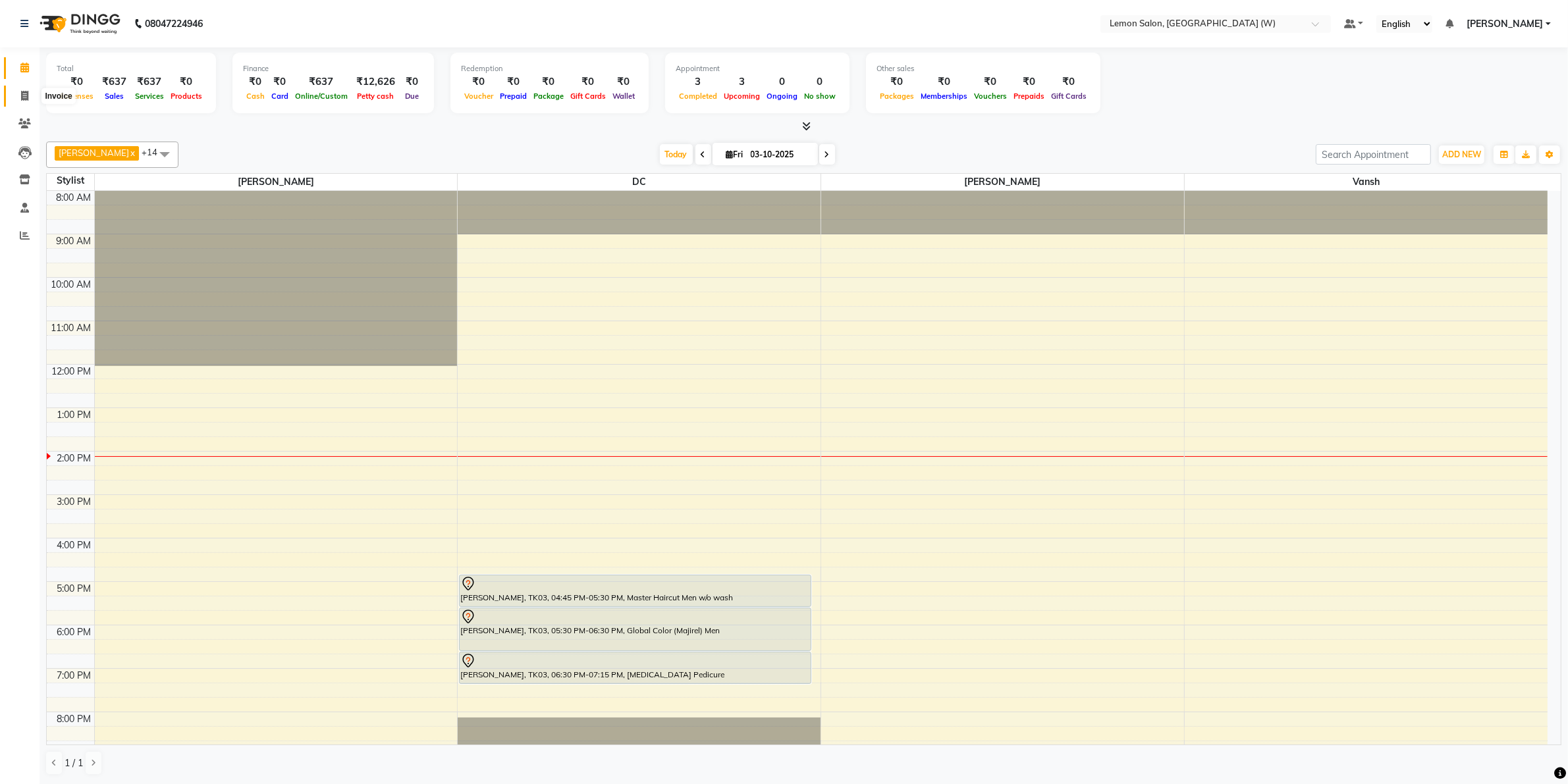
click at [28, 93] on span at bounding box center [25, 96] width 23 height 16
select select "8053"
select select "service"
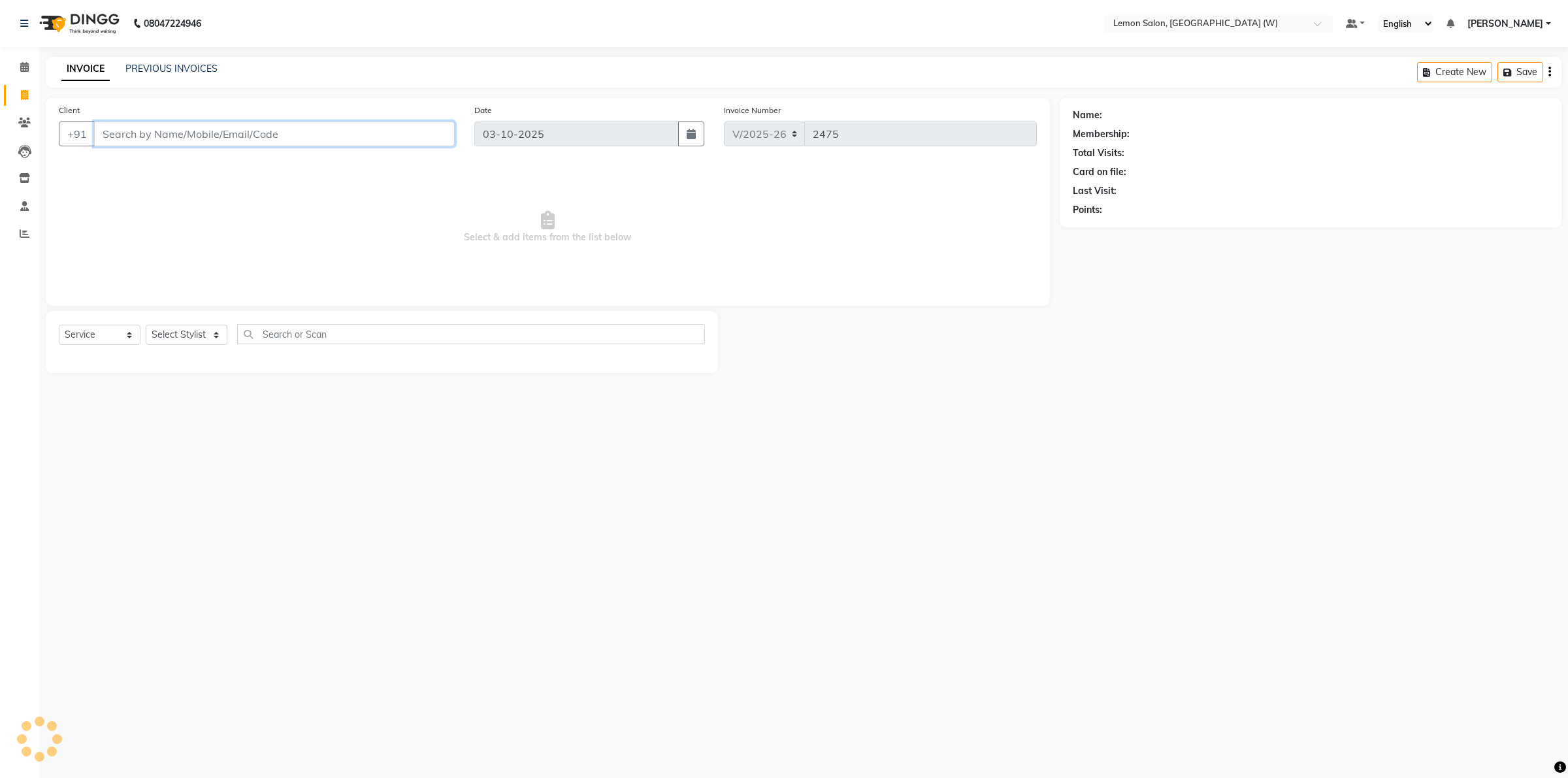
click at [184, 124] on input "Client" at bounding box center [274, 134] width 361 height 25
type input "8767297982"
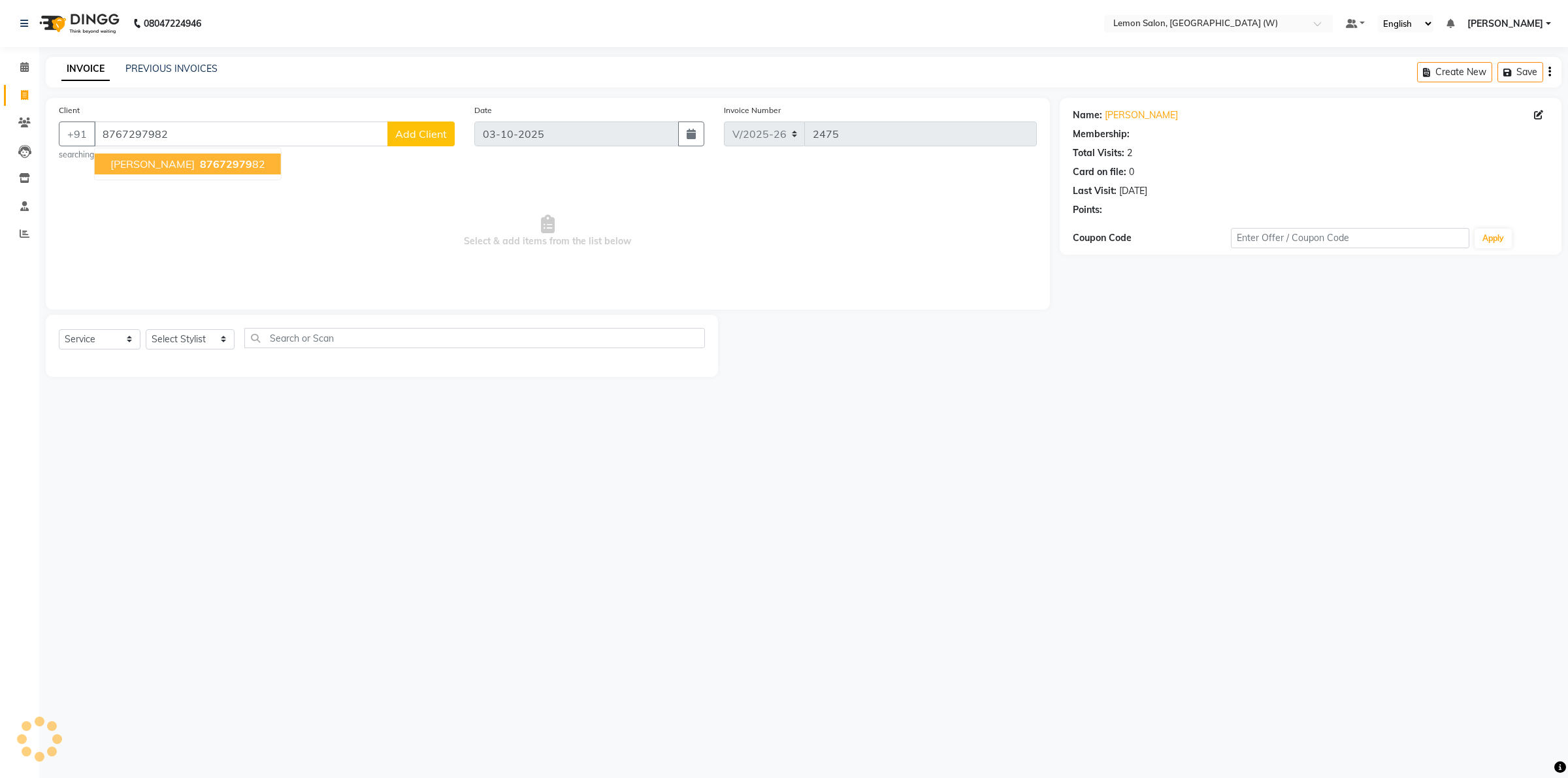
select select "1: Object"
click at [200, 164] on span "87672979" at bounding box center [227, 163] width 52 height 13
select select "1: Object"
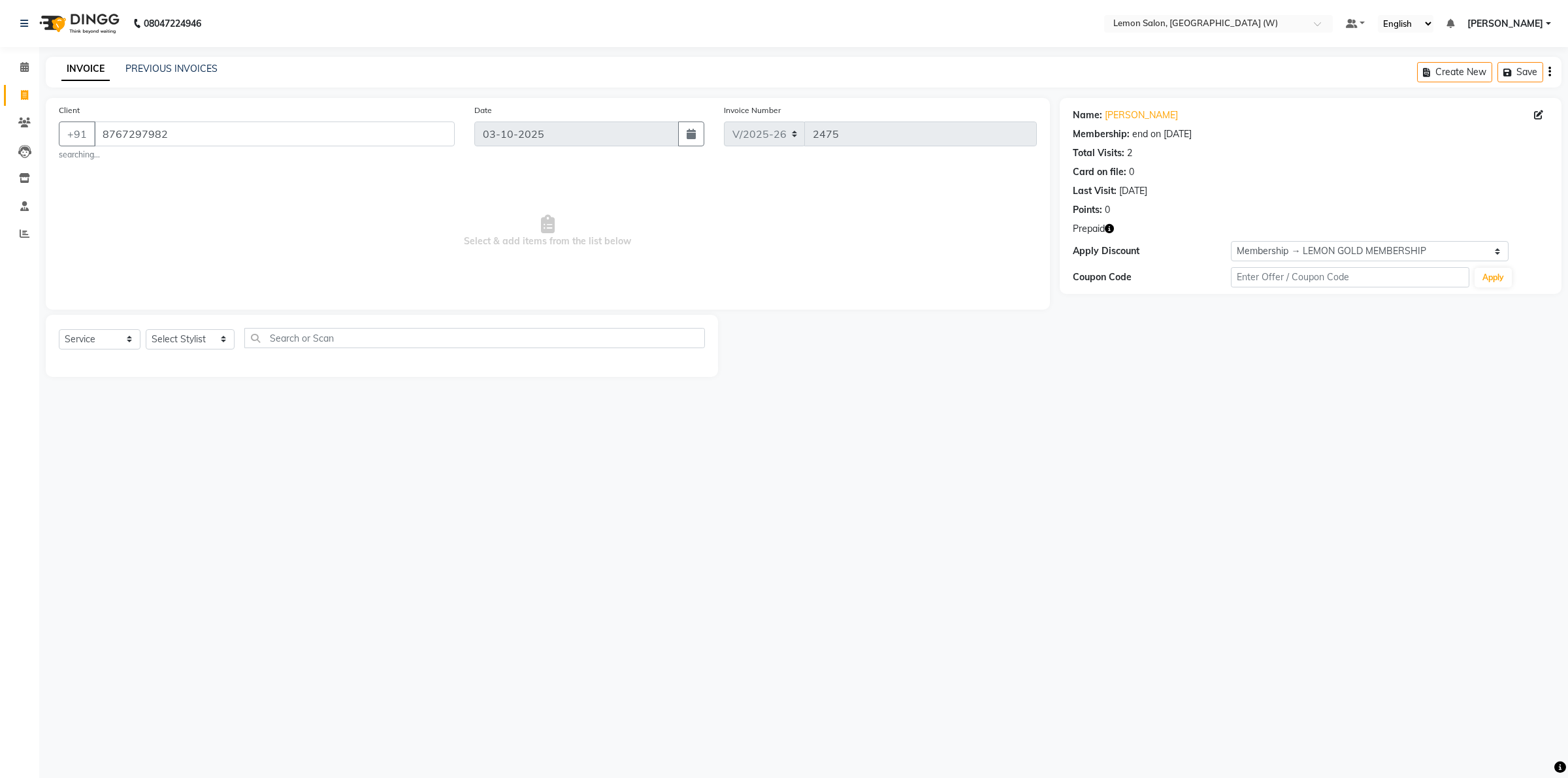
click at [179, 350] on div "Select Service Product Membership Package Voucher Prepaid Gift Card Select Styl…" at bounding box center [381, 344] width 646 height 31
click at [183, 337] on select "Select Stylist Akancha Subba DC Faheem Shaikh Faizan Ganesh Motewad Kassar Sahi…" at bounding box center [190, 339] width 89 height 20
click at [182, 265] on span "Select & add items from the list below" at bounding box center [548, 231] width 979 height 131
click at [187, 318] on div "Select Service Product Membership Package Voucher Prepaid Gift Card Select Styl…" at bounding box center [381, 346] width 673 height 62
click at [193, 347] on select "Select Stylist Akancha Subba DC Faheem Shaikh Faizan Ganesh Motewad Kassar Sahi…" at bounding box center [190, 339] width 89 height 20
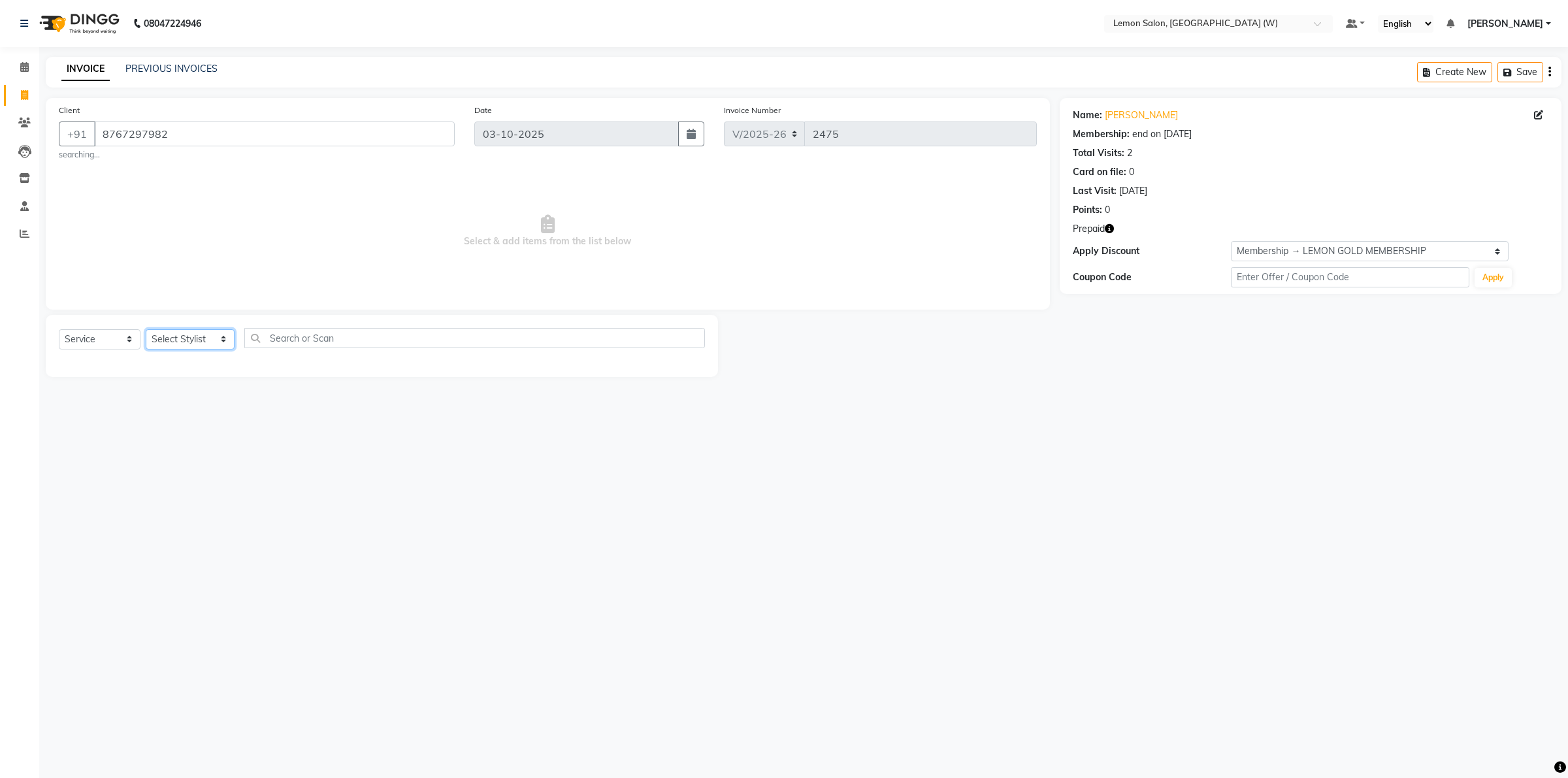
select select "93374"
click at [146, 329] on select "Select Stylist Akancha Subba DC Faheem Shaikh Faizan Ganesh Motewad Kassar Sahi…" at bounding box center [190, 339] width 89 height 20
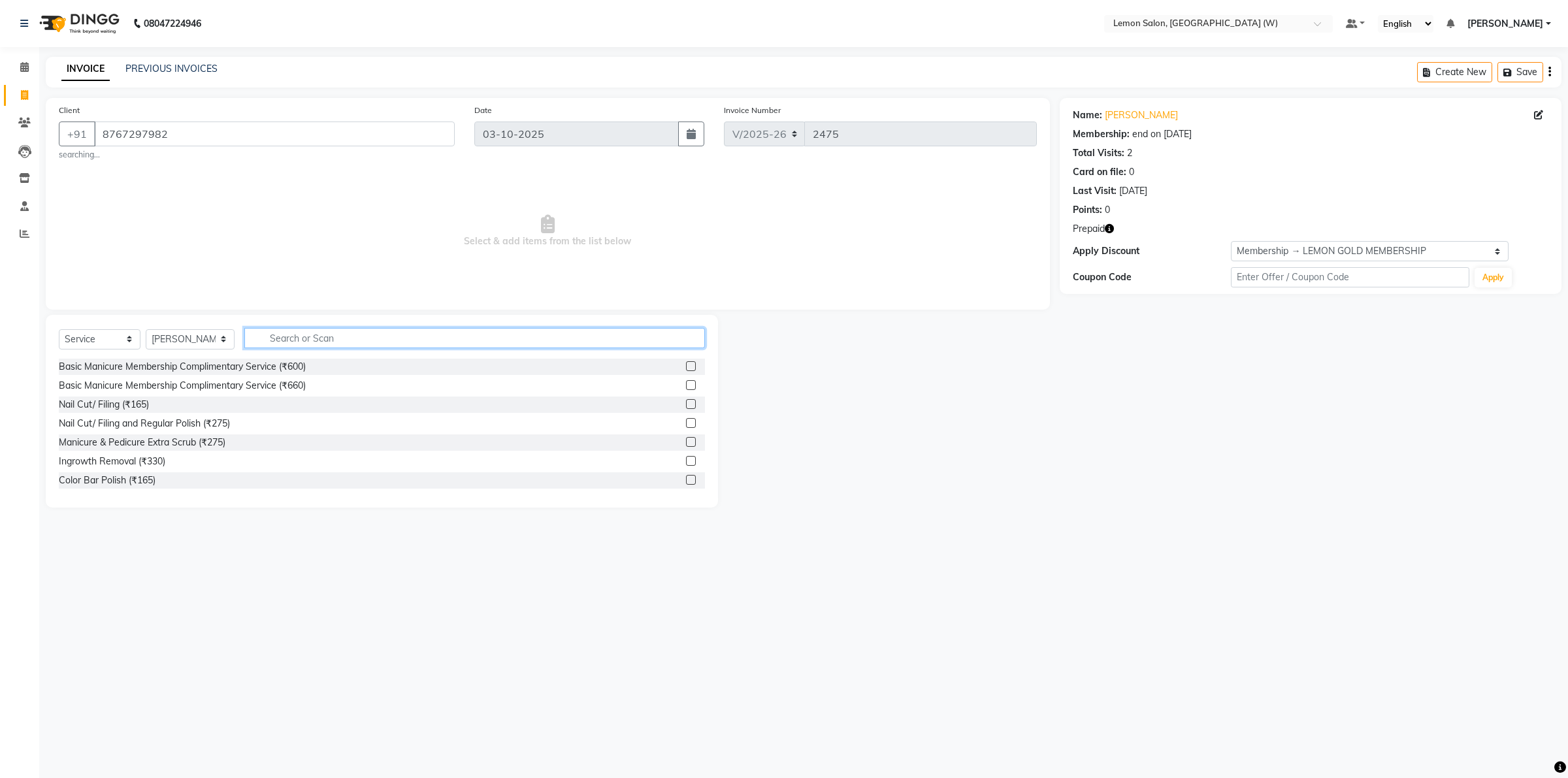
click at [398, 338] on input "text" at bounding box center [475, 338] width 461 height 20
type input "arom"
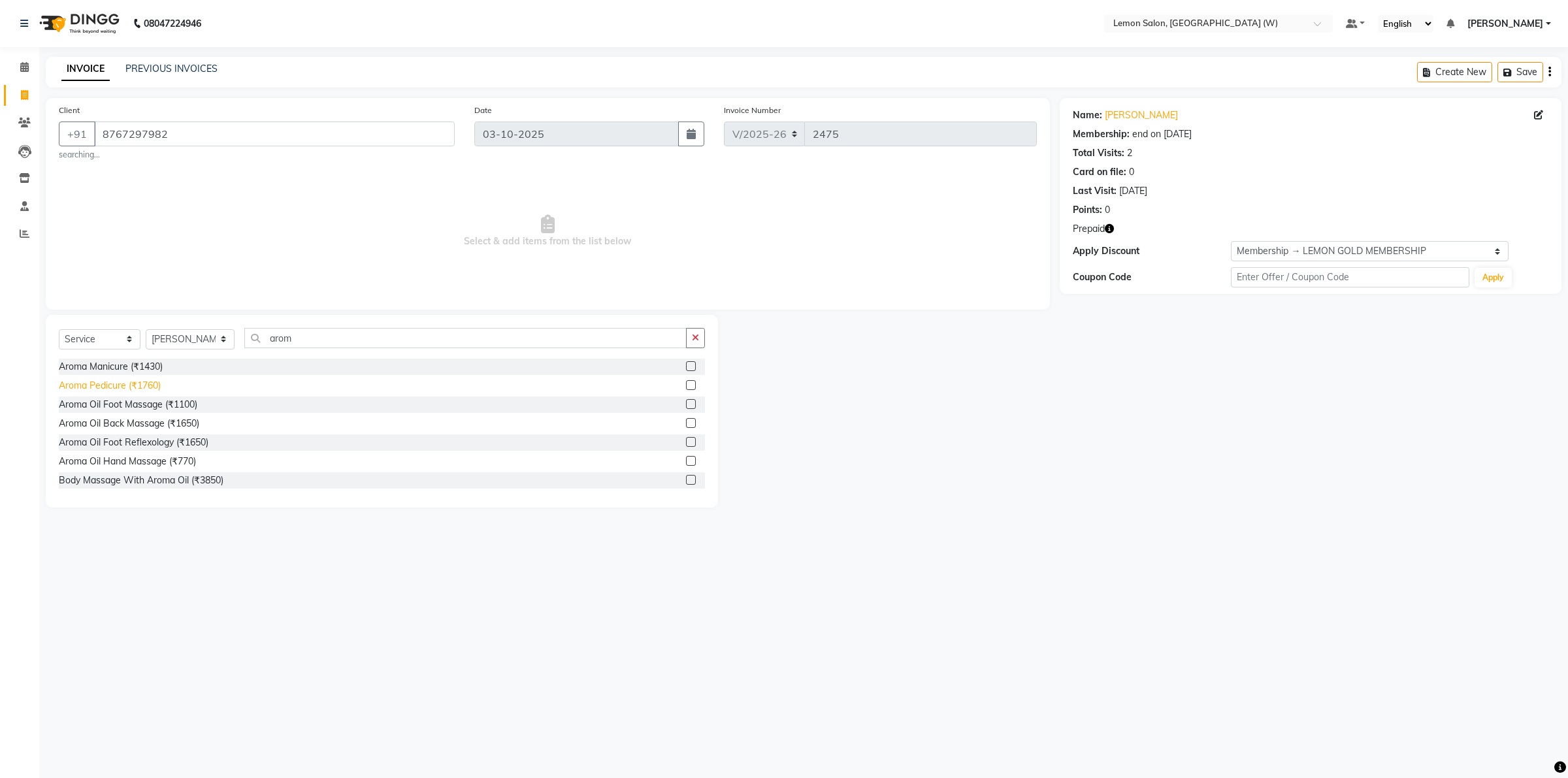
drag, startPoint x: 123, startPoint y: 394, endPoint x: 124, endPoint y: 387, distance: 7.1
click at [123, 392] on div "Aroma Pedicure (₹1760)" at bounding box center [381, 385] width 646 height 16
click at [126, 382] on div "Aroma Pedicure (₹1760)" at bounding box center [109, 386] width 102 height 14
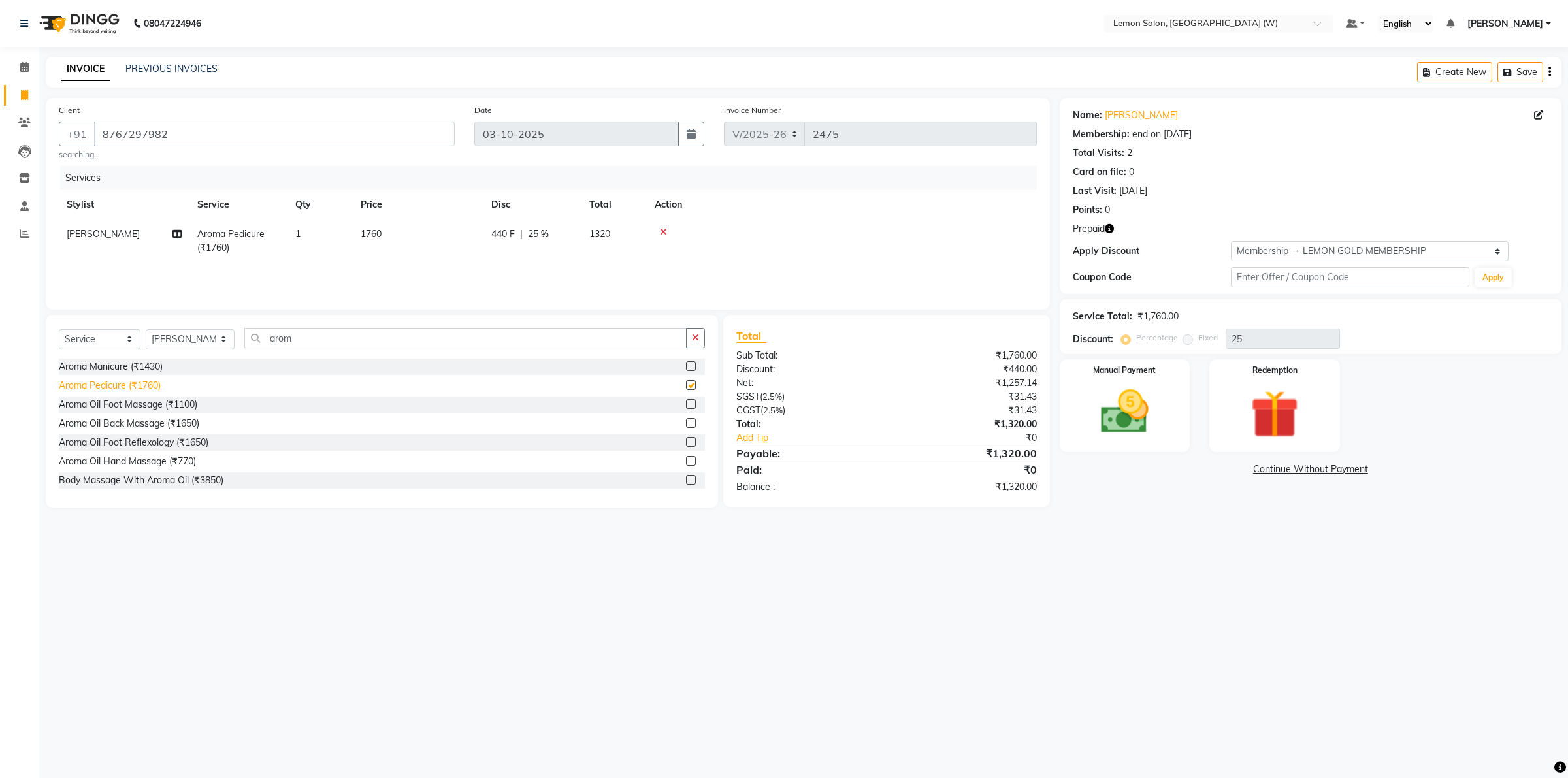
checkbox input "false"
click at [693, 346] on button "button" at bounding box center [696, 338] width 19 height 20
click at [178, 337] on select "Select Stylist Akancha Subba DC Faheem Shaikh Faizan Ganesh Motewad Kassar Sahi…" at bounding box center [190, 339] width 89 height 20
select select "93378"
click at [146, 329] on select "Select Stylist Akancha Subba DC Faheem Shaikh Faizan Ganesh Motewad Kassar Sahi…" at bounding box center [190, 339] width 89 height 20
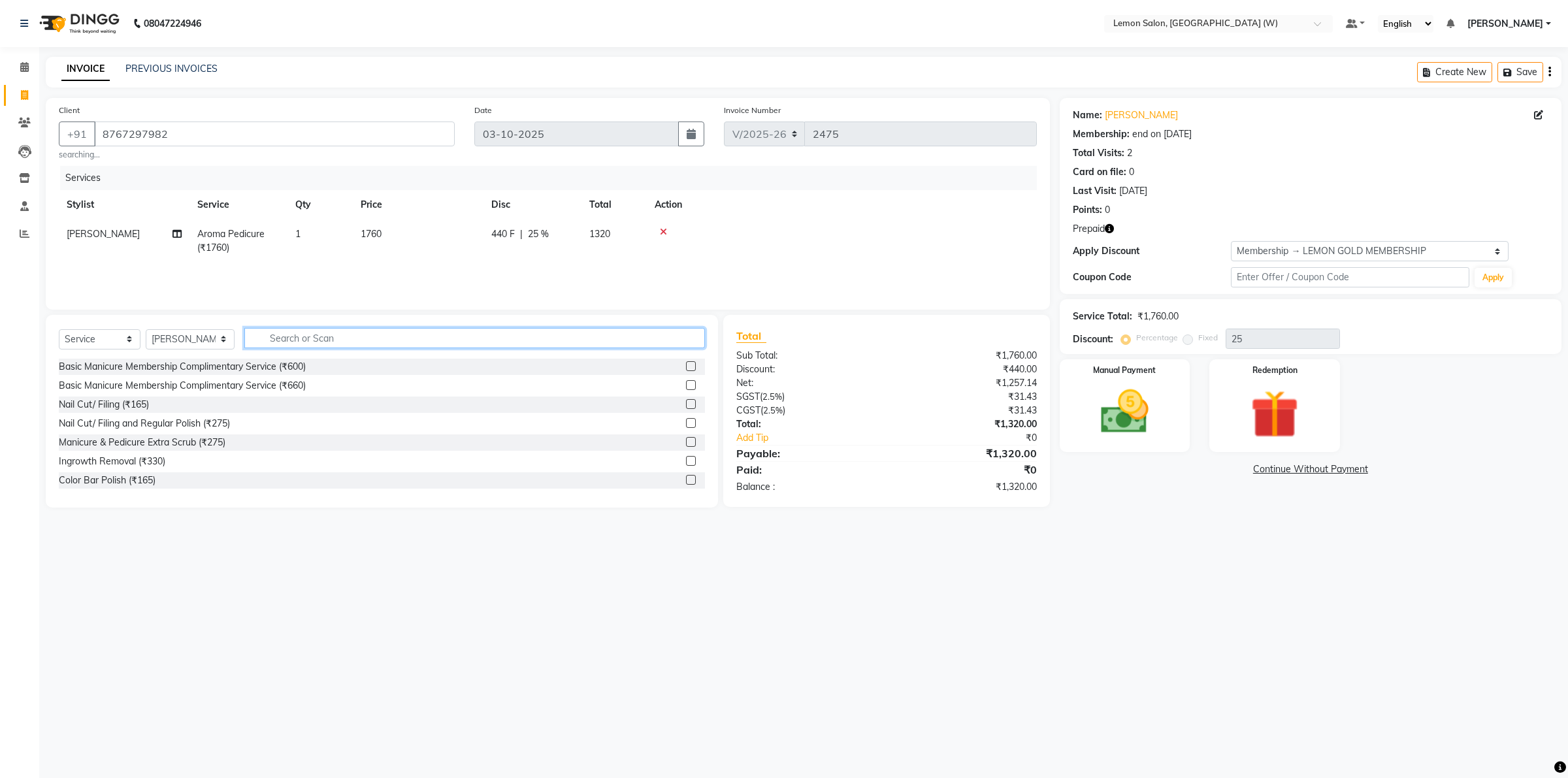
click at [475, 341] on input "text" at bounding box center [475, 338] width 461 height 20
type input "lore"
click at [183, 417] on div "Loreal Absolut Wash Below Shoulder (₹660)" at bounding box center [152, 418] width 187 height 14
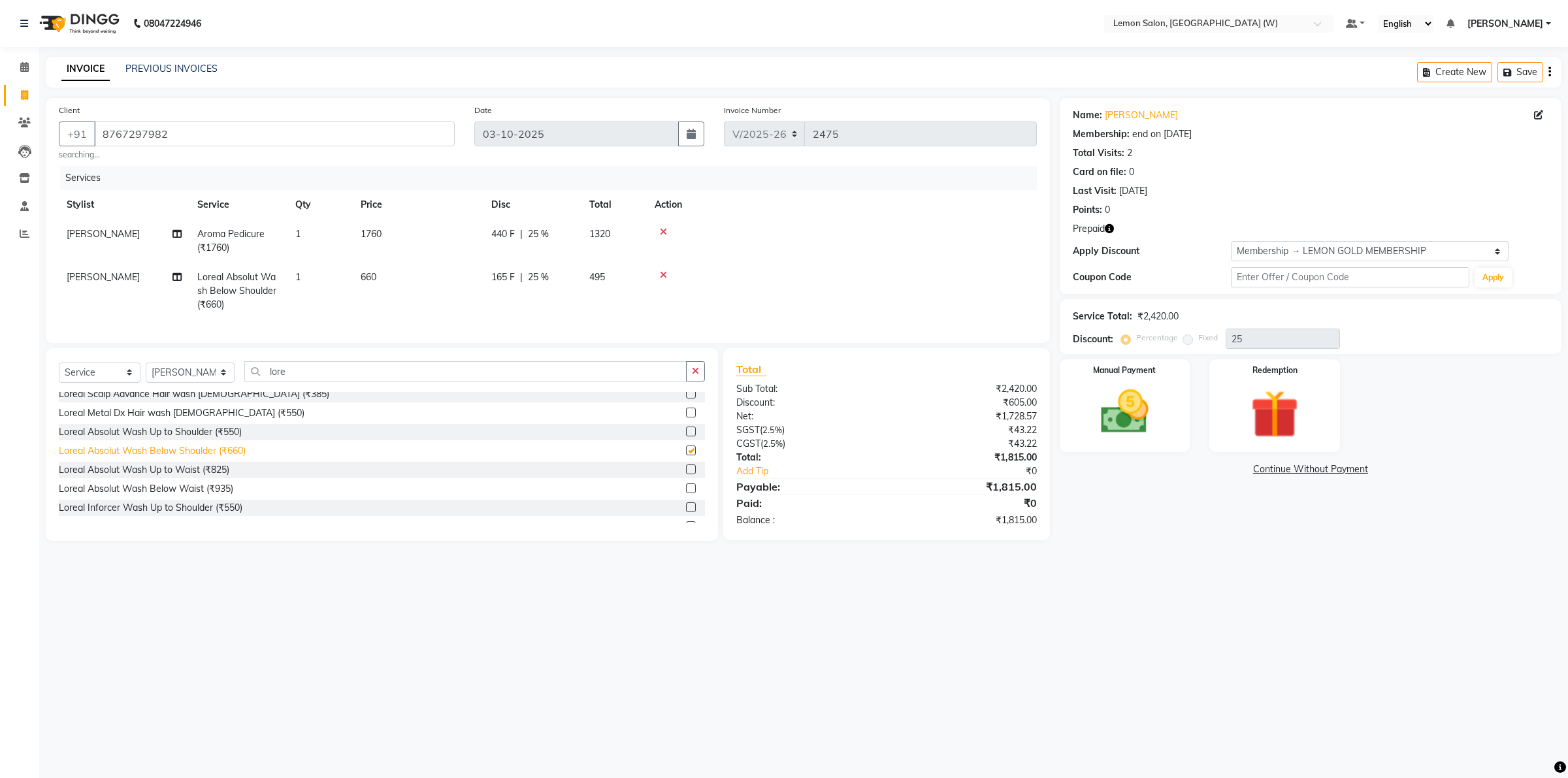
checkbox input "false"
click at [665, 273] on icon at bounding box center [663, 275] width 7 height 9
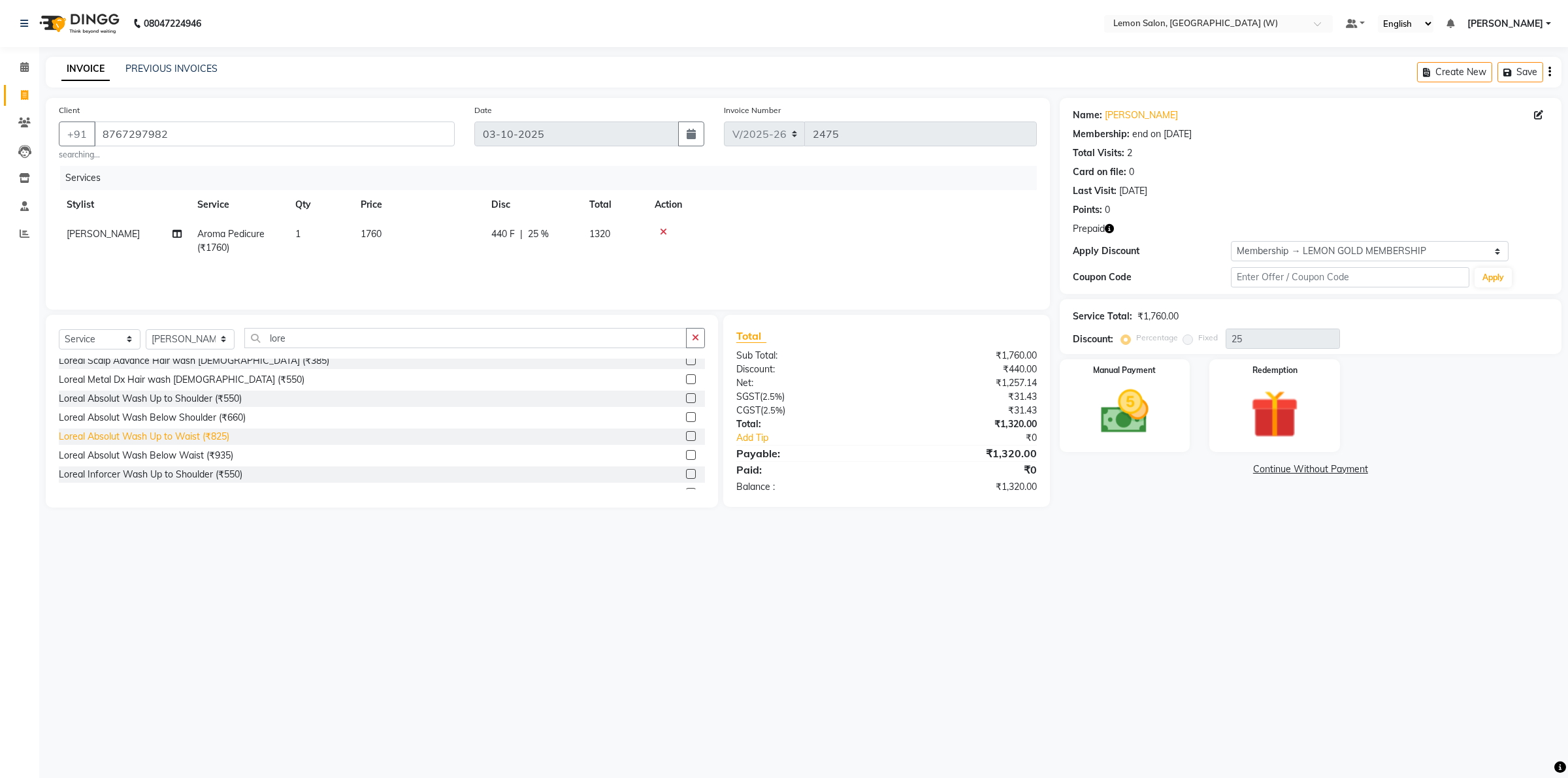
click at [186, 434] on div "Loreal Absolut Wash Up to Waist (₹825)" at bounding box center [143, 437] width 170 height 14
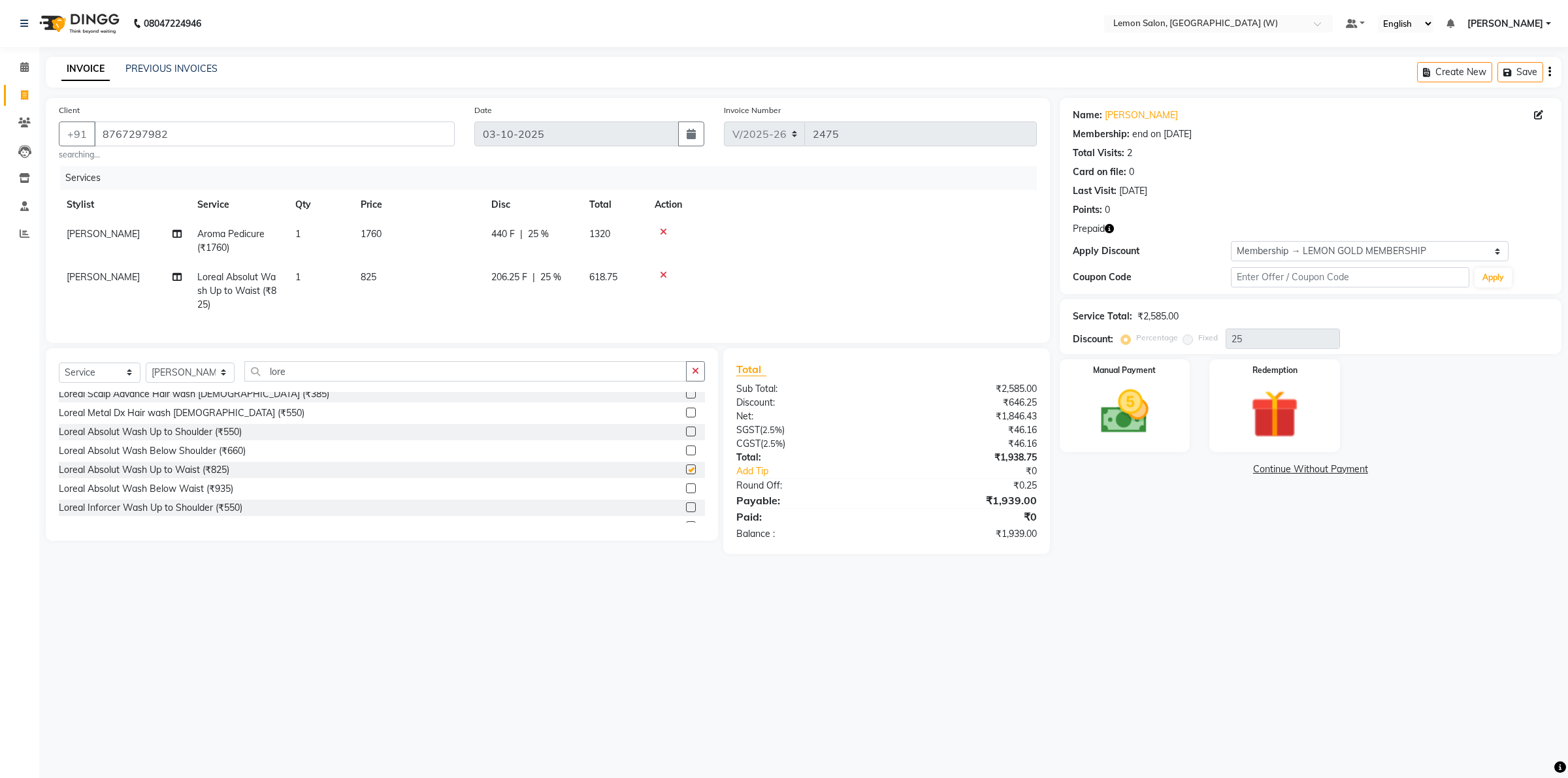
checkbox input "false"
drag, startPoint x: 223, startPoint y: 377, endPoint x: 214, endPoint y: 387, distance: 13.5
click at [214, 383] on select "Select Stylist Akancha Subba DC Faheem Shaikh Faizan Ganesh Motewad Kassar Sahi…" at bounding box center [190, 373] width 89 height 20
click at [213, 383] on select "Select Stylist Akancha Subba DC Faheem Shaikh Faizan Ganesh Motewad Kassar Sahi…" at bounding box center [190, 373] width 89 height 20
click at [217, 383] on select "Select Stylist Akancha Subba DC Faheem Shaikh Faizan Ganesh Motewad Kassar Sahi…" at bounding box center [190, 373] width 89 height 20
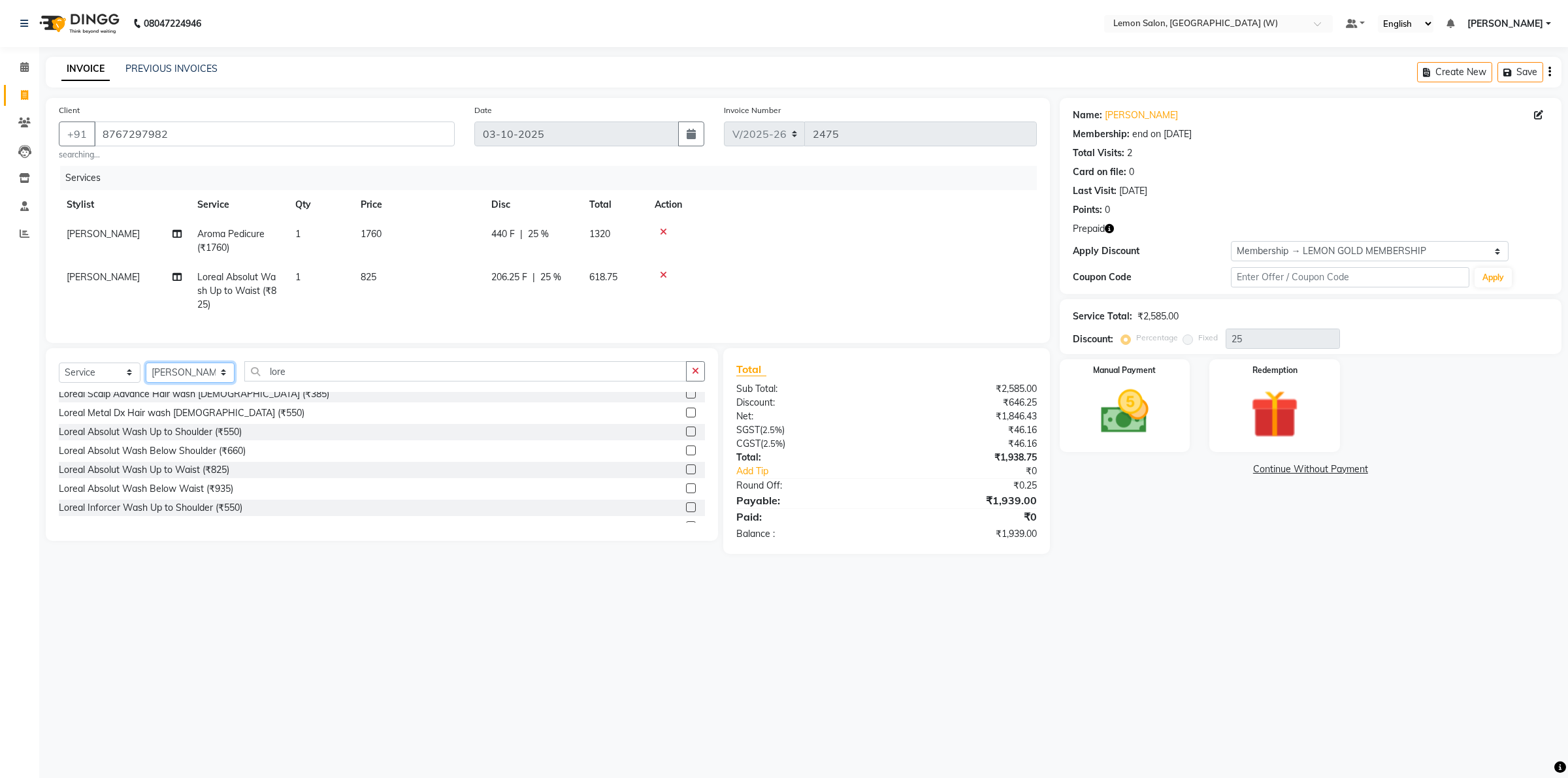
select select "93374"
click at [146, 374] on select "Select Stylist Akancha Subba DC Faheem Shaikh Faizan Ganesh Motewad Kassar Sahi…" at bounding box center [190, 373] width 89 height 20
click at [695, 376] on icon "button" at bounding box center [695, 371] width 7 height 9
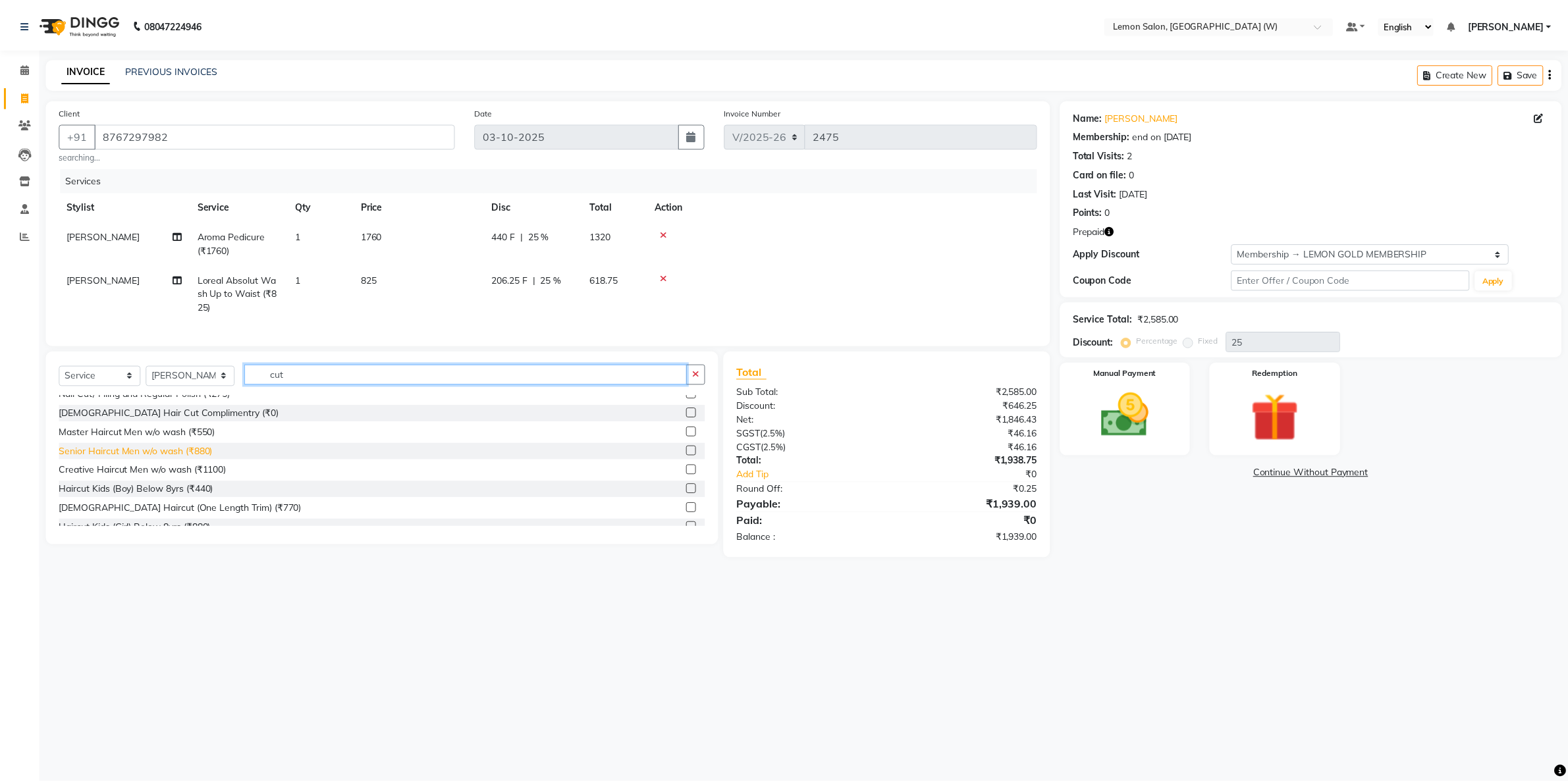
scroll to position [0, 0]
type input "cut"
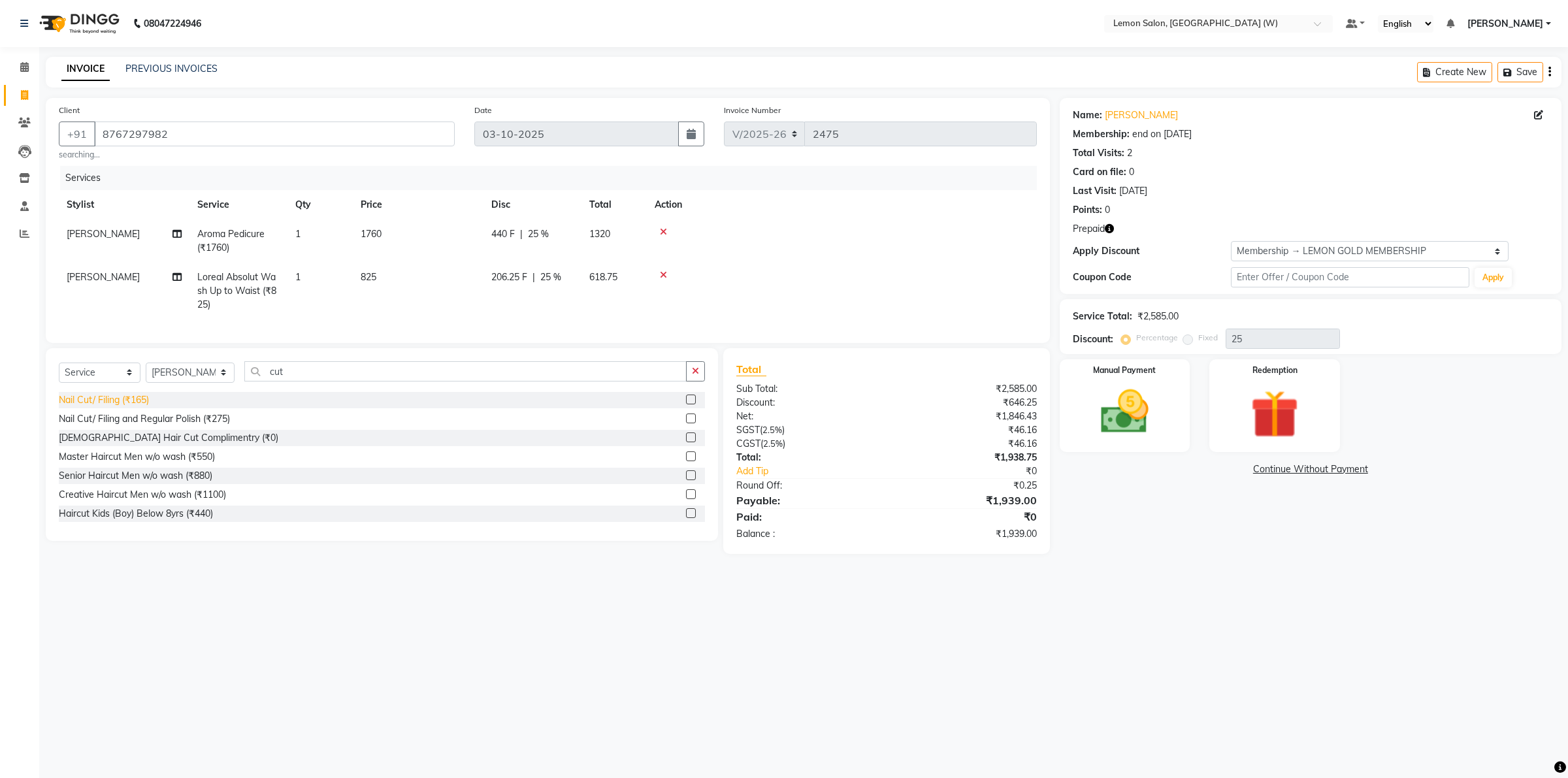
click at [134, 407] on div "Nail Cut/ Filing (₹165)" at bounding box center [103, 401] width 90 height 14
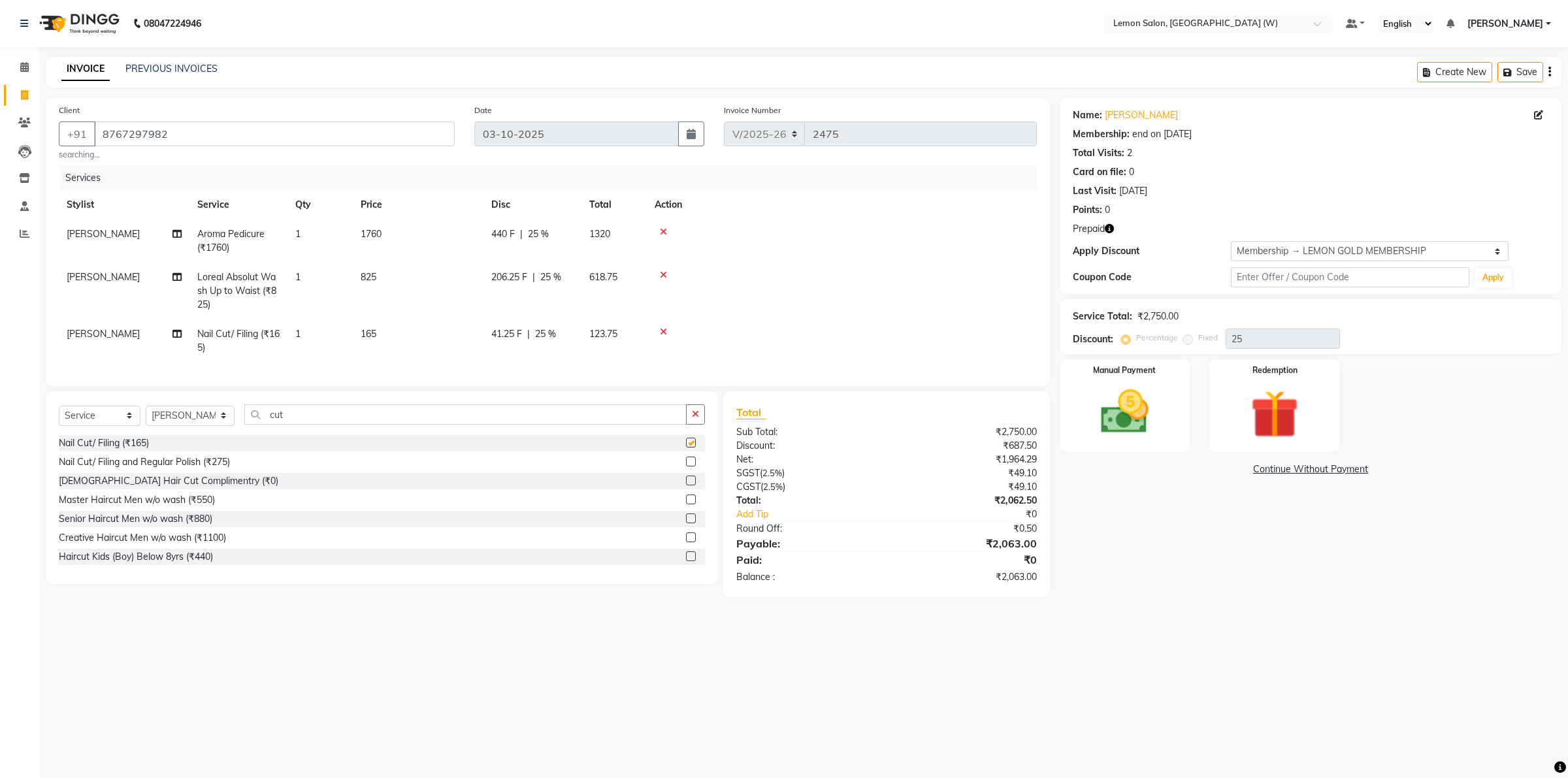
checkbox input "false"
click at [204, 426] on select "Select Stylist Akancha Subba DC Faheem Shaikh Faizan Ganesh Motewad Kassar Sahi…" at bounding box center [190, 416] width 89 height 20
select select "83362"
click at [146, 418] on select "Select Stylist Akancha Subba DC Faheem Shaikh Faizan Ganesh Motewad Kassar Sahi…" at bounding box center [190, 416] width 89 height 20
click at [665, 422] on input "cut" at bounding box center [465, 414] width 442 height 20
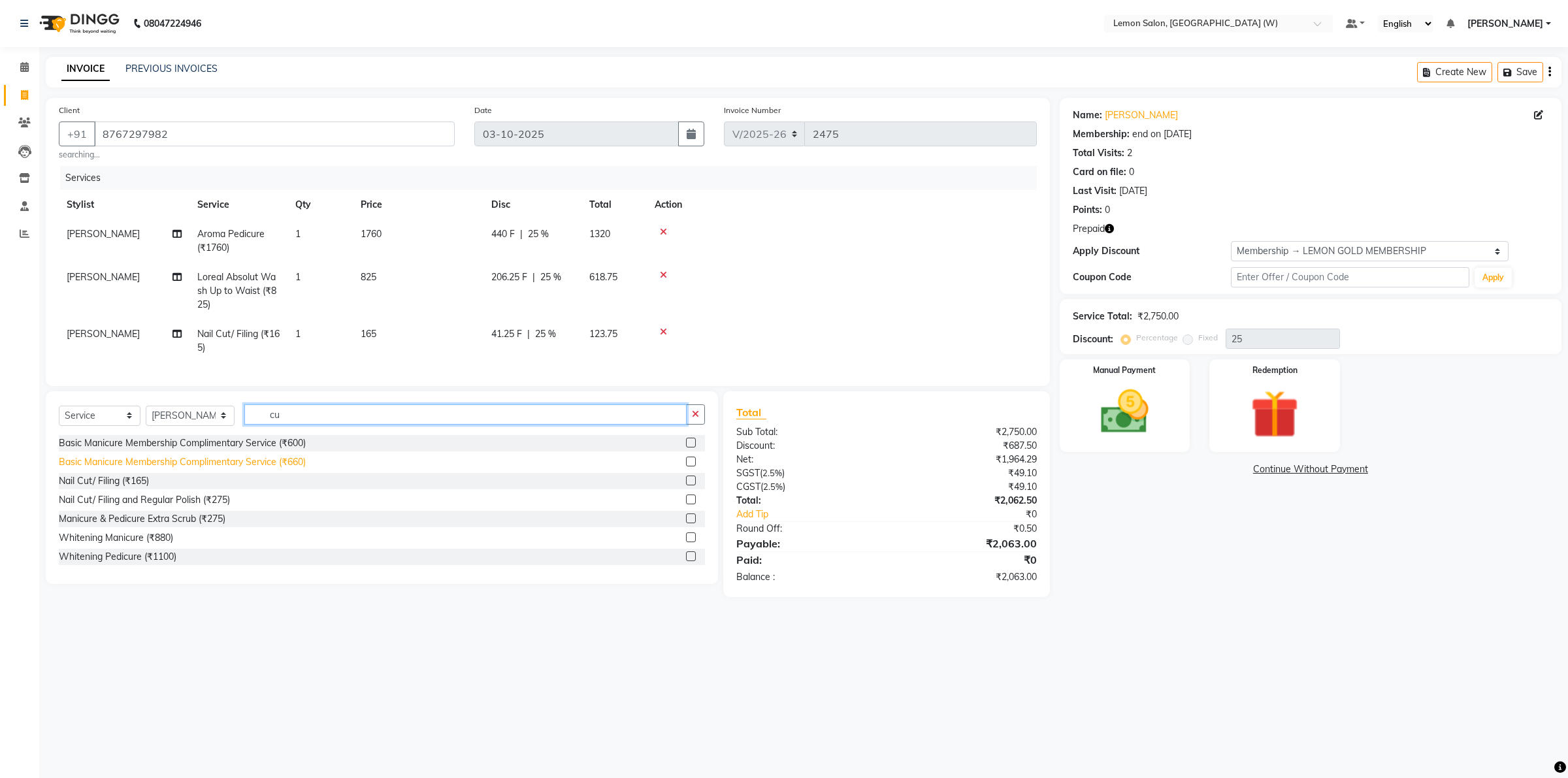
type input "cut"
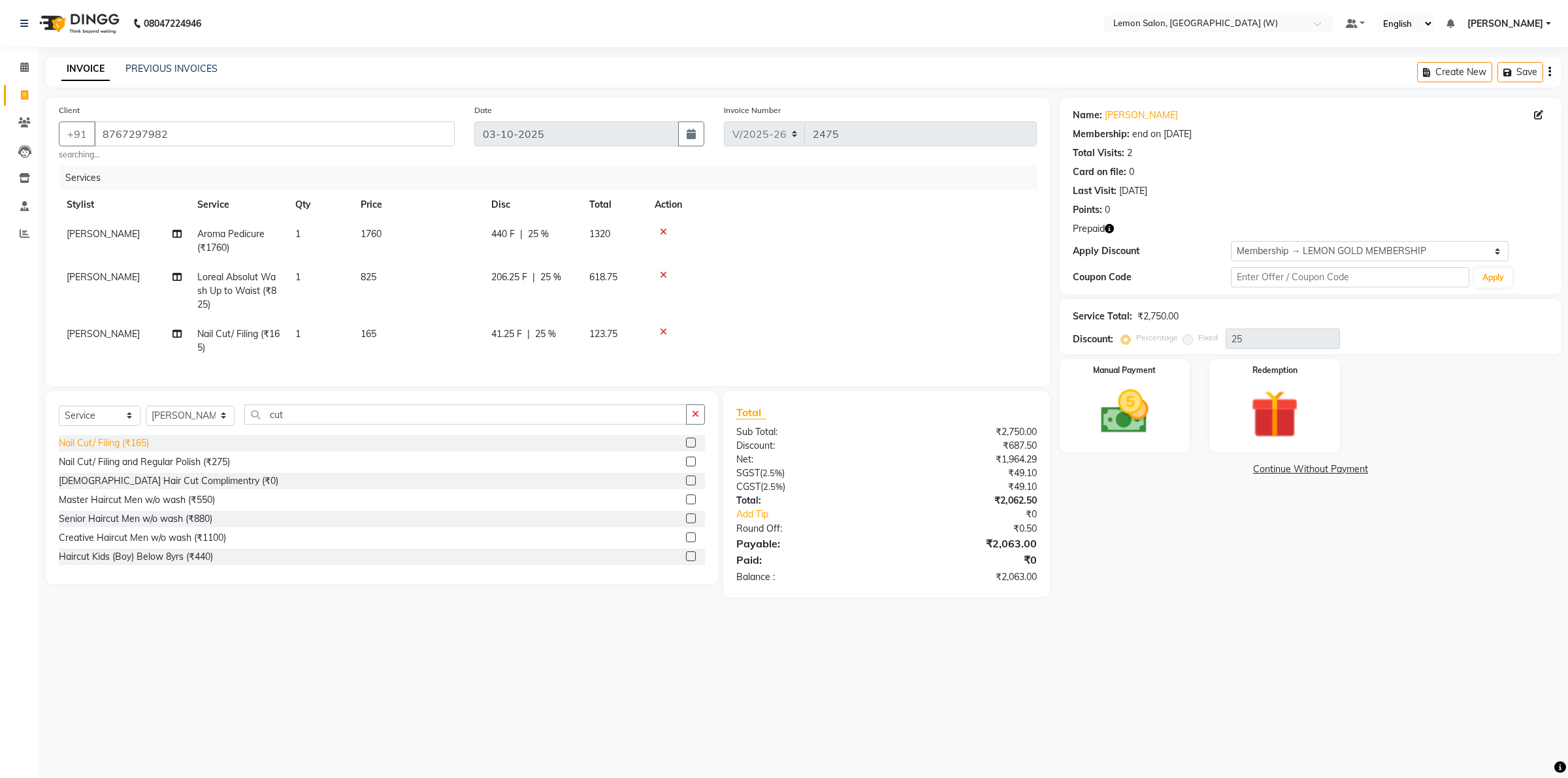
click at [125, 450] on div "Nail Cut/ Filing (₹165)" at bounding box center [103, 444] width 90 height 14
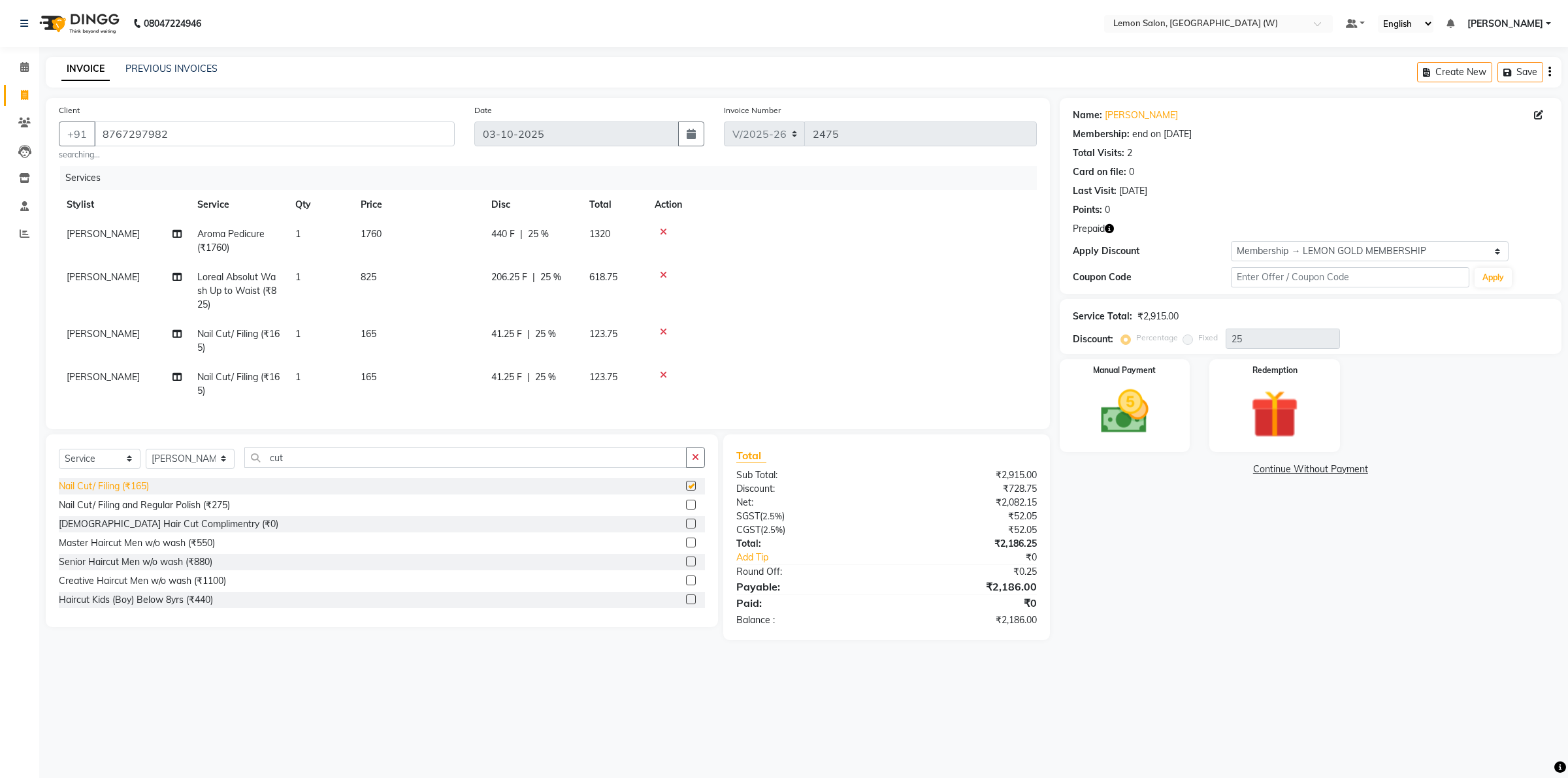
checkbox input "false"
click at [1180, 383] on div "Manual Payment" at bounding box center [1125, 405] width 136 height 96
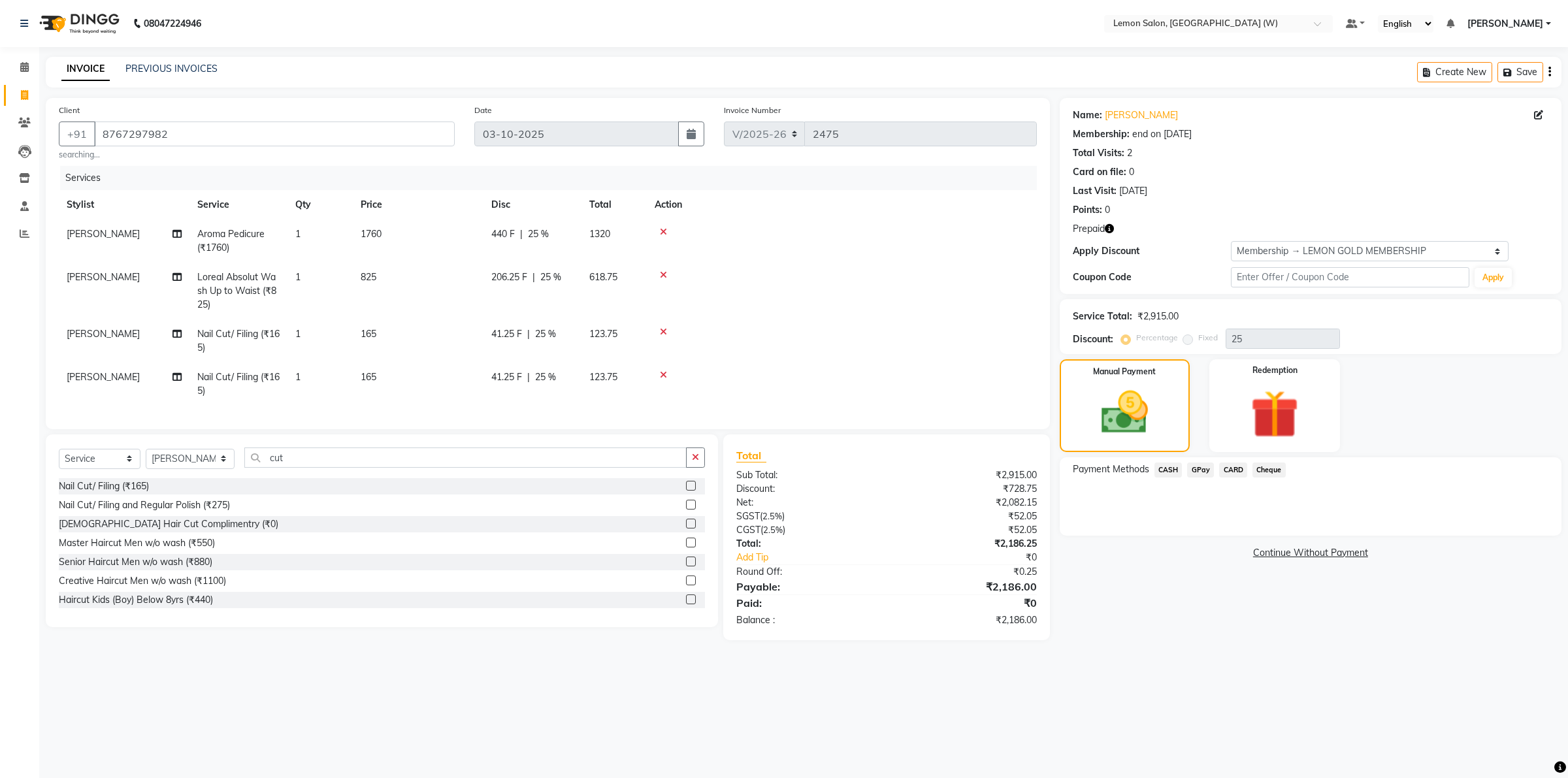
click at [1167, 475] on span "CASH" at bounding box center [1169, 470] width 28 height 15
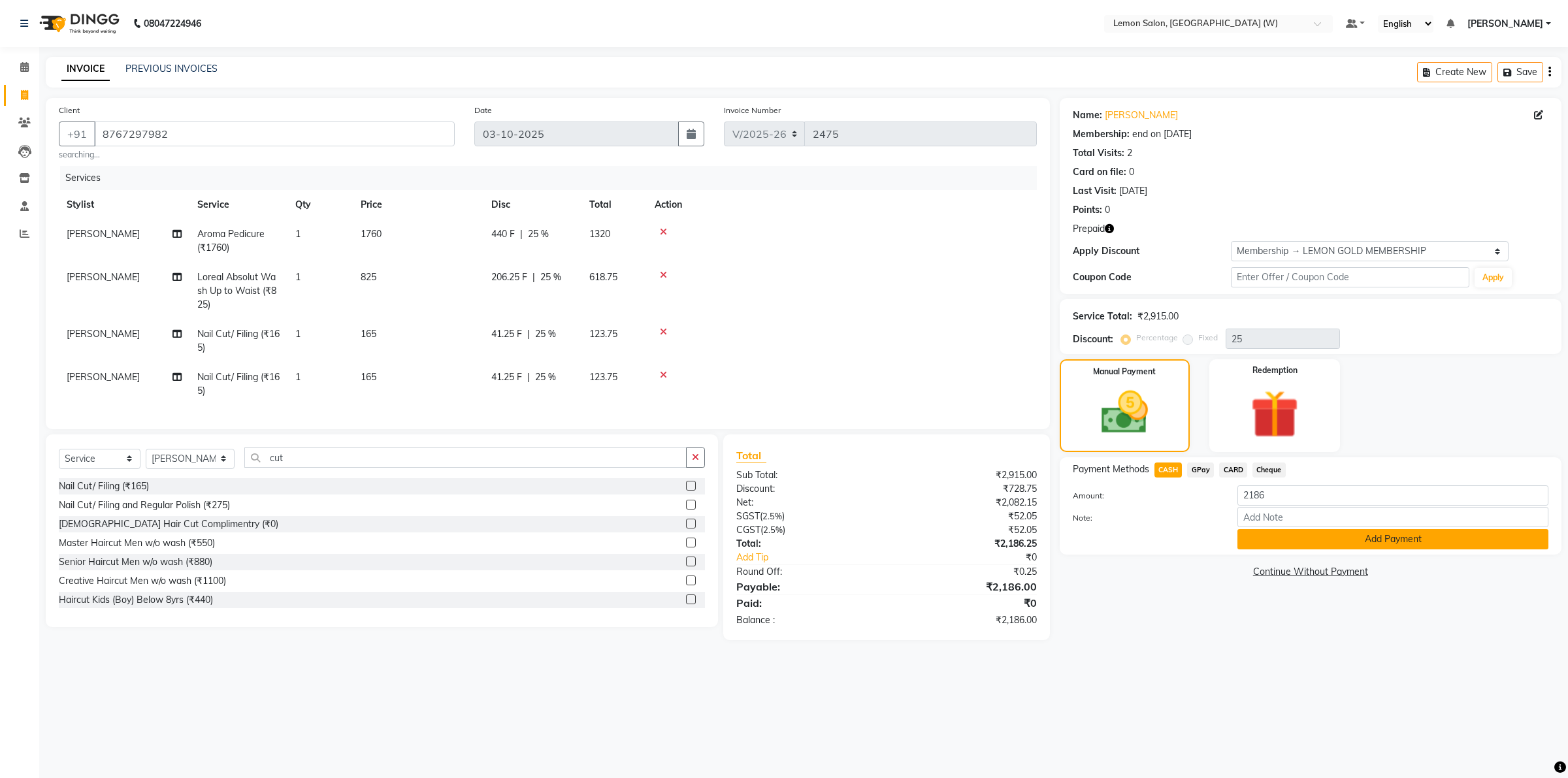
click at [1263, 546] on button "Add Payment" at bounding box center [1393, 539] width 311 height 20
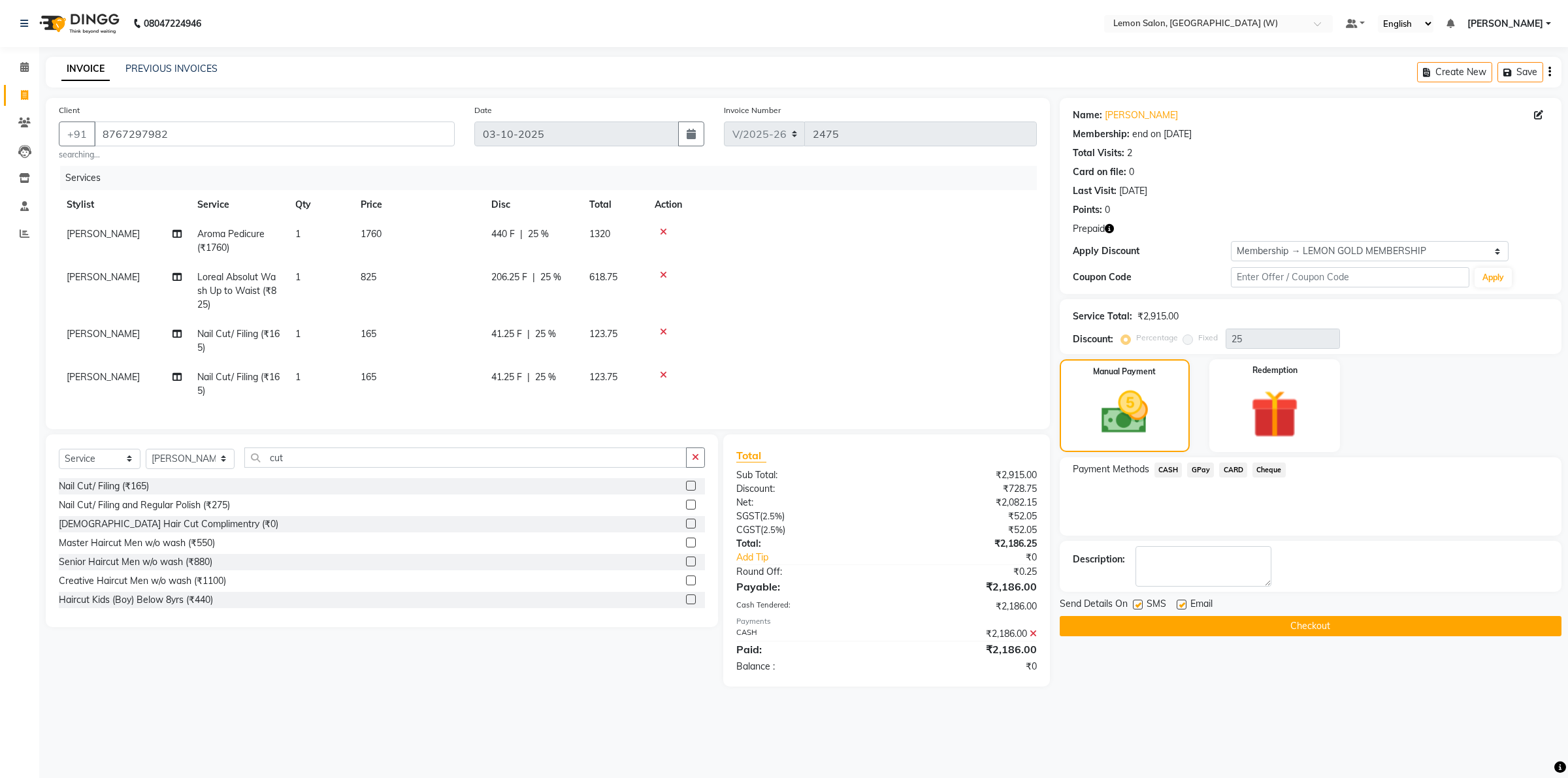
click at [1133, 605] on label at bounding box center [1138, 605] width 10 height 10
click at [1133, 605] on input "checkbox" at bounding box center [1137, 605] width 8 height 8
checkbox input "false"
click at [1181, 602] on label at bounding box center [1181, 605] width 10 height 10
click at [1181, 602] on input "checkbox" at bounding box center [1180, 605] width 8 height 8
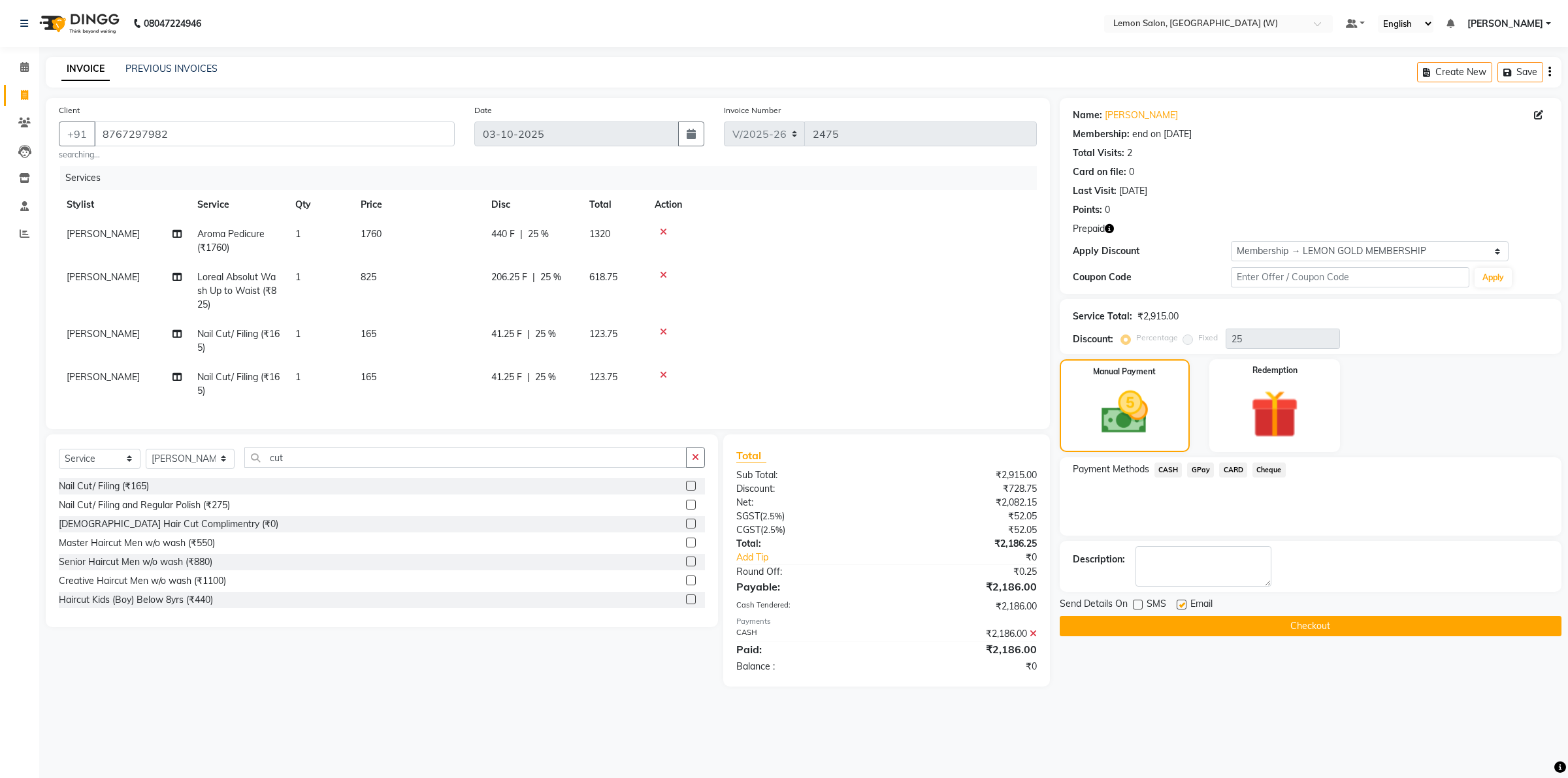
checkbox input "false"
drag, startPoint x: 1190, startPoint y: 625, endPoint x: 574, endPoint y: 406, distance: 653.8
click at [574, 406] on div "Client +91 8767297982 searching... Date 03-10-2025 Invoice Number V/2025 V/2025…" at bounding box center [804, 392] width 1536 height 589
click at [1130, 625] on button "Checkout" at bounding box center [1311, 626] width 502 height 20
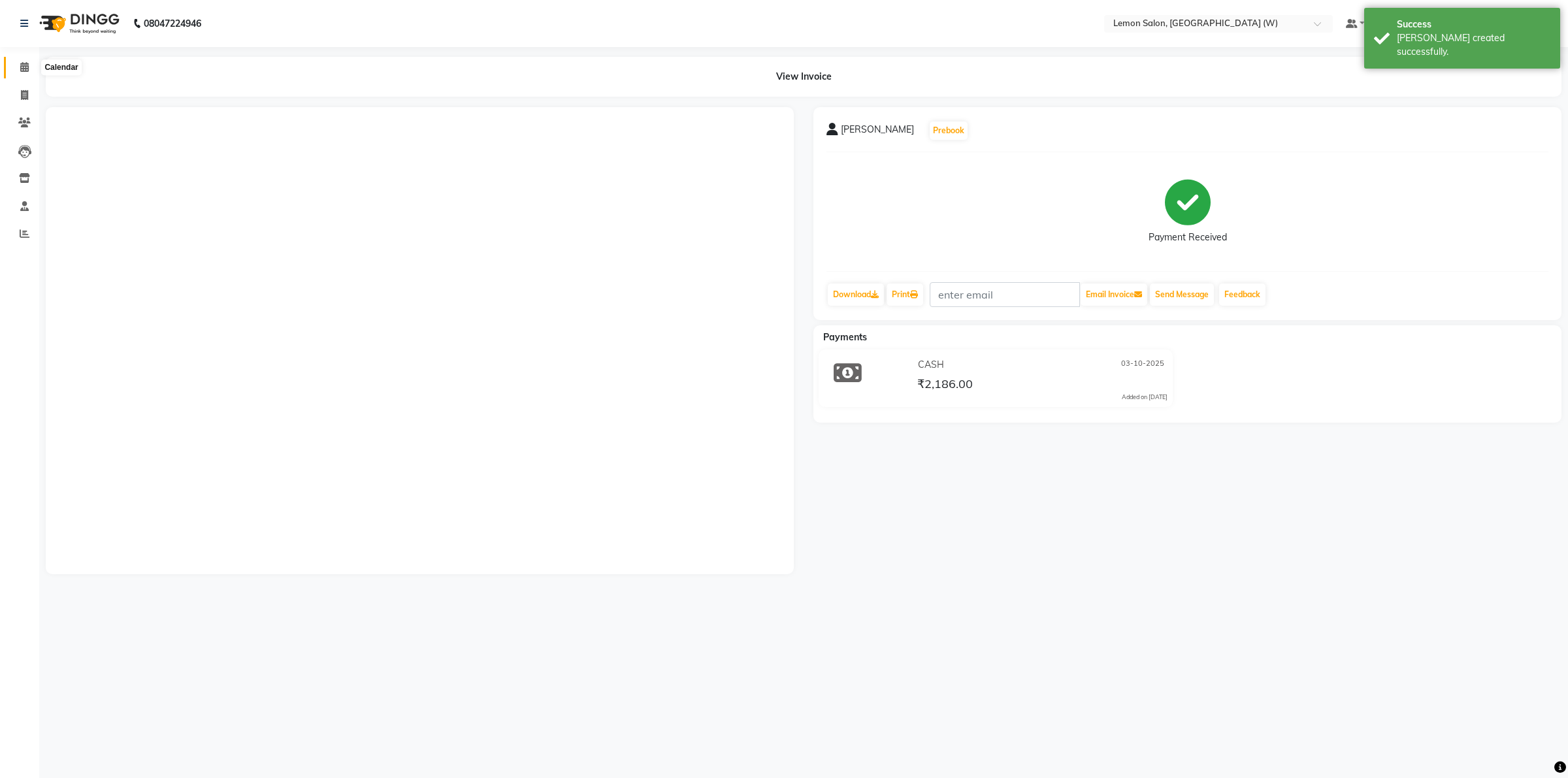
click at [22, 69] on icon at bounding box center [24, 67] width 8 height 10
